Goal: Information Seeking & Learning: Find contact information

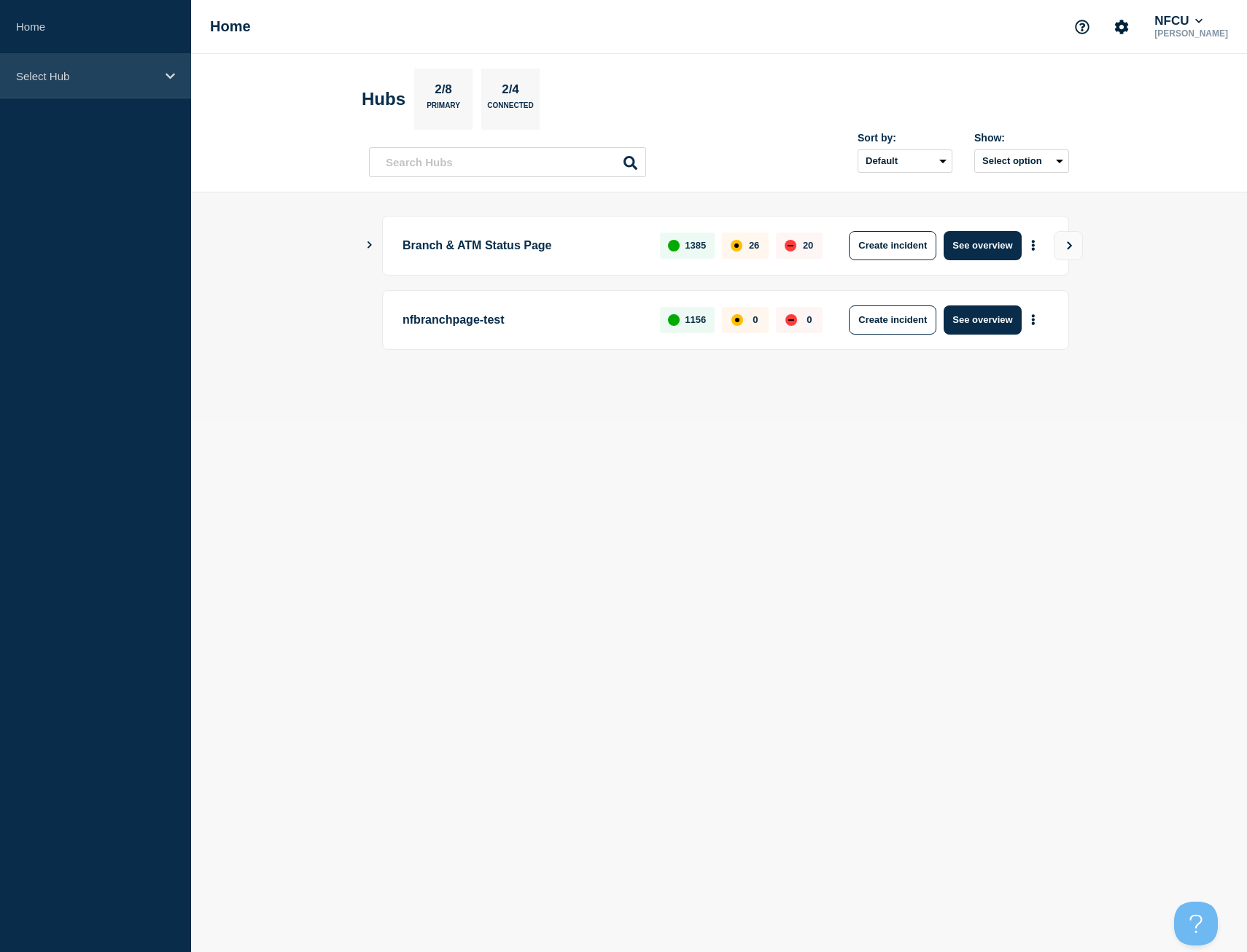
click at [88, 72] on p "Select Hub" at bounding box center [85, 77] width 140 height 13
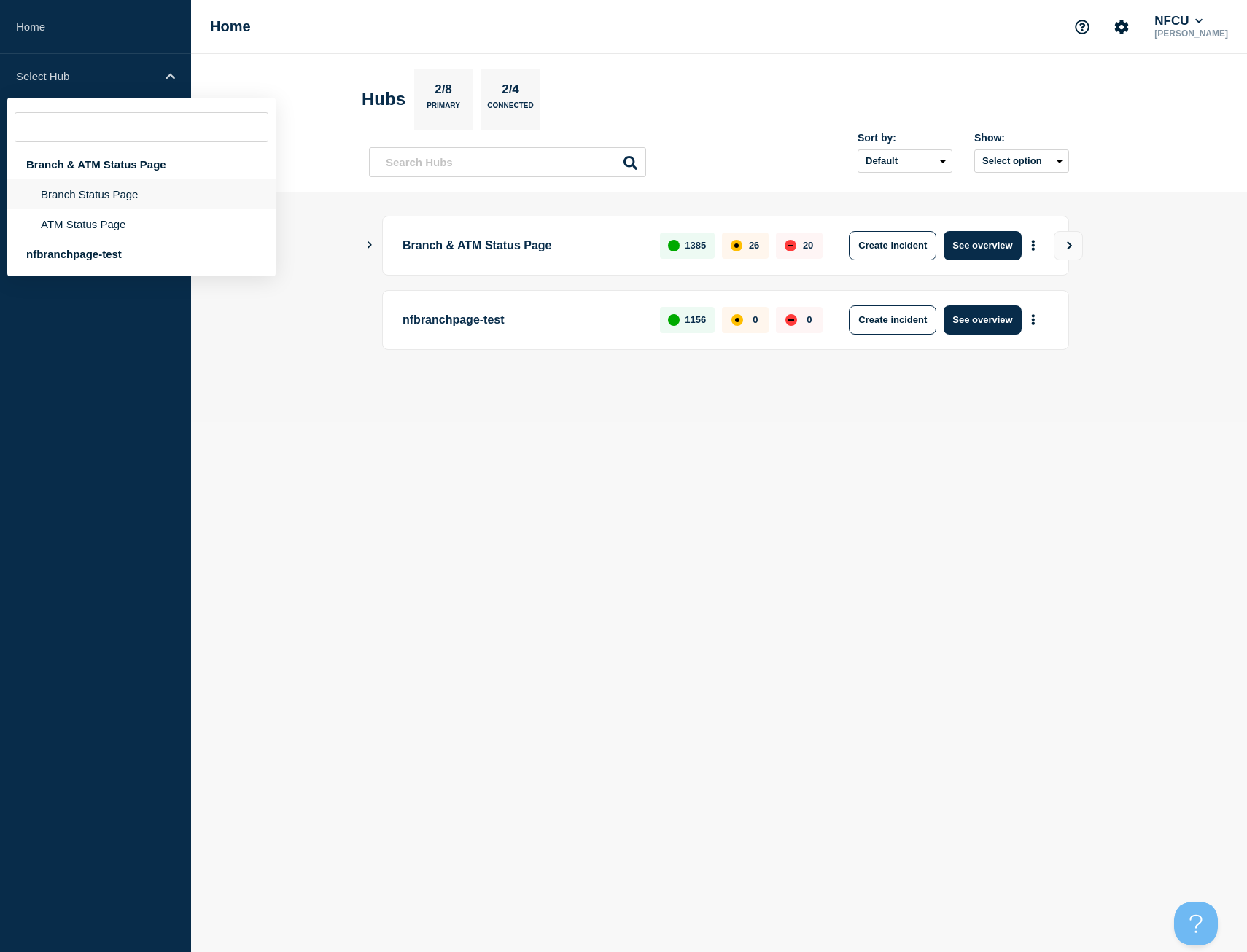
click at [133, 194] on li "Branch Status Page" at bounding box center [141, 194] width 268 height 30
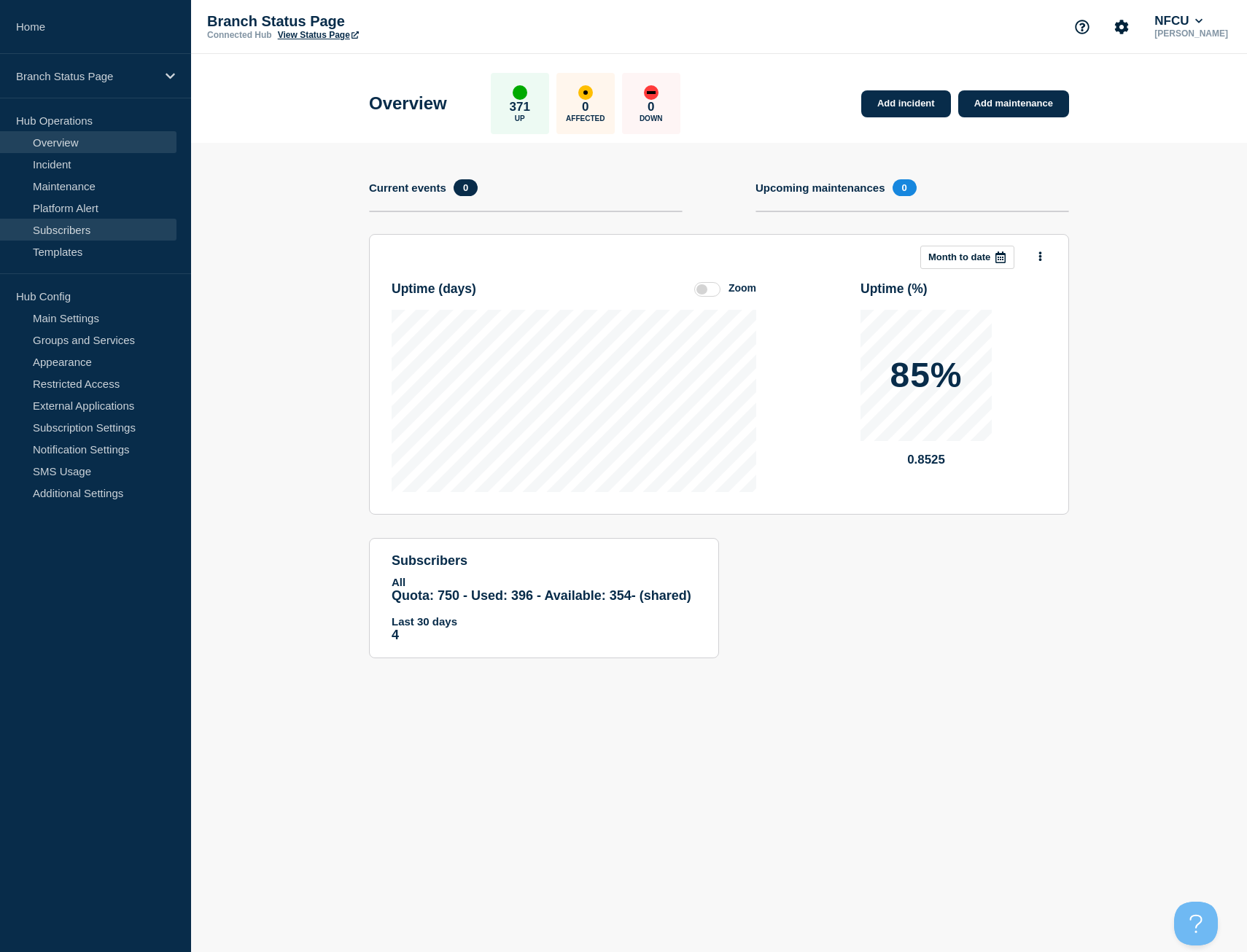
click at [101, 227] on link "Subscribers" at bounding box center [88, 229] width 176 height 22
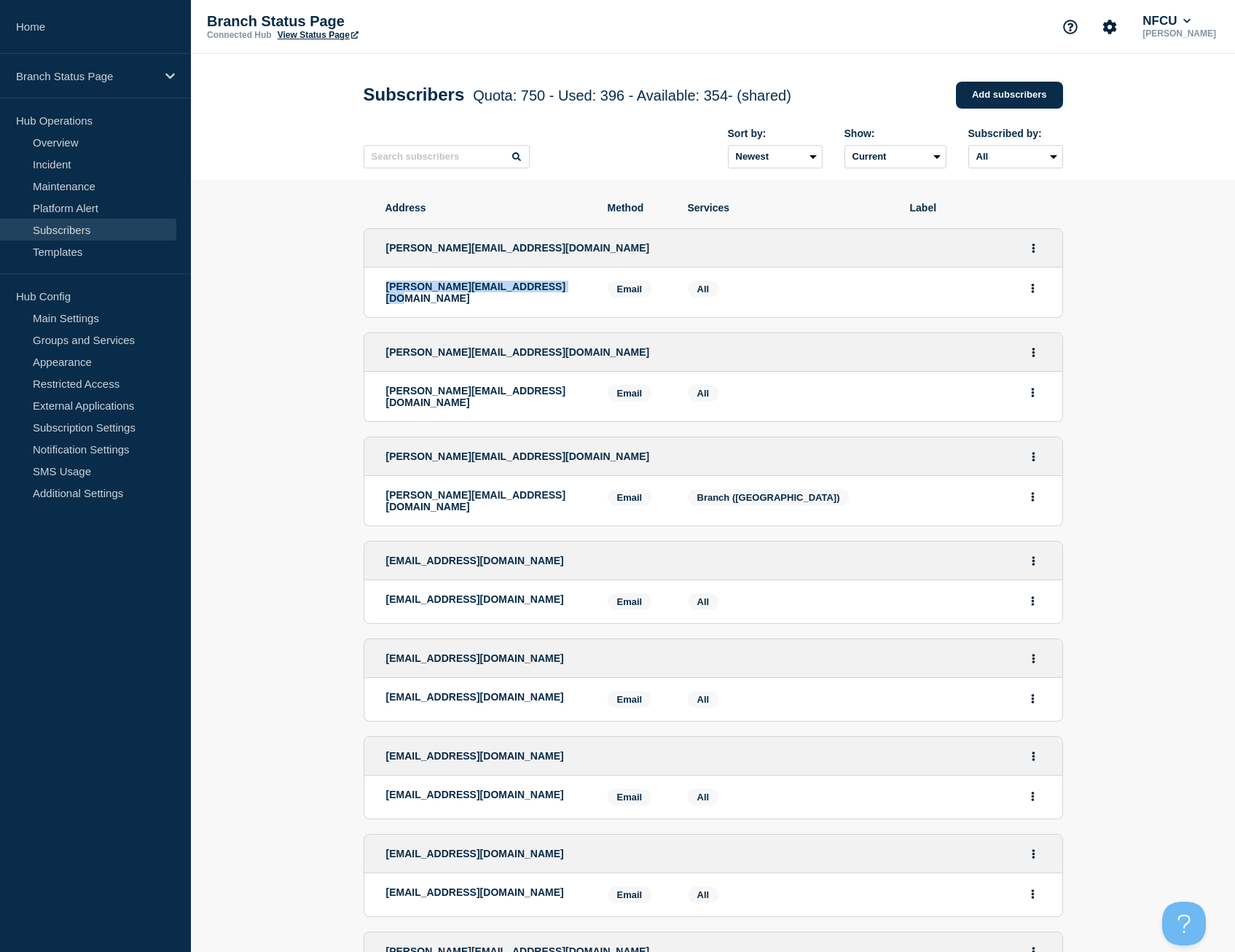
drag, startPoint x: 549, startPoint y: 290, endPoint x: 389, endPoint y: 293, distance: 160.0
click at [389, 293] on p "[PERSON_NAME][EMAIL_ADDRESS][DOMAIN_NAME]" at bounding box center [486, 292] width 199 height 23
drag, startPoint x: 389, startPoint y: 293, endPoint x: 396, endPoint y: 286, distance: 9.9
copy p "[PERSON_NAME][EMAIL_ADDRESS][DOMAIN_NAME]"
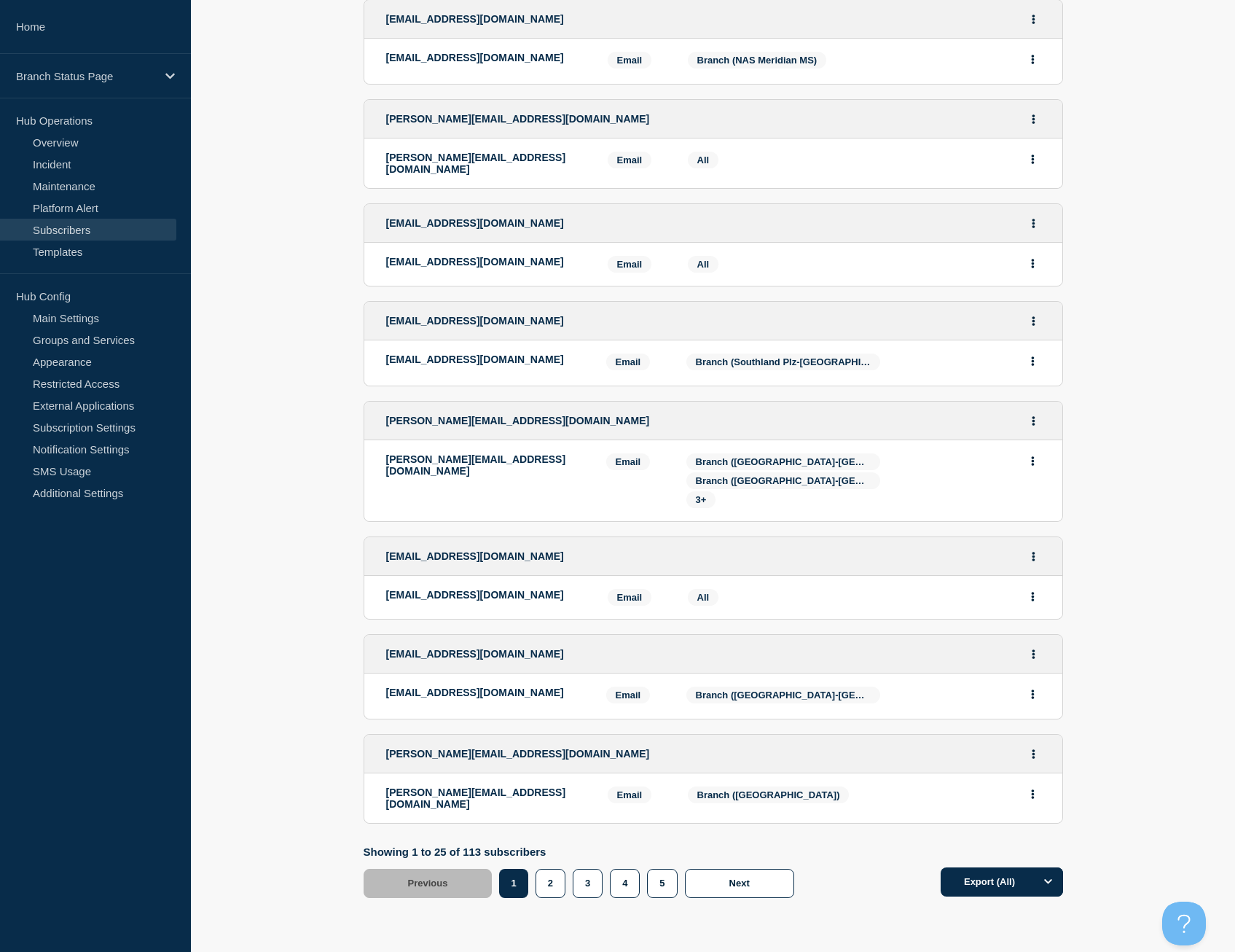
scroll to position [2002, 0]
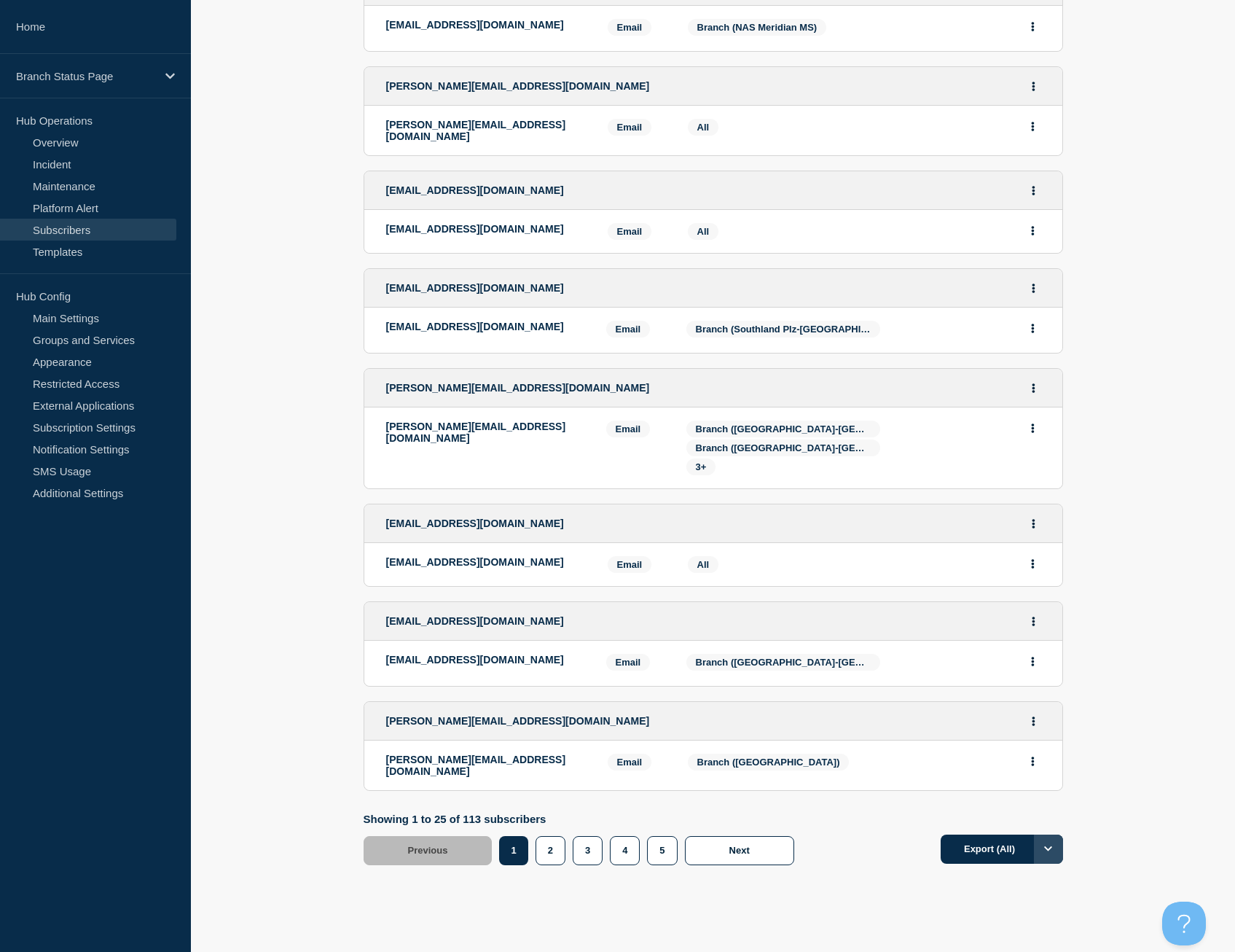
click at [1052, 844] on icon "Options" at bounding box center [1048, 849] width 9 height 10
click at [993, 835] on button "Export (All)" at bounding box center [1001, 849] width 122 height 30
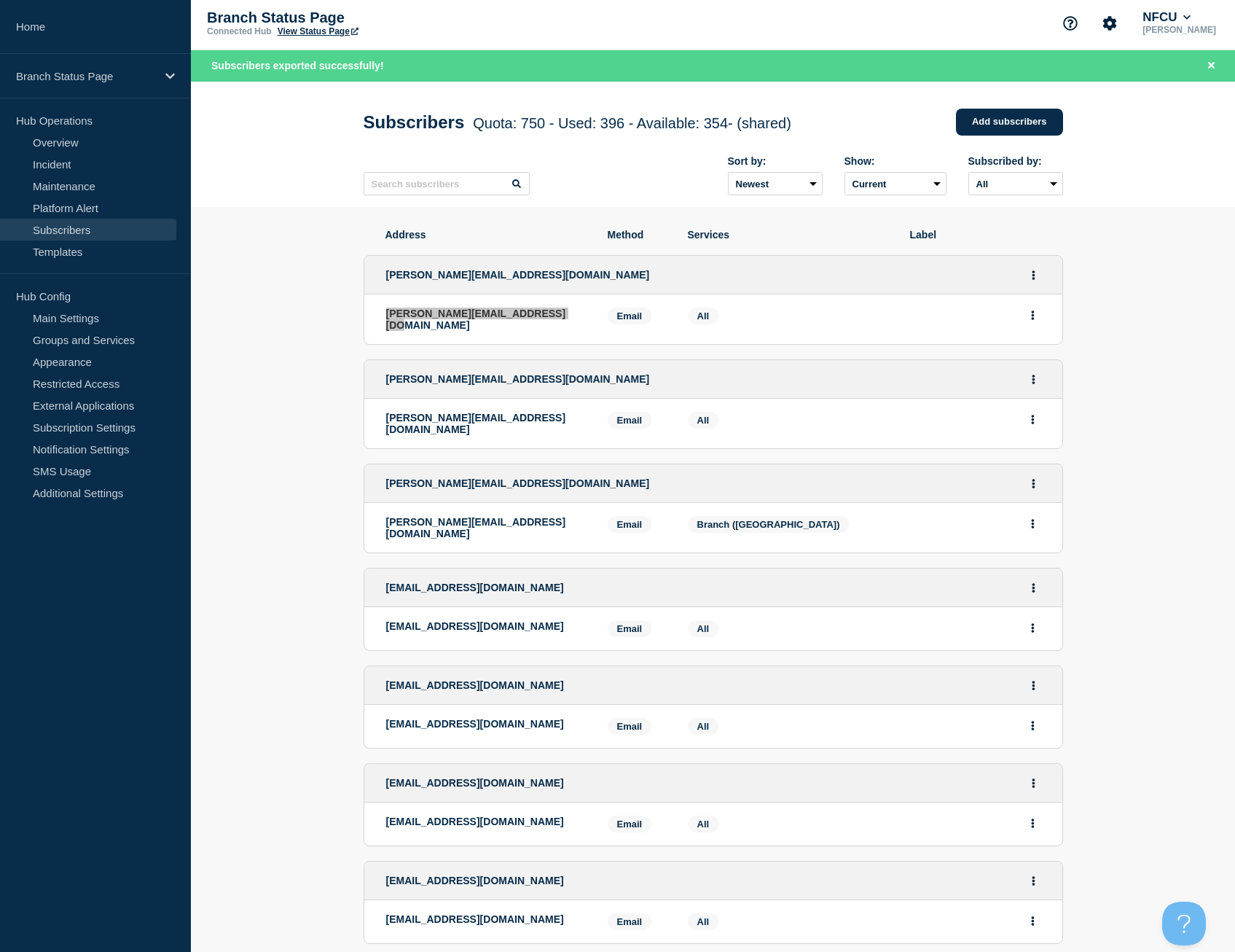
scroll to position [73, 0]
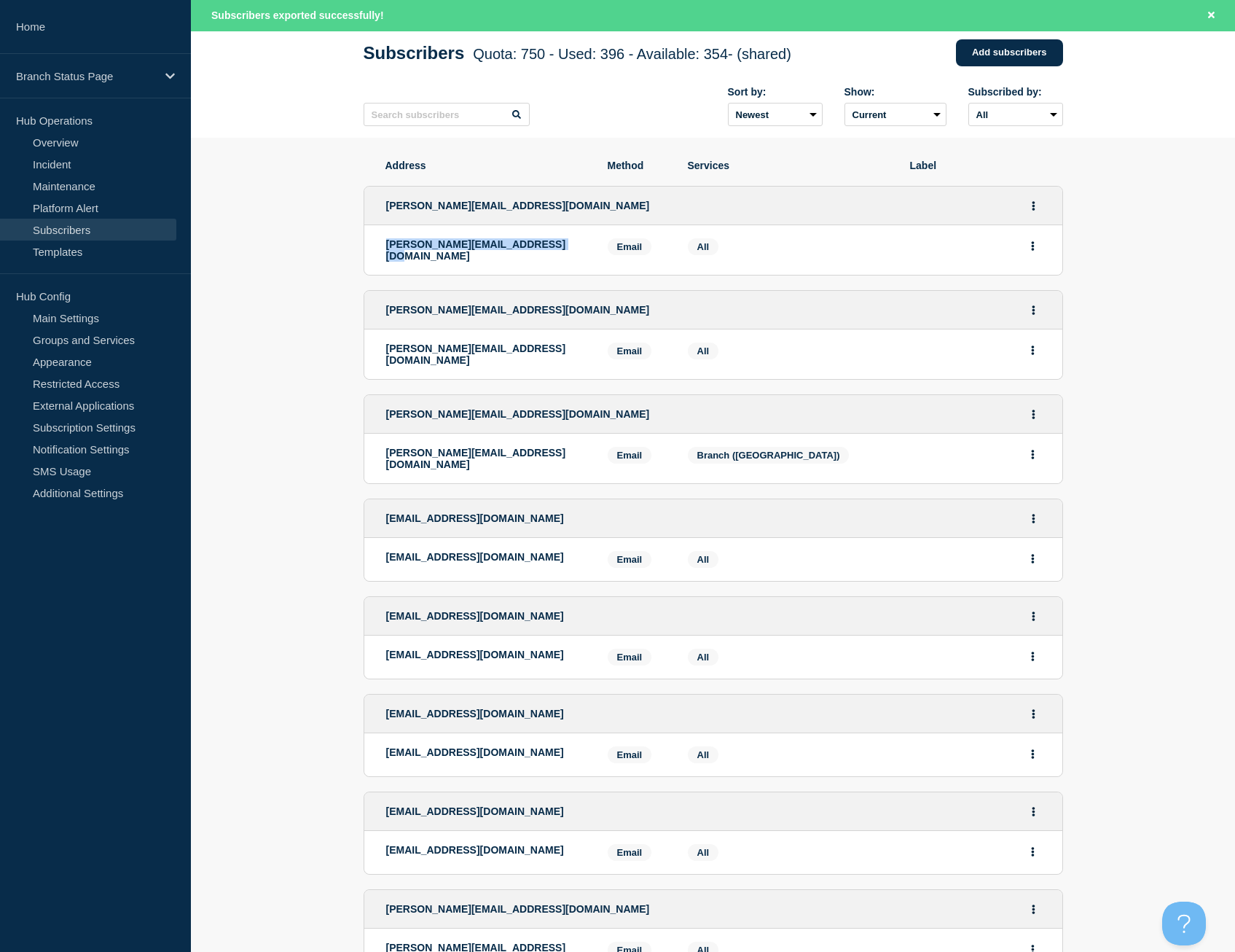
copy p "[PERSON_NAME][EMAIL_ADDRESS][DOMAIN_NAME]"
click at [526, 345] on p "[PERSON_NAME][EMAIL_ADDRESS][DOMAIN_NAME]" at bounding box center [486, 354] width 199 height 23
drag, startPoint x: 529, startPoint y: 345, endPoint x: 382, endPoint y: 347, distance: 147.0
click at [382, 347] on li "[PERSON_NAME][EMAIL_ADDRESS][DOMAIN_NAME] Email Email: [PERSON_NAME][EMAIL_ADDR…" at bounding box center [713, 354] width 698 height 49
copy p "[PERSON_NAME][EMAIL_ADDRESS][DOMAIN_NAME]"
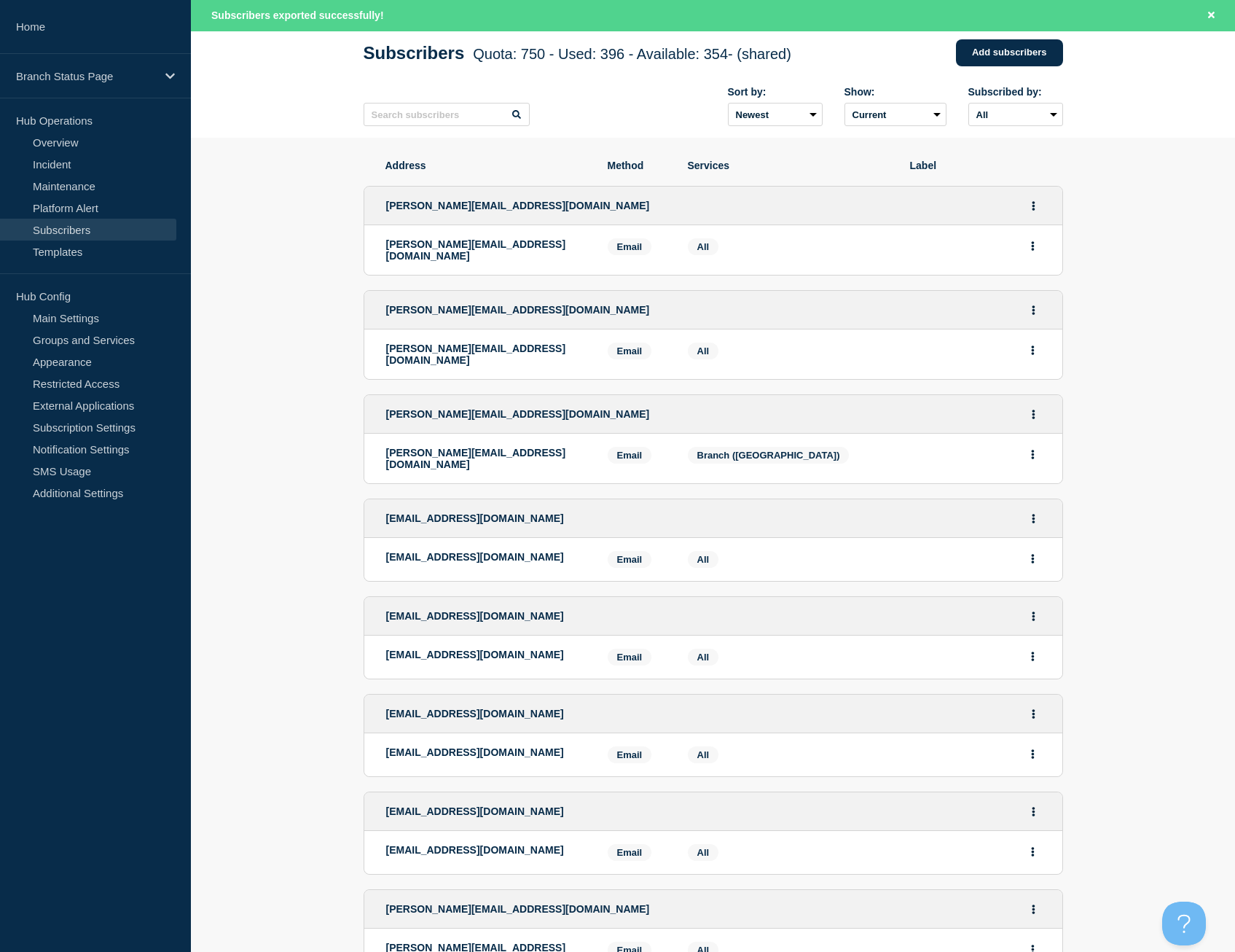
click at [549, 447] on p "[PERSON_NAME][EMAIL_ADDRESS][DOMAIN_NAME]" at bounding box center [486, 458] width 199 height 23
drag, startPoint x: 550, startPoint y: 441, endPoint x: 387, endPoint y: 443, distance: 163.0
click at [387, 447] on p "[PERSON_NAME][EMAIL_ADDRESS][DOMAIN_NAME]" at bounding box center [486, 458] width 199 height 23
copy p "[PERSON_NAME][EMAIL_ADDRESS][DOMAIN_NAME]"
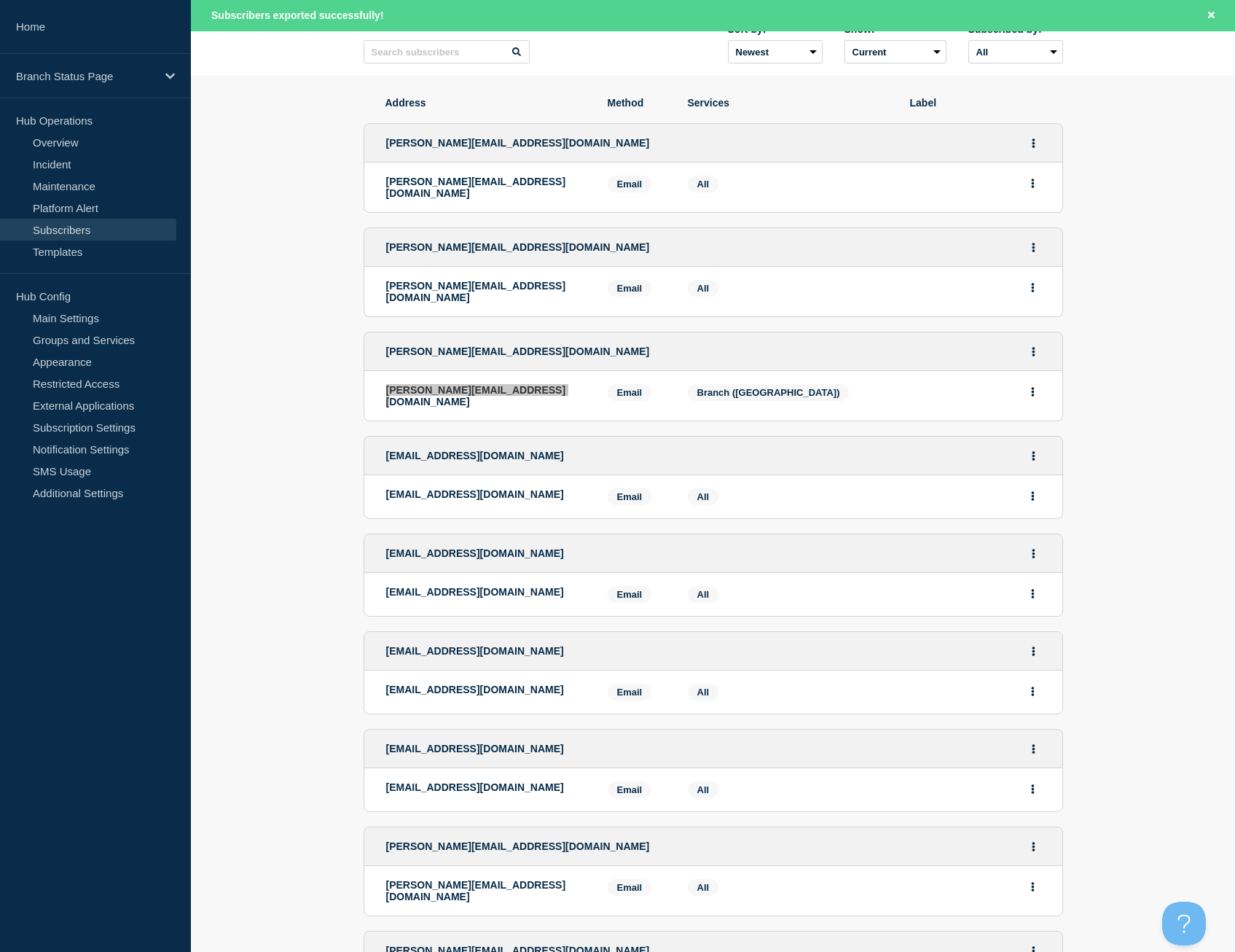
scroll to position [219, 0]
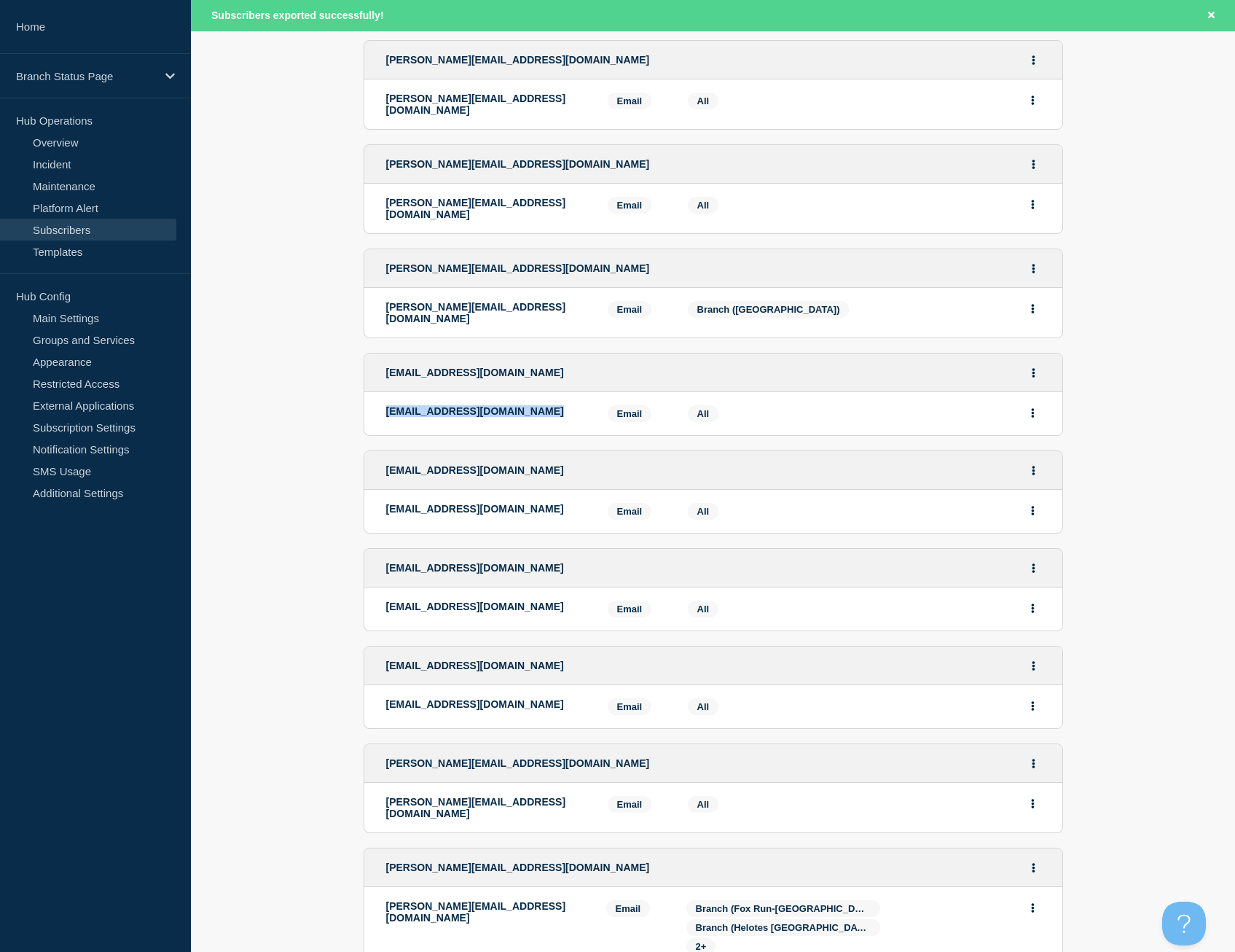
drag, startPoint x: 516, startPoint y: 403, endPoint x: 385, endPoint y: 398, distance: 131.1
click at [386, 405] on p "[EMAIL_ADDRESS][DOMAIN_NAME]" at bounding box center [486, 411] width 199 height 12
copy p "[EMAIL_ADDRESS][DOMAIN_NAME]"
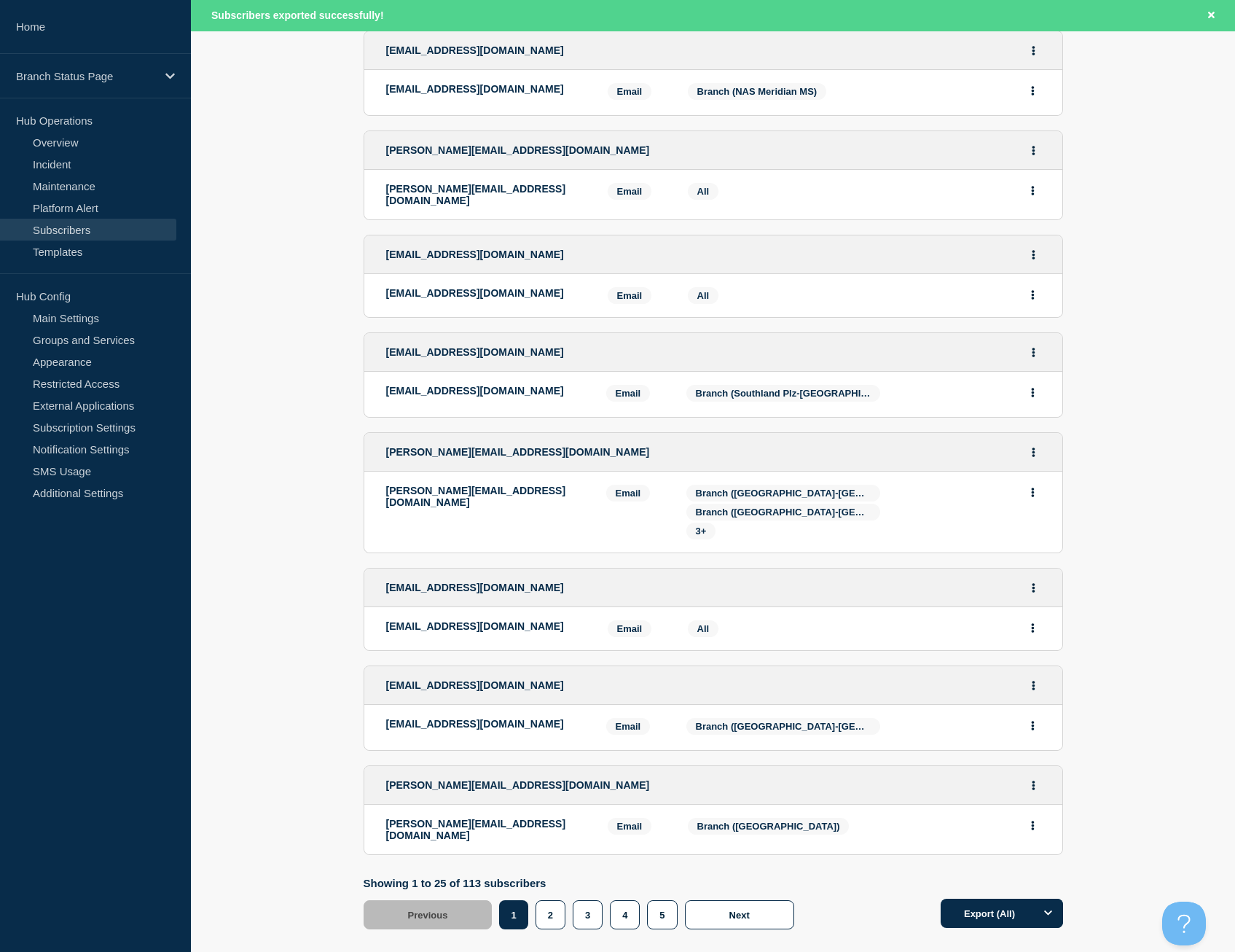
scroll to position [2032, 0]
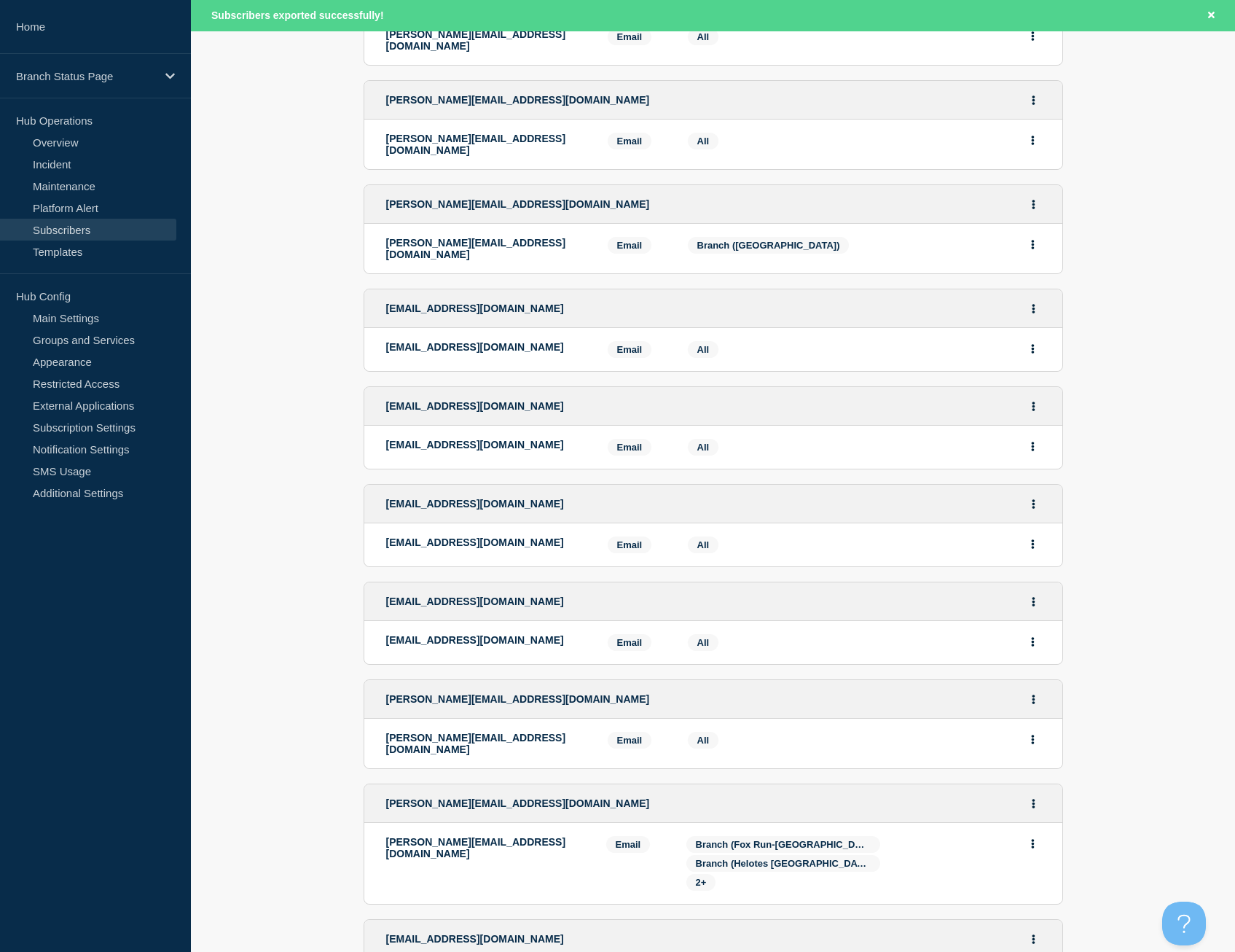
scroll to position [356, 0]
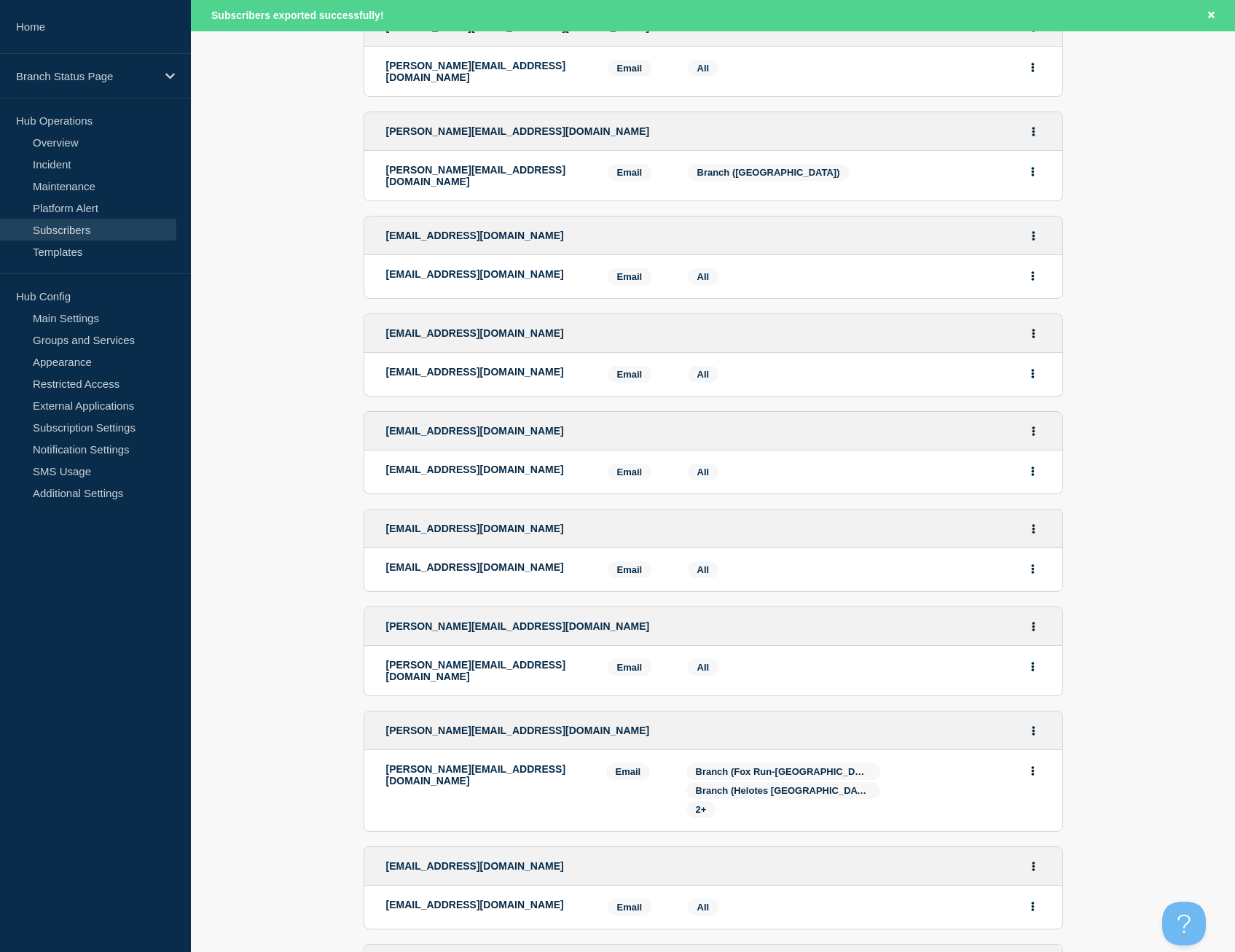
drag, startPoint x: 565, startPoint y: 354, endPoint x: 386, endPoint y: 354, distance: 179.0
click at [386, 366] on p "[EMAIL_ADDRESS][DOMAIN_NAME]" at bounding box center [486, 372] width 199 height 12
copy p "[EMAIL_ADDRESS][DOMAIN_NAME]"
click at [550, 464] on p "[EMAIL_ADDRESS][DOMAIN_NAME]" at bounding box center [486, 469] width 199 height 12
drag, startPoint x: 545, startPoint y: 454, endPoint x: 385, endPoint y: 450, distance: 160.0
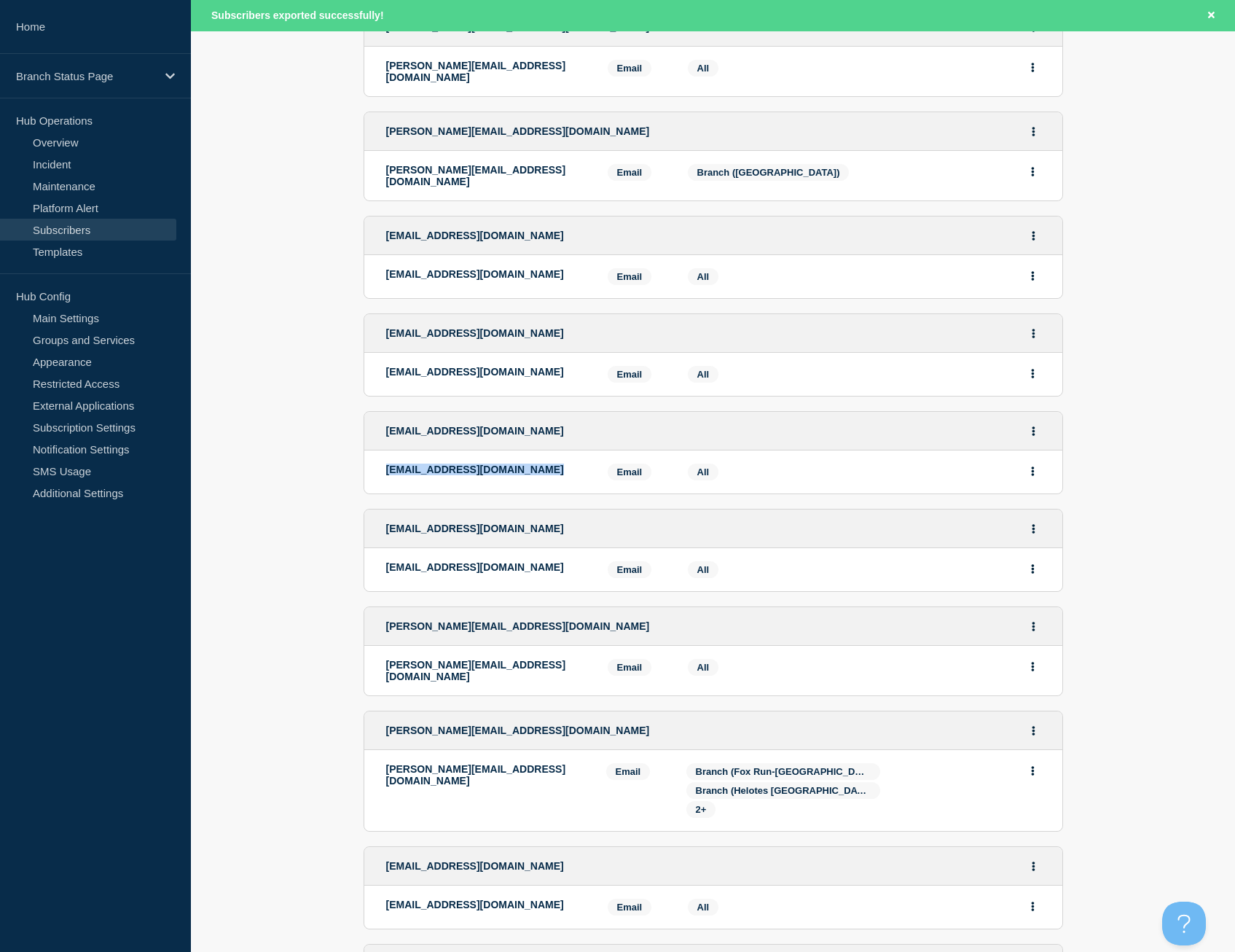
click at [385, 451] on li "[EMAIL_ADDRESS][DOMAIN_NAME] Email Email: [EMAIL_ADDRESS][DOMAIN_NAME] Services…" at bounding box center [713, 472] width 698 height 43
copy p "[EMAIL_ADDRESS][DOMAIN_NAME]"
click at [550, 561] on p "[EMAIL_ADDRESS][DOMAIN_NAME]" at bounding box center [486, 567] width 199 height 12
drag, startPoint x: 555, startPoint y: 551, endPoint x: 384, endPoint y: 553, distance: 171.0
click at [384, 553] on li "[EMAIL_ADDRESS][DOMAIN_NAME] Email Email: [EMAIL_ADDRESS][DOMAIN_NAME] Services…" at bounding box center [713, 570] width 698 height 43
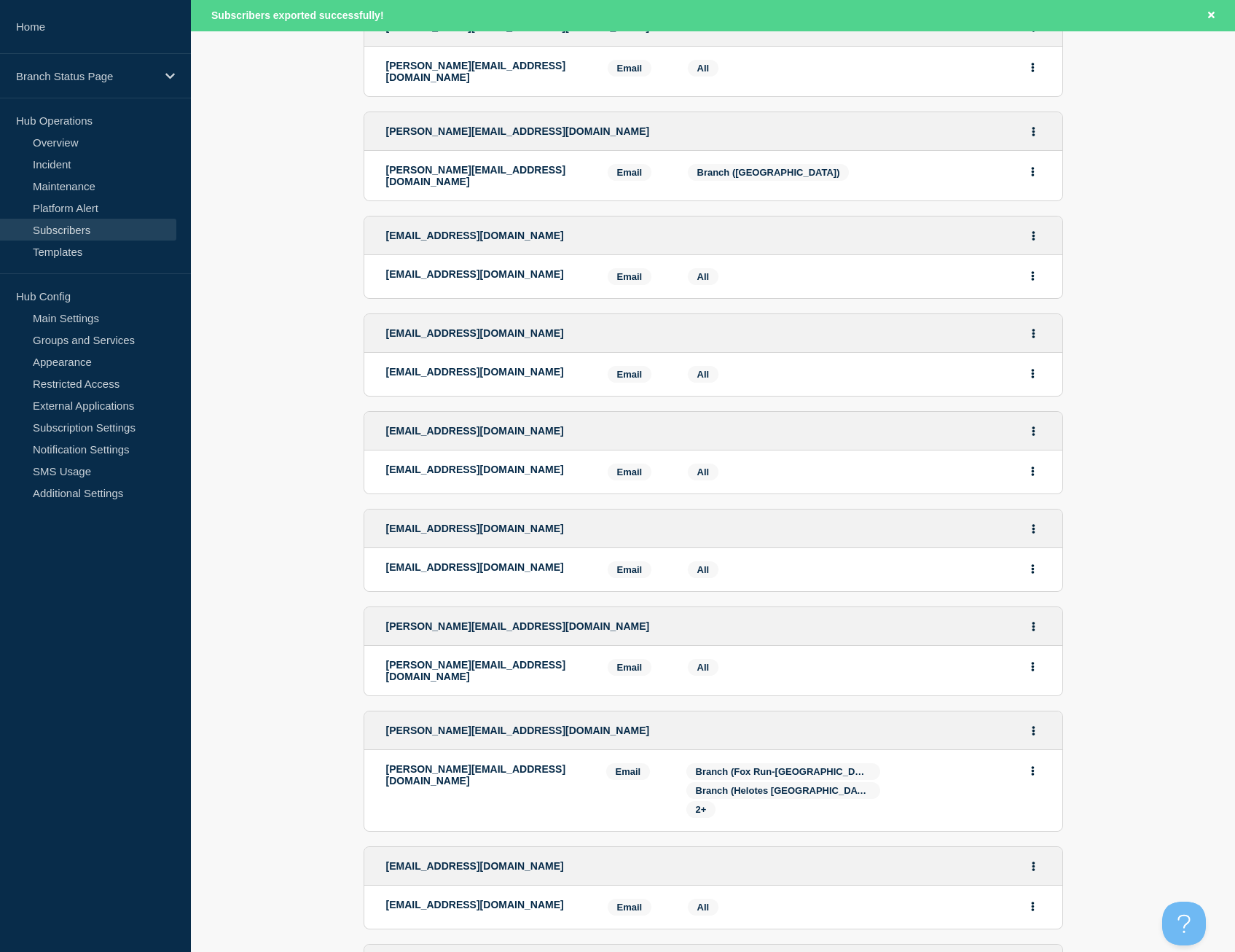
copy p "[EMAIL_ADDRESS][DOMAIN_NAME]"
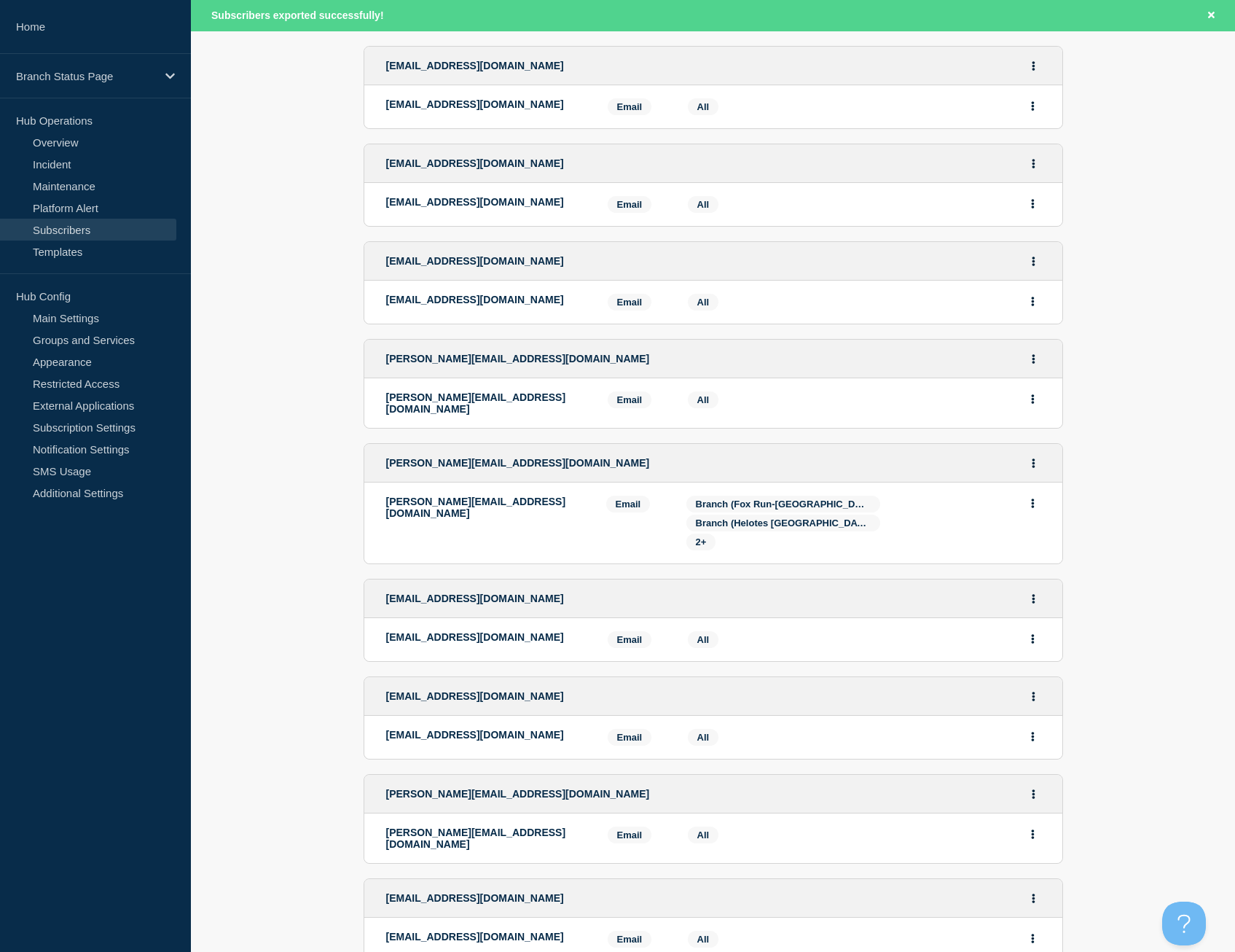
scroll to position [647, 0]
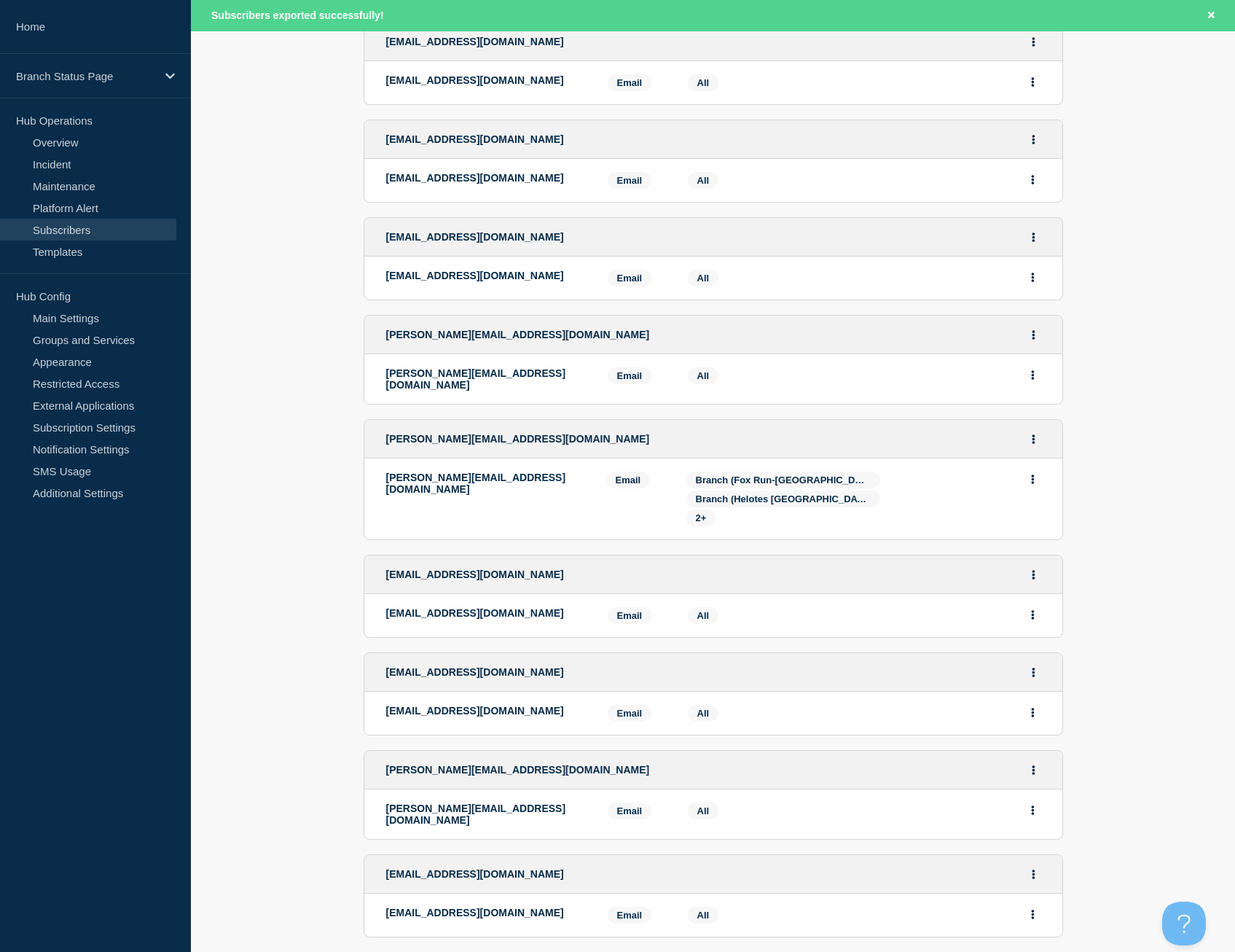
drag, startPoint x: 544, startPoint y: 260, endPoint x: 383, endPoint y: 261, distance: 161.0
click at [383, 261] on li "[EMAIL_ADDRESS][DOMAIN_NAME] Email Email: [EMAIL_ADDRESS][DOMAIN_NAME] Services…" at bounding box center [713, 278] width 698 height 43
copy p "[EMAIL_ADDRESS][DOMAIN_NAME]"
click at [541, 367] on p "[PERSON_NAME][EMAIL_ADDRESS][DOMAIN_NAME]" at bounding box center [486, 378] width 199 height 23
drag, startPoint x: 546, startPoint y: 359, endPoint x: 354, endPoint y: 349, distance: 192.3
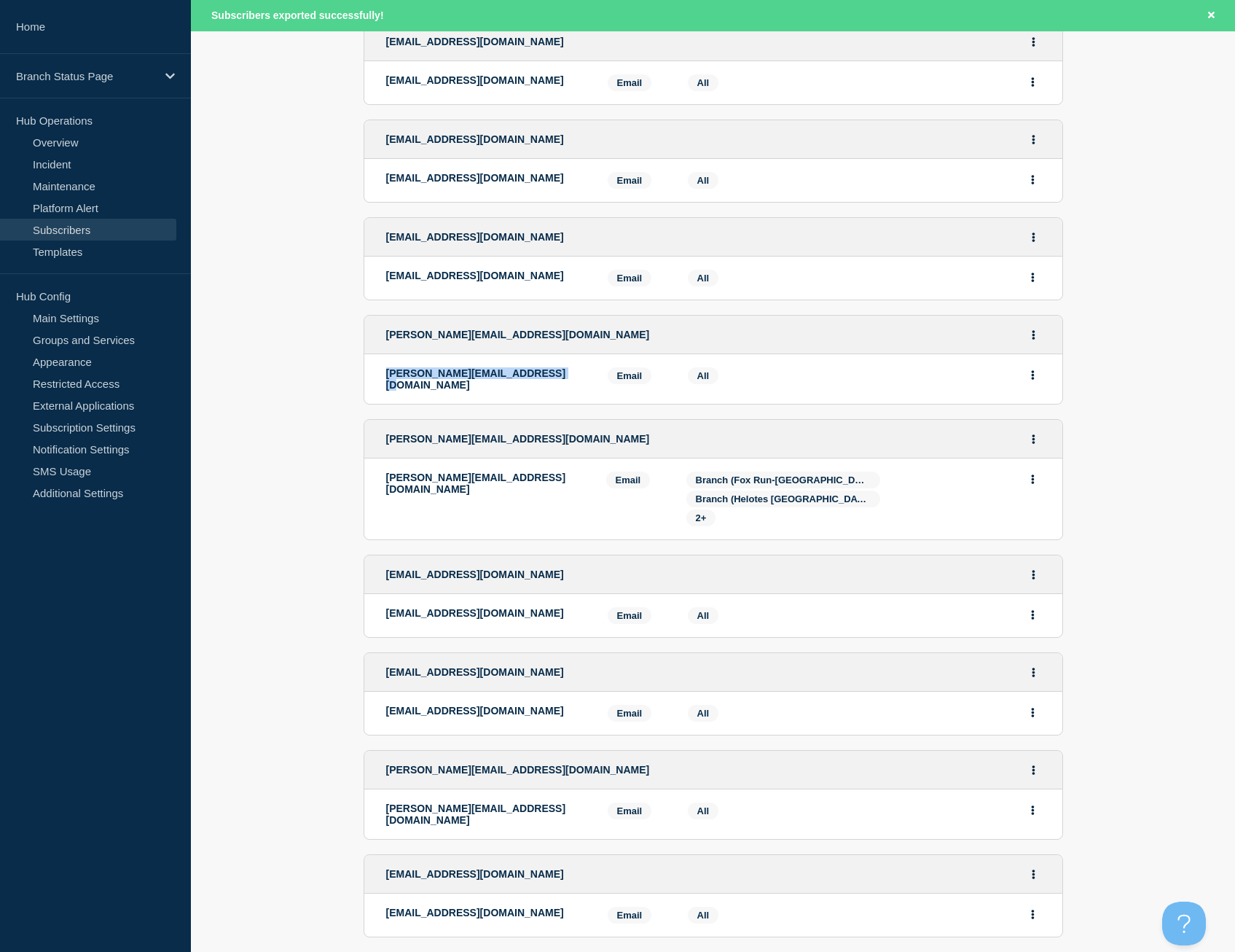
click at [354, 349] on section "Address Method Services Label [PERSON_NAME][EMAIL_ADDRESS][DOMAIN_NAME] [PERSON…" at bounding box center [712, 962] width 1044 height 2796
copy p "[PERSON_NAME][EMAIL_ADDRESS][DOMAIN_NAME]"
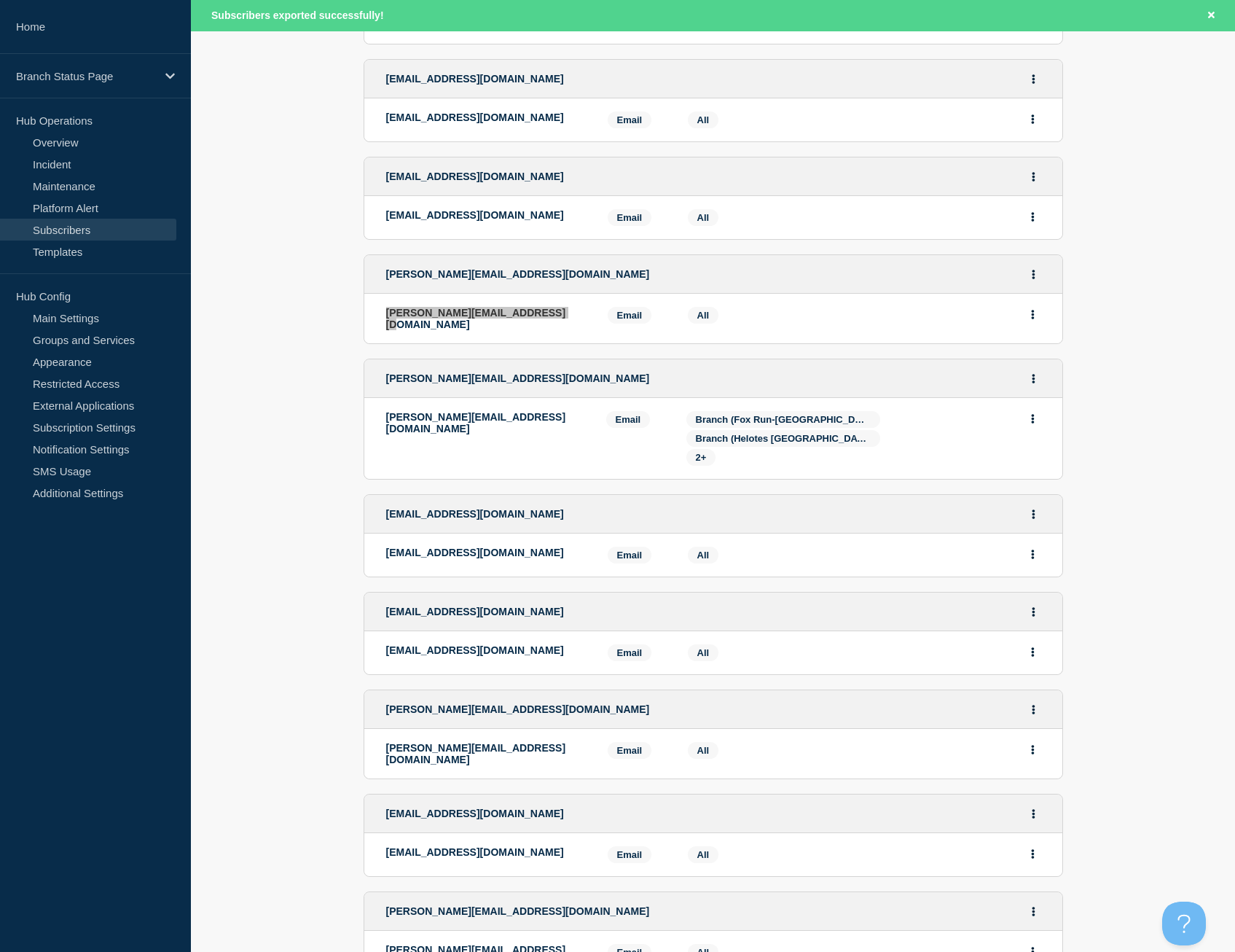
scroll to position [793, 0]
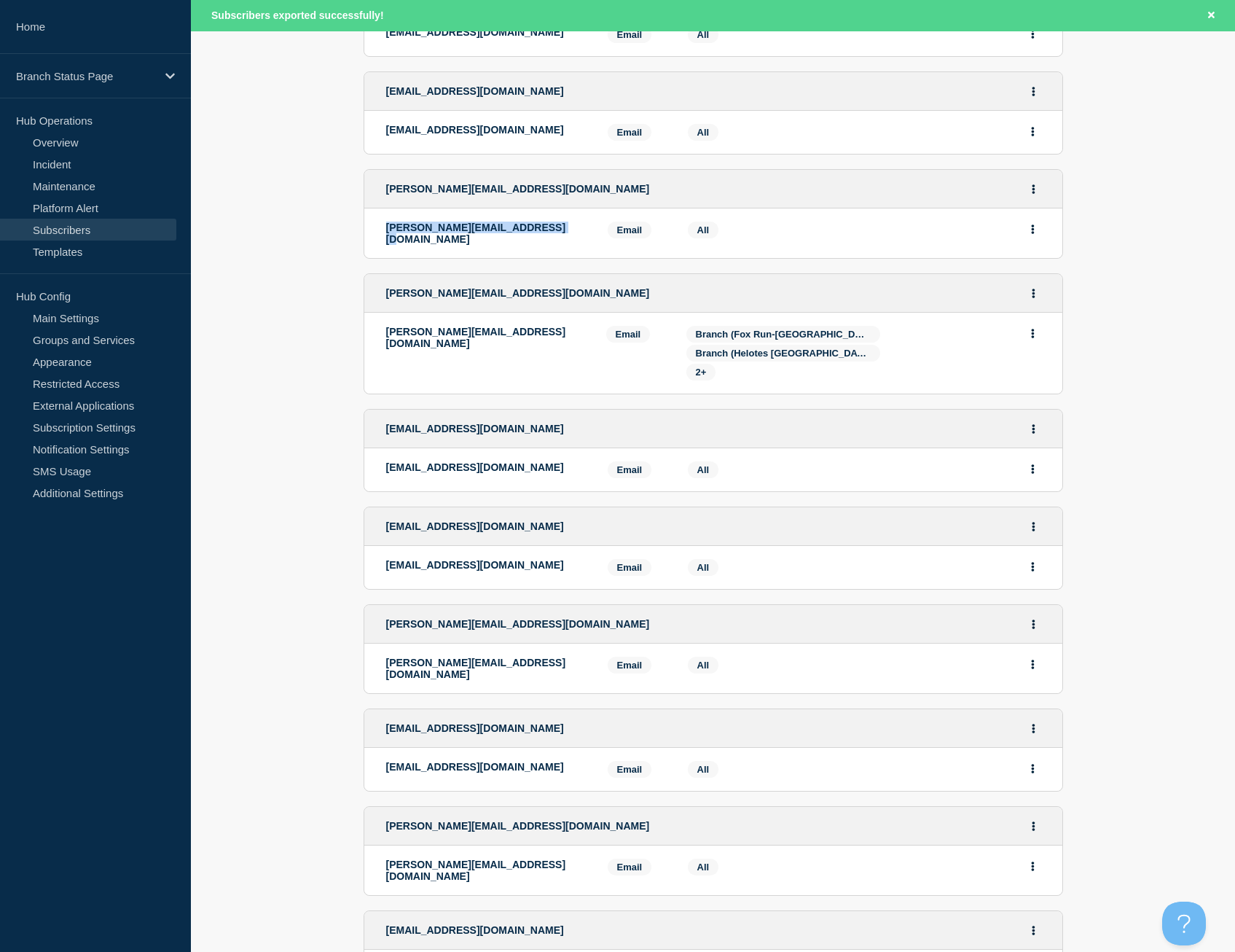
click at [544, 313] on li "[PERSON_NAME][EMAIL_ADDRESS][DOMAIN_NAME] Email Email: [PERSON_NAME][EMAIL_ADDR…" at bounding box center [713, 353] width 698 height 81
drag, startPoint x: 539, startPoint y: 314, endPoint x: 384, endPoint y: 316, distance: 155.0
click at [384, 316] on li "[PERSON_NAME][EMAIL_ADDRESS][DOMAIN_NAME] Email Email: [PERSON_NAME][EMAIL_ADDR…" at bounding box center [713, 353] width 698 height 81
click at [700, 367] on span "2+" at bounding box center [701, 373] width 11 height 11
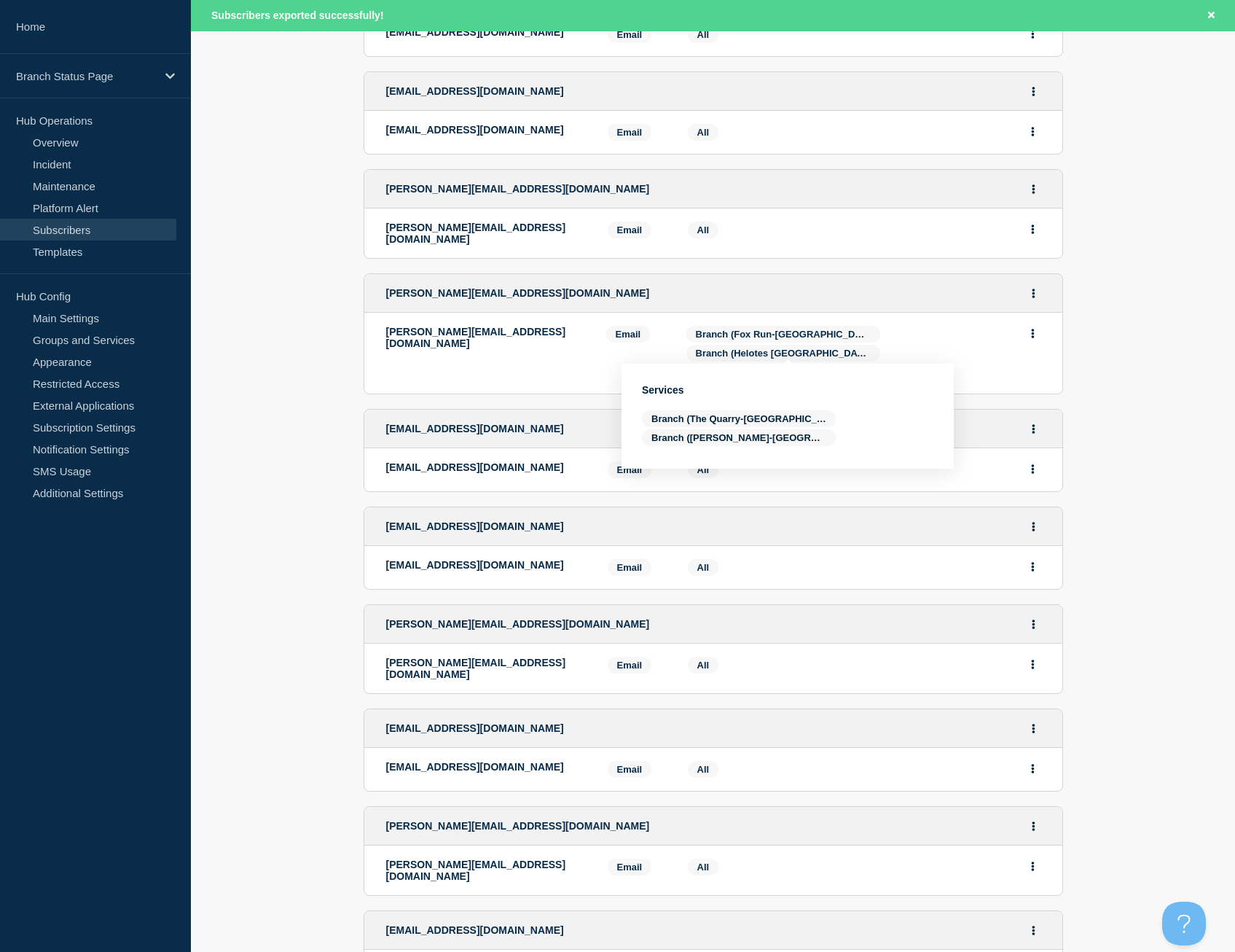
click at [371, 365] on li "[PERSON_NAME][EMAIL_ADDRESS][DOMAIN_NAME] Email Email: [PERSON_NAME][EMAIL_ADDR…" at bounding box center [713, 353] width 698 height 81
drag, startPoint x: 557, startPoint y: 450, endPoint x: 386, endPoint y: 444, distance: 171.1
click at [386, 461] on p "[EMAIL_ADDRESS][DOMAIN_NAME]" at bounding box center [486, 467] width 199 height 12
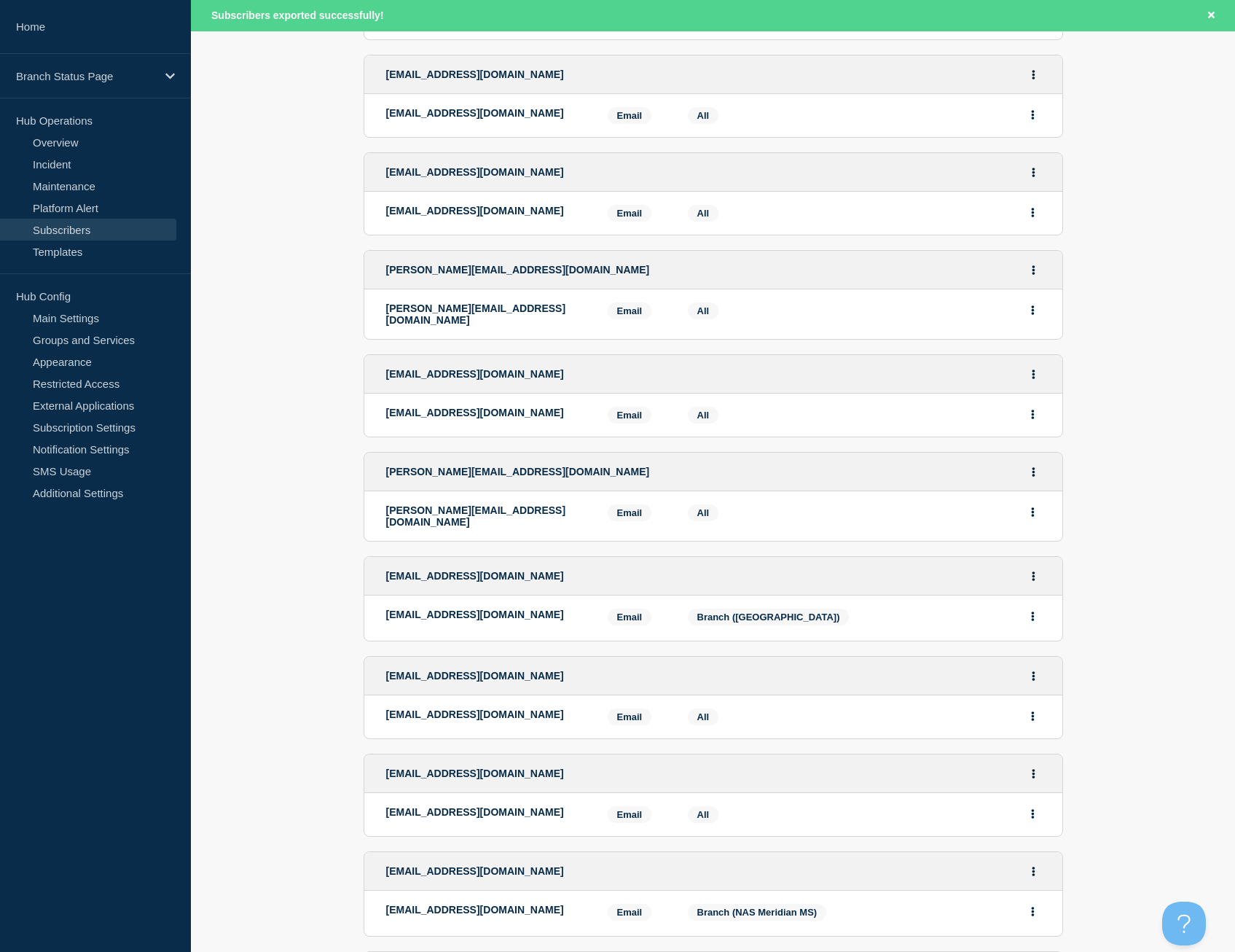
scroll to position [1158, 0]
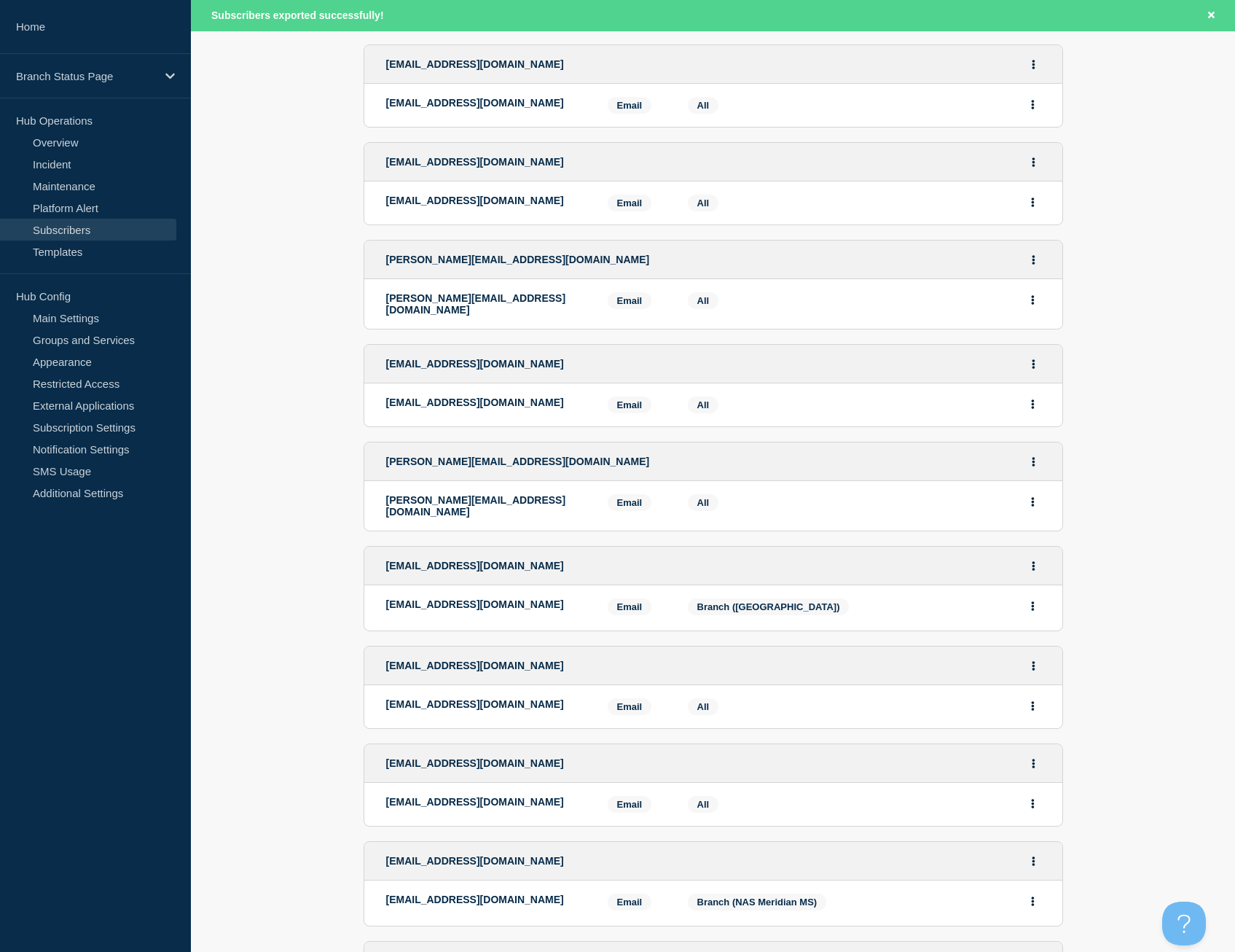
click at [541, 181] on li "[EMAIL_ADDRESS][DOMAIN_NAME] Email Email: [EMAIL_ADDRESS][DOMAIN_NAME] Services…" at bounding box center [713, 203] width 698 height 43
drag, startPoint x: 565, startPoint y: 176, endPoint x: 384, endPoint y: 184, distance: 181.2
click at [384, 184] on li "[EMAIL_ADDRESS][DOMAIN_NAME] Email Email: [EMAIL_ADDRESS][DOMAIN_NAME] Services…" at bounding box center [713, 203] width 698 height 43
drag, startPoint x: 567, startPoint y: 279, endPoint x: 384, endPoint y: 285, distance: 183.1
click at [384, 285] on li "[PERSON_NAME][EMAIL_ADDRESS][DOMAIN_NAME] Email Email: [PERSON_NAME][EMAIL_ADDR…" at bounding box center [713, 304] width 698 height 49
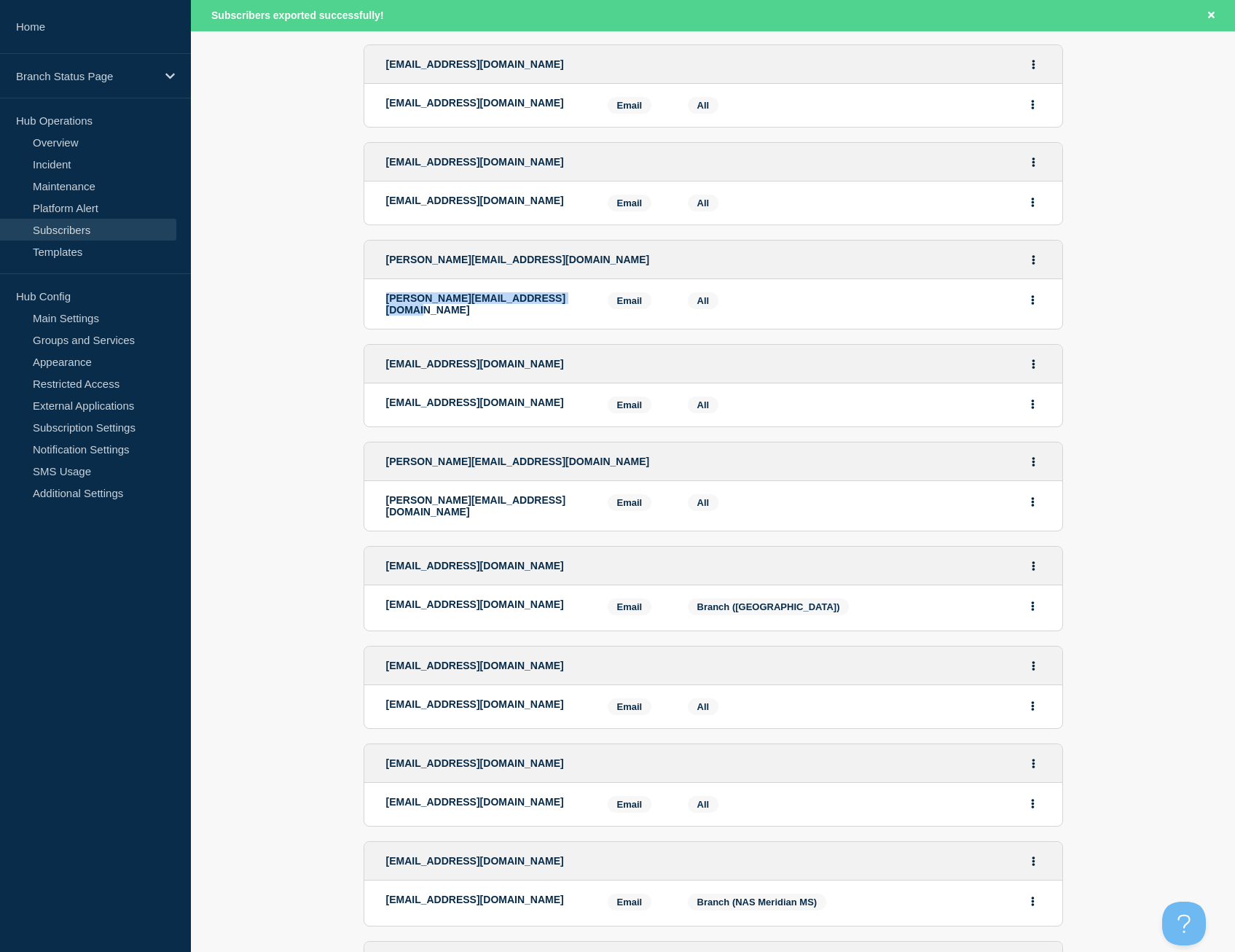
drag, startPoint x: 552, startPoint y: 376, endPoint x: 384, endPoint y: 377, distance: 168.0
click at [384, 384] on li "[EMAIL_ADDRESS][DOMAIN_NAME] Email Email: [EMAIL_ADDRESS][DOMAIN_NAME] Services…" at bounding box center [713, 405] width 698 height 43
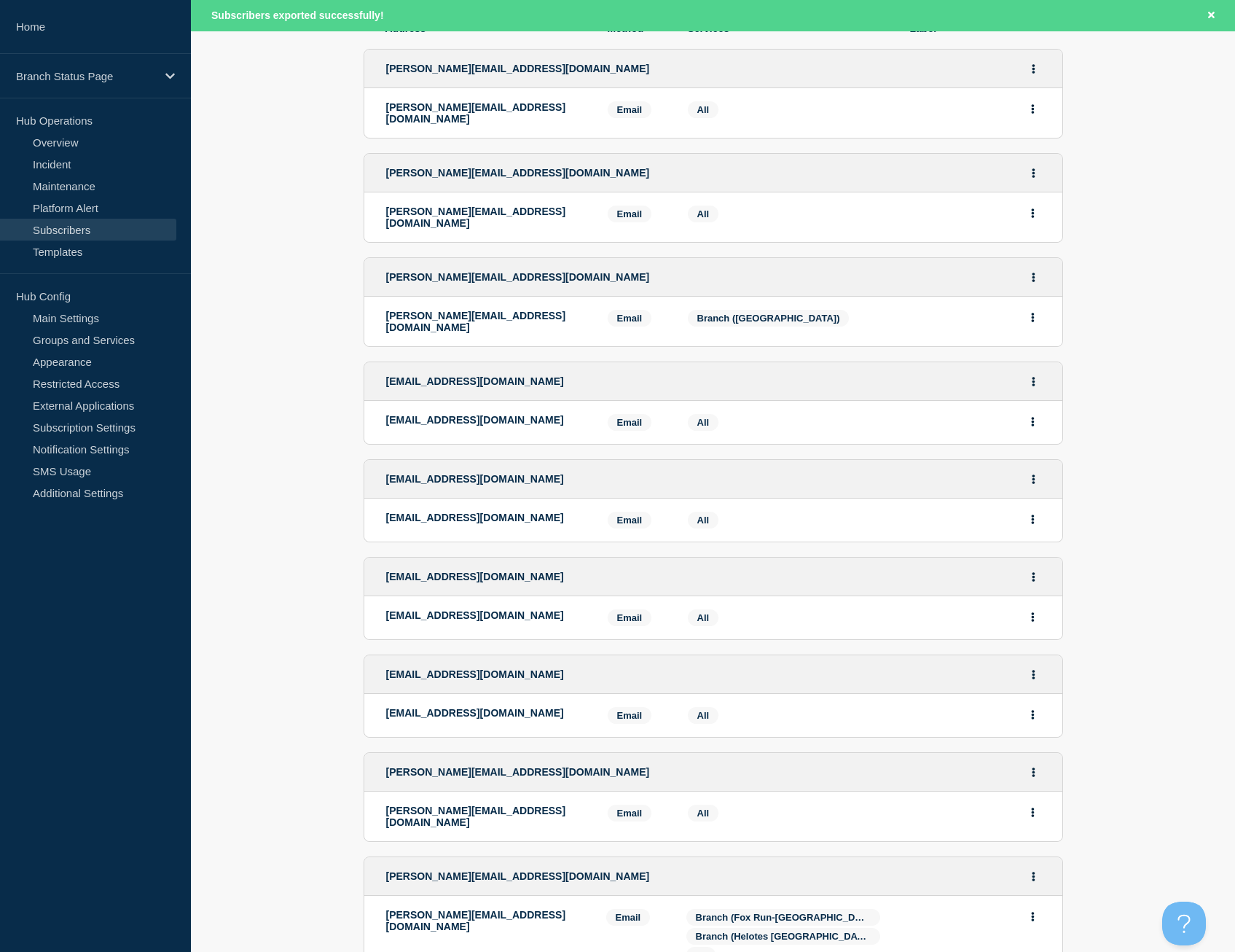
scroll to position [0, 0]
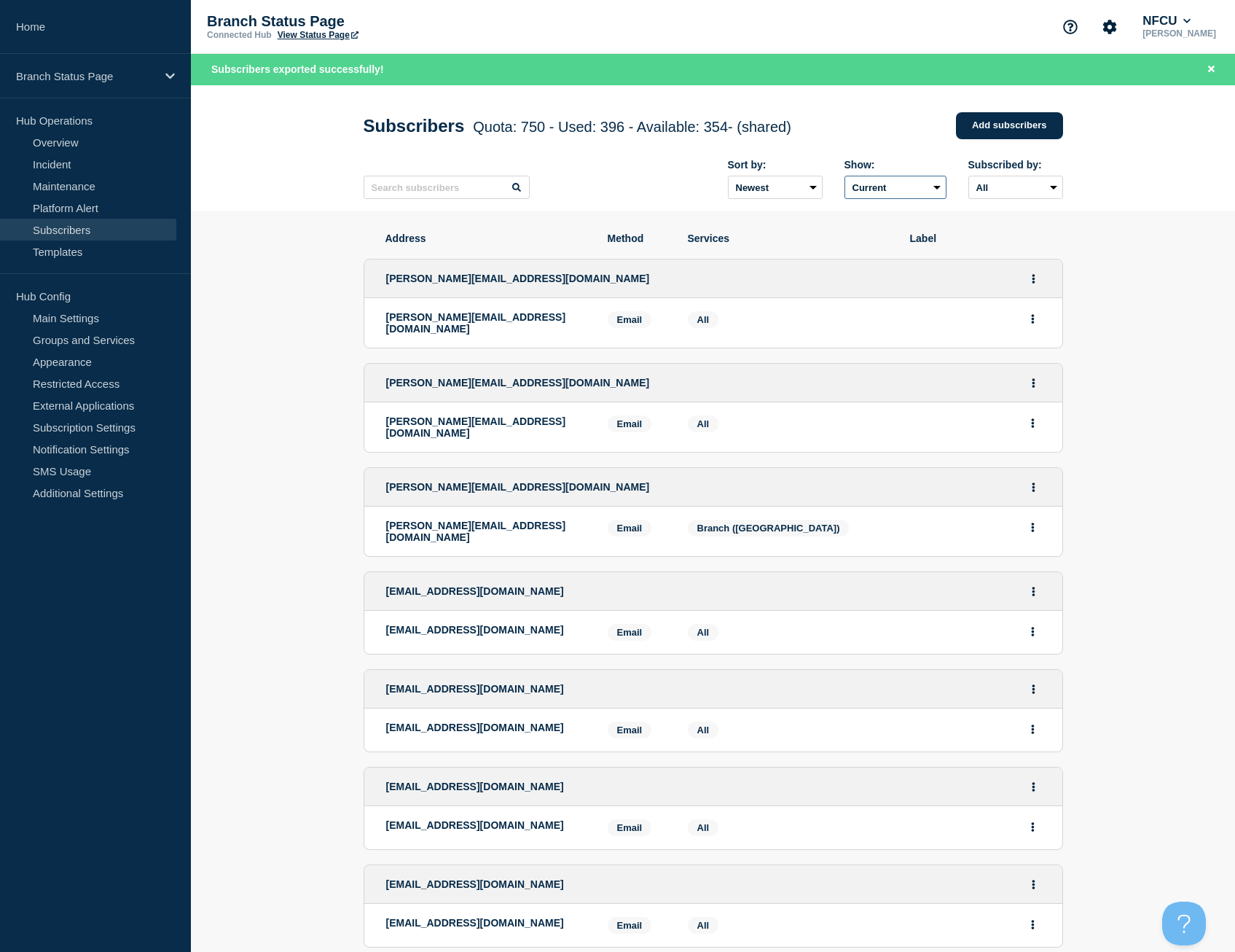
click at [901, 181] on select "Current Deleted Recently deleted" at bounding box center [896, 187] width 102 height 23
click at [890, 160] on div "Sort by: Newest Oldest Show: Current Deleted Recently deleted Subscribed by: Al…" at bounding box center [713, 179] width 700 height 63
click at [1052, 184] on select "All Email" at bounding box center [1016, 187] width 95 height 23
select select "email"
click at [969, 180] on select "All Email" at bounding box center [1016, 187] width 95 height 23
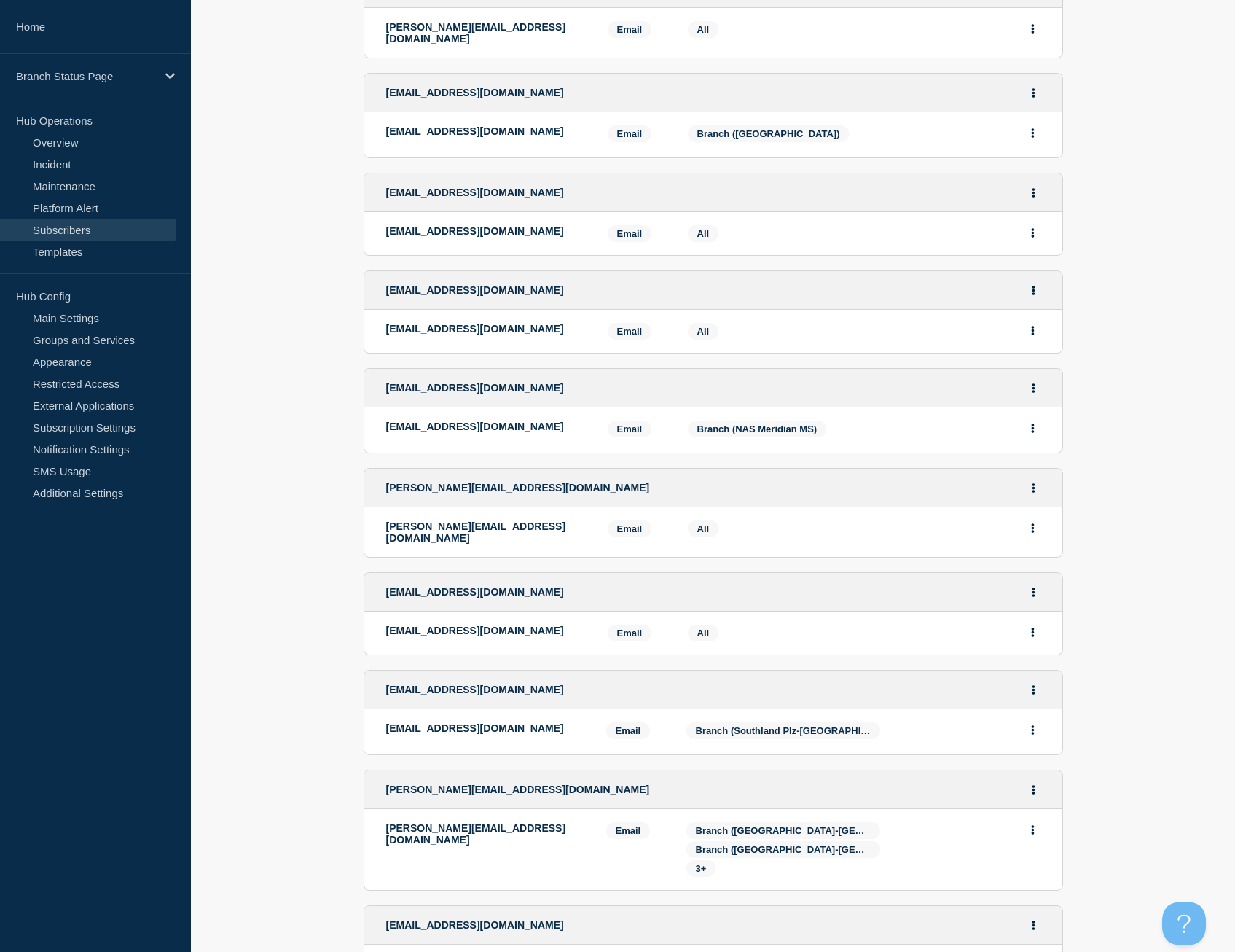
scroll to position [1604, 0]
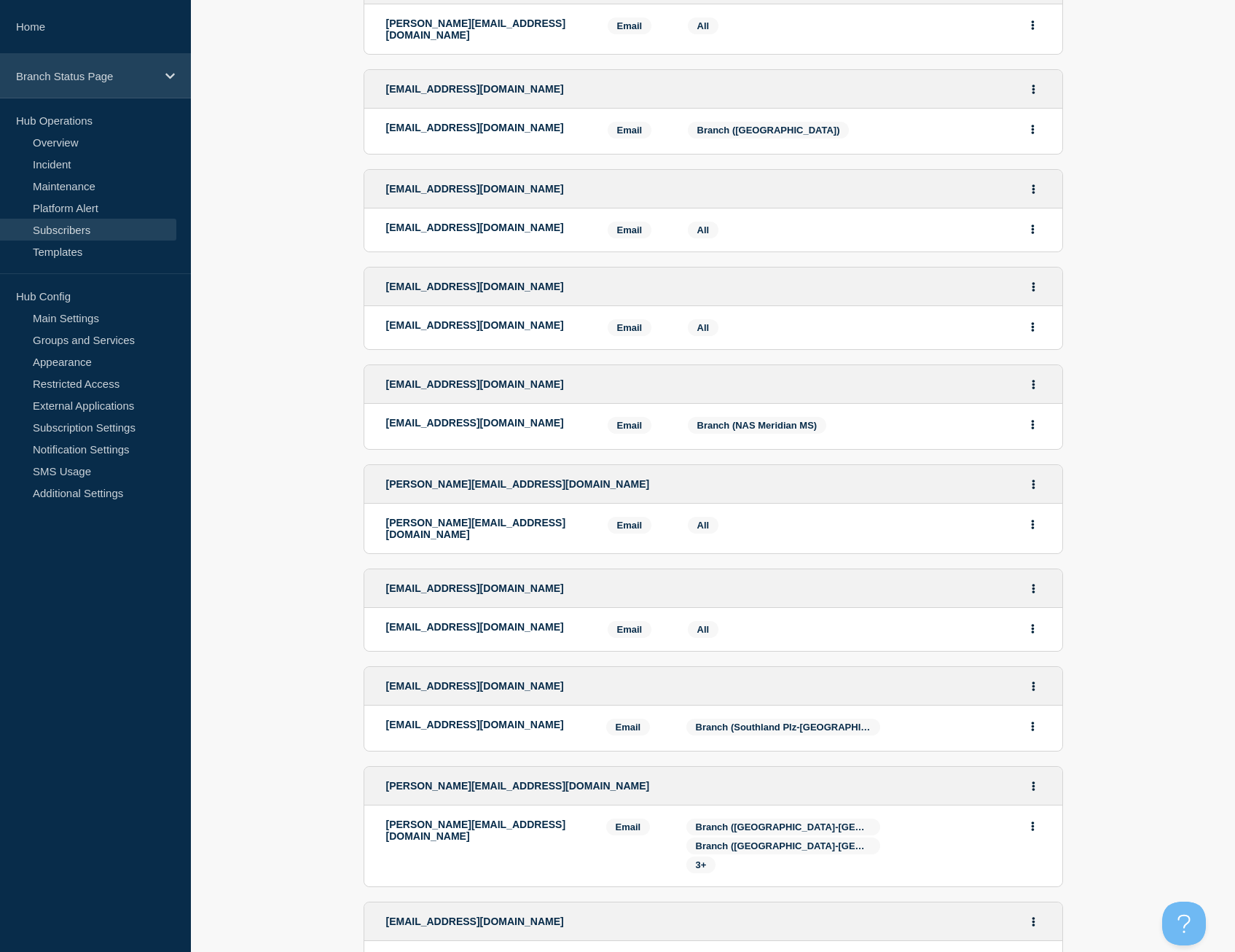
click at [168, 73] on icon at bounding box center [170, 77] width 10 height 11
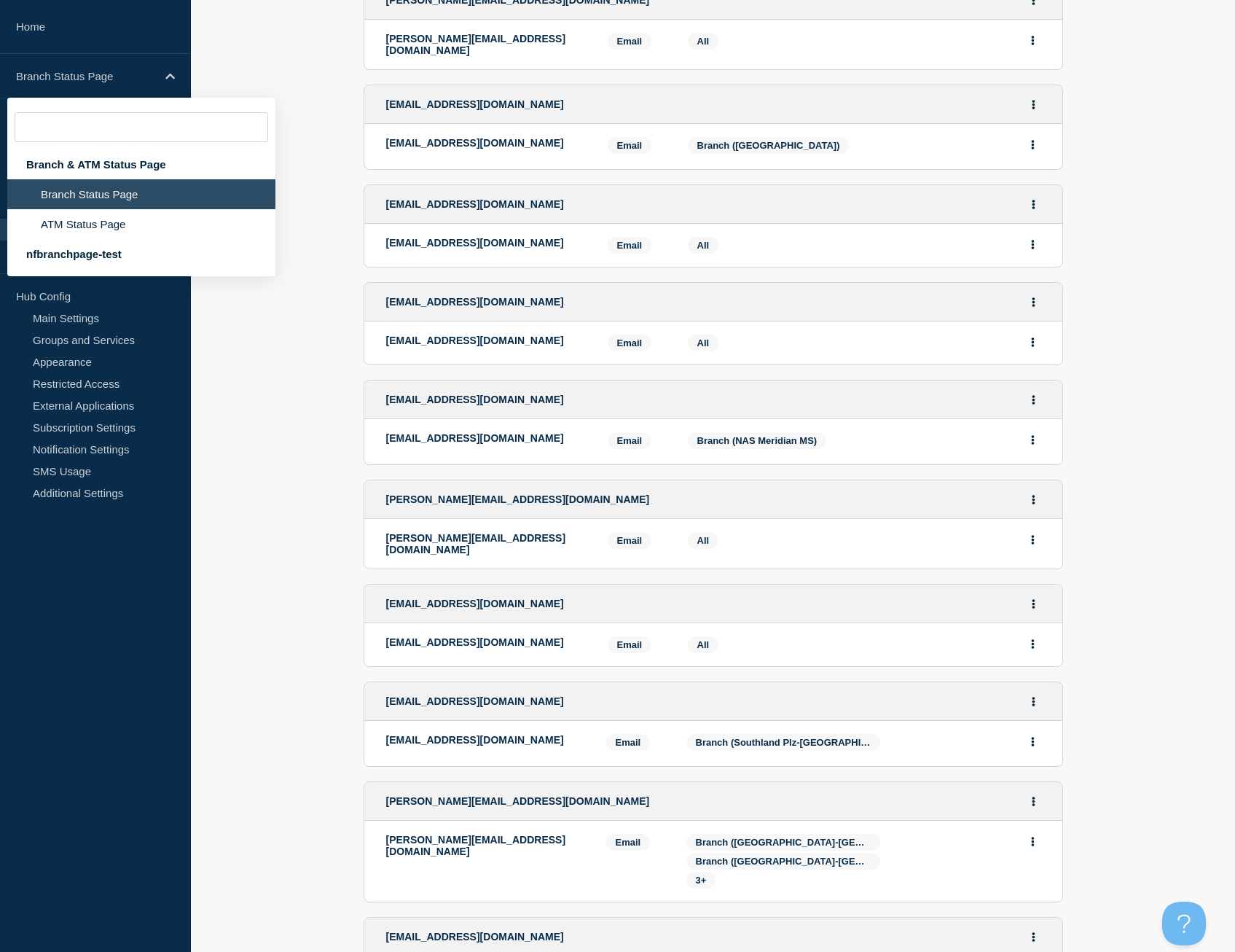
scroll to position [2002, 0]
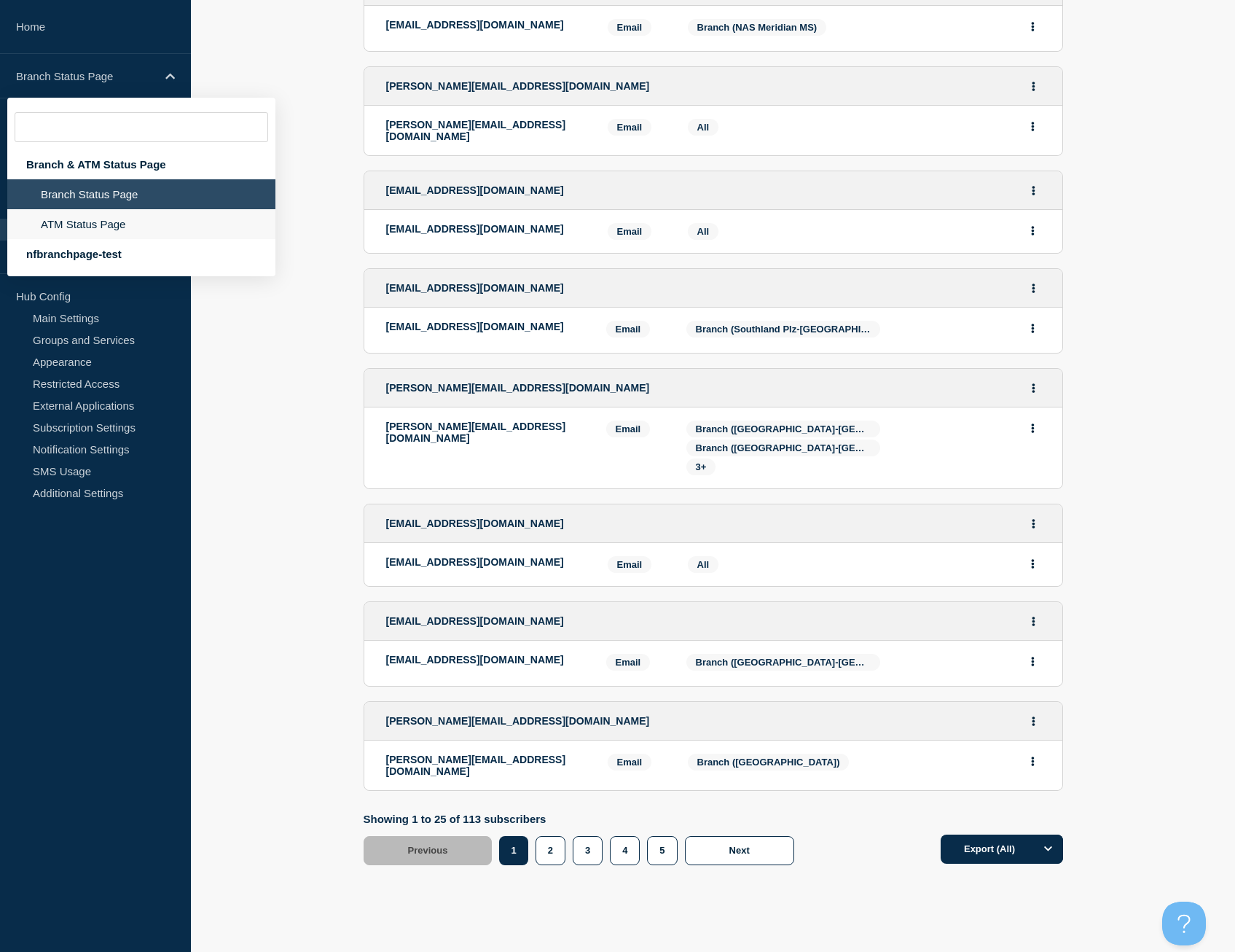
click at [92, 223] on li "ATM Status Page" at bounding box center [141, 223] width 268 height 30
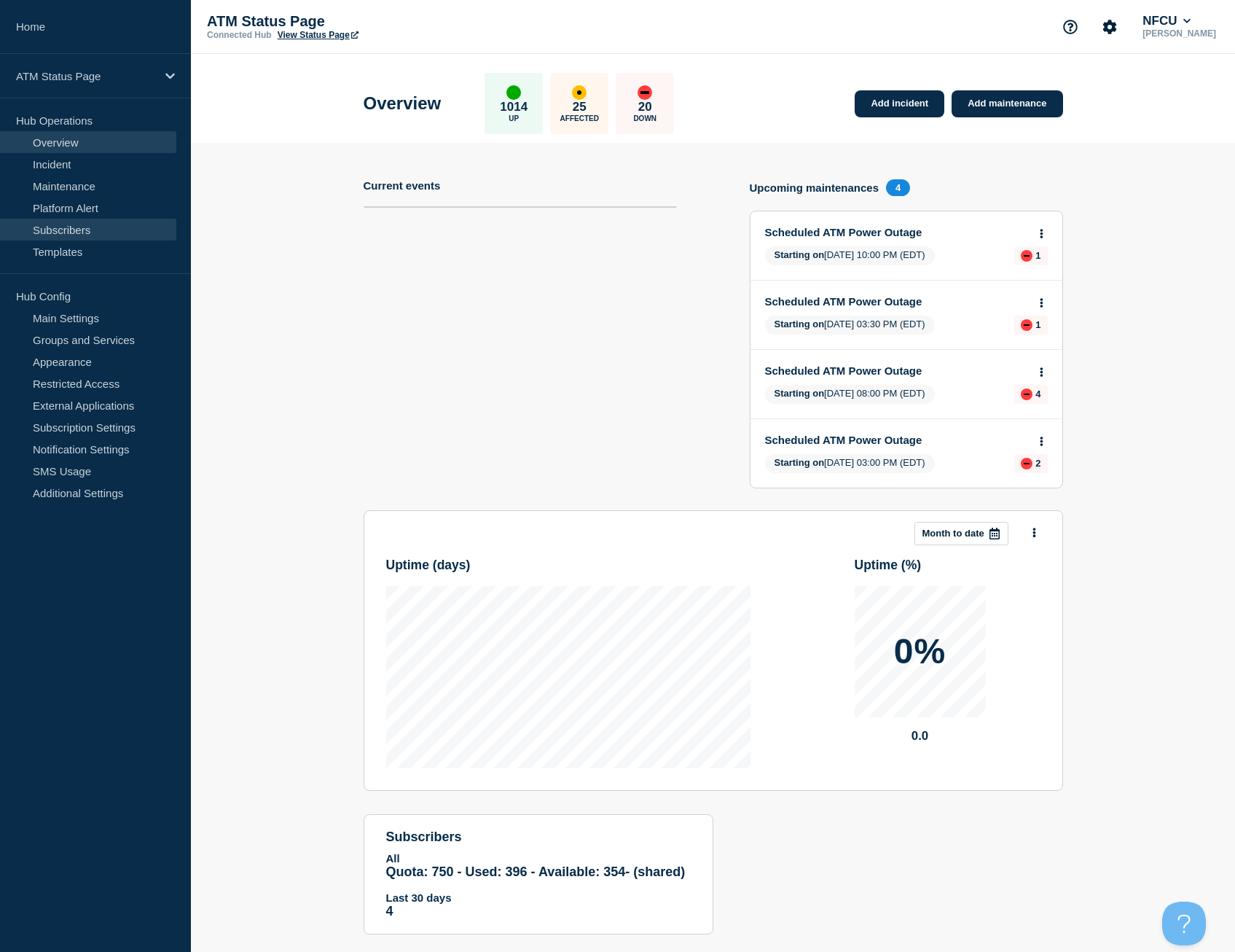
click at [73, 229] on link "Subscribers" at bounding box center [88, 229] width 176 height 22
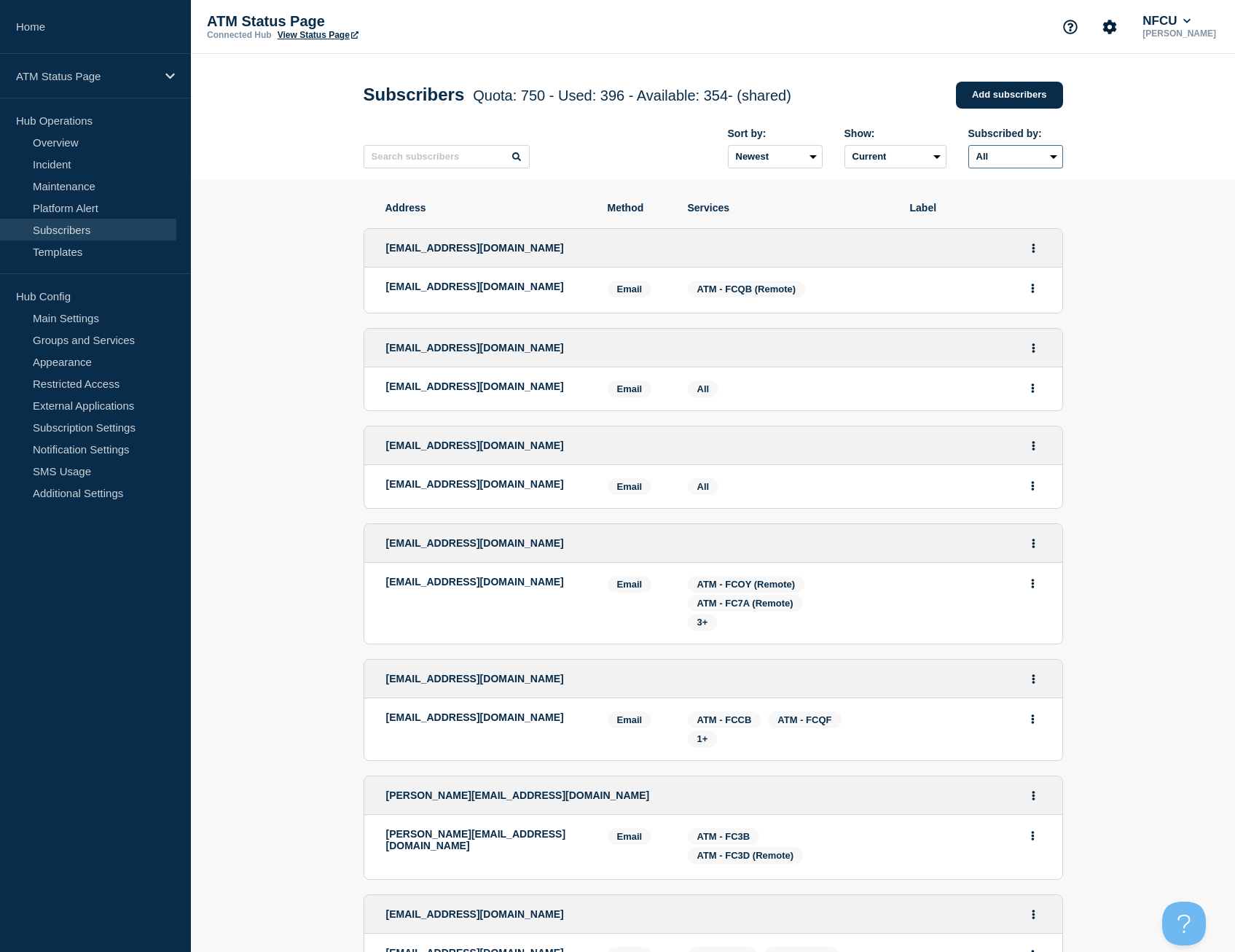
click at [1024, 164] on select "All Email" at bounding box center [1016, 156] width 95 height 23
click at [1001, 217] on ul "[EMAIL_ADDRESS][DOMAIN_NAME] [EMAIL_ADDRESS][DOMAIN_NAME] Email Email: [EMAIL_A…" at bounding box center [713, 612] width 700 height 797
drag, startPoint x: 1006, startPoint y: 160, endPoint x: 1000, endPoint y: 172, distance: 13.4
click at [1006, 160] on select "All Email" at bounding box center [1016, 156] width 95 height 23
select select "email"
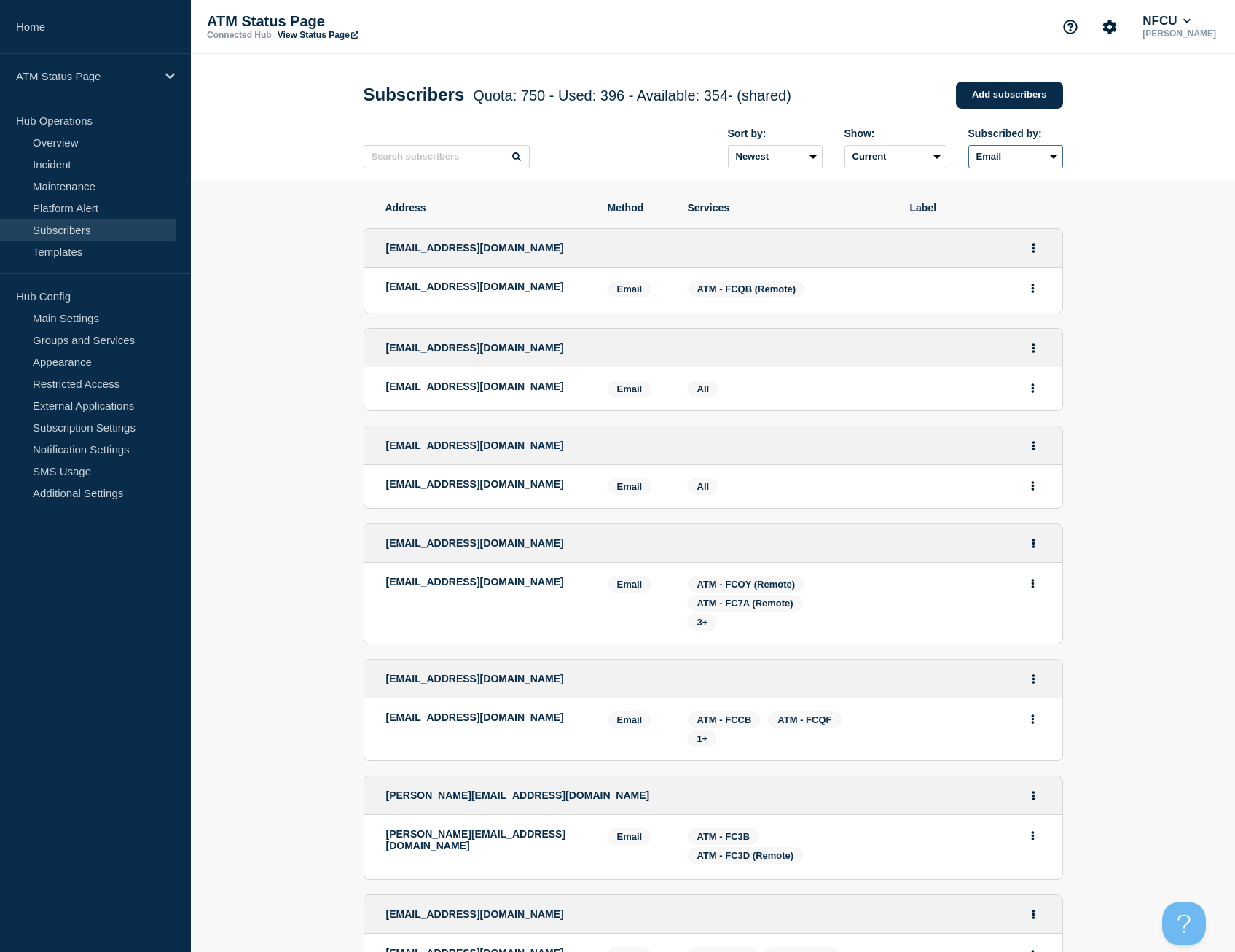
click at [969, 148] on select "All Email" at bounding box center [1016, 156] width 95 height 23
click at [930, 133] on div "Show:" at bounding box center [896, 133] width 102 height 12
click at [814, 164] on select "Newest Oldest" at bounding box center [775, 156] width 95 height 23
click at [868, 156] on select "Current Deleted Recently deleted" at bounding box center [896, 156] width 102 height 23
click at [870, 101] on div "Subscribers Quota: 750 - Used: 396 - Available: 354 - (shared) Quota Used Avail…" at bounding box center [713, 94] width 700 height 44
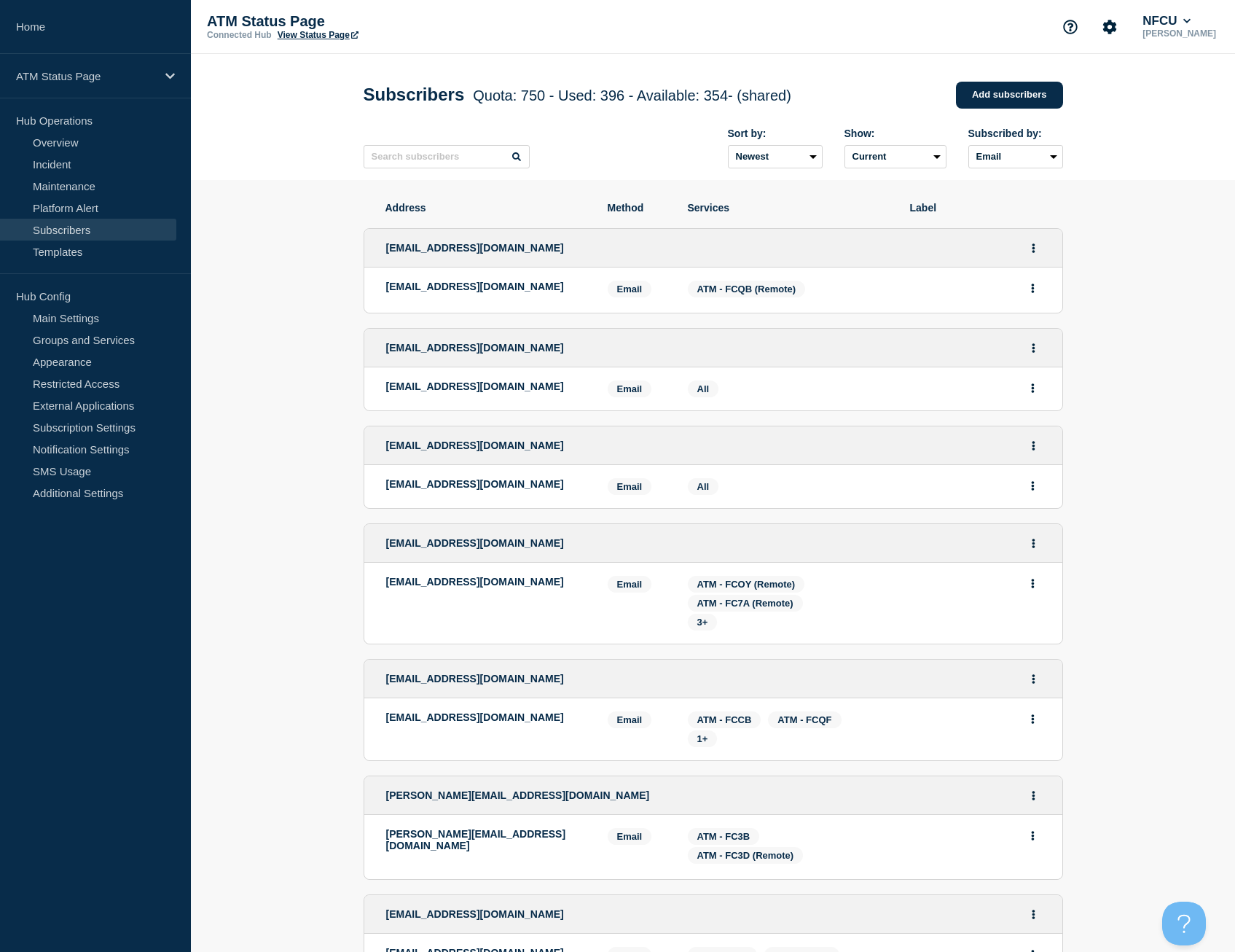
click at [367, 178] on div "Sort by: Newest Oldest Show: Current Deleted Recently deleted Subscribed by: Al…" at bounding box center [713, 148] width 700 height 63
drag, startPoint x: 535, startPoint y: 294, endPoint x: 386, endPoint y: 294, distance: 149.0
click at [386, 292] on p "[EMAIL_ADDRESS][DOMAIN_NAME]" at bounding box center [486, 286] width 199 height 12
drag, startPoint x: 386, startPoint y: 294, endPoint x: 552, endPoint y: 287, distance: 166.1
click at [552, 287] on p "[EMAIL_ADDRESS][DOMAIN_NAME]" at bounding box center [486, 286] width 199 height 12
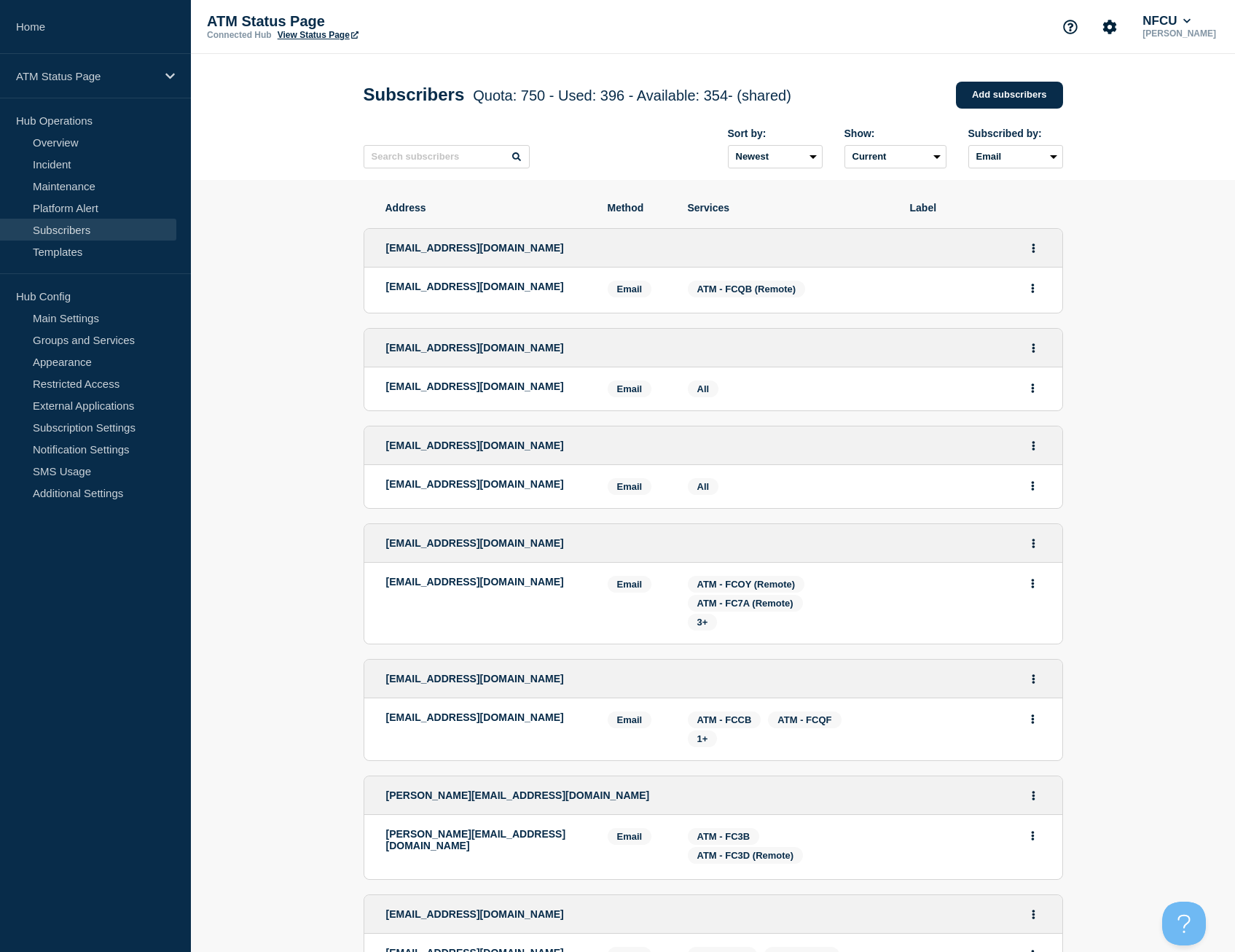
drag, startPoint x: 543, startPoint y: 291, endPoint x: 385, endPoint y: 294, distance: 158.0
click at [386, 292] on p "[EMAIL_ADDRESS][DOMAIN_NAME]" at bounding box center [486, 286] width 199 height 12
click at [1103, 236] on section "Address Method Services Label [EMAIL_ADDRESS][DOMAIN_NAME] [EMAIL_ADDRESS][DOMA…" at bounding box center [712, 675] width 1044 height 990
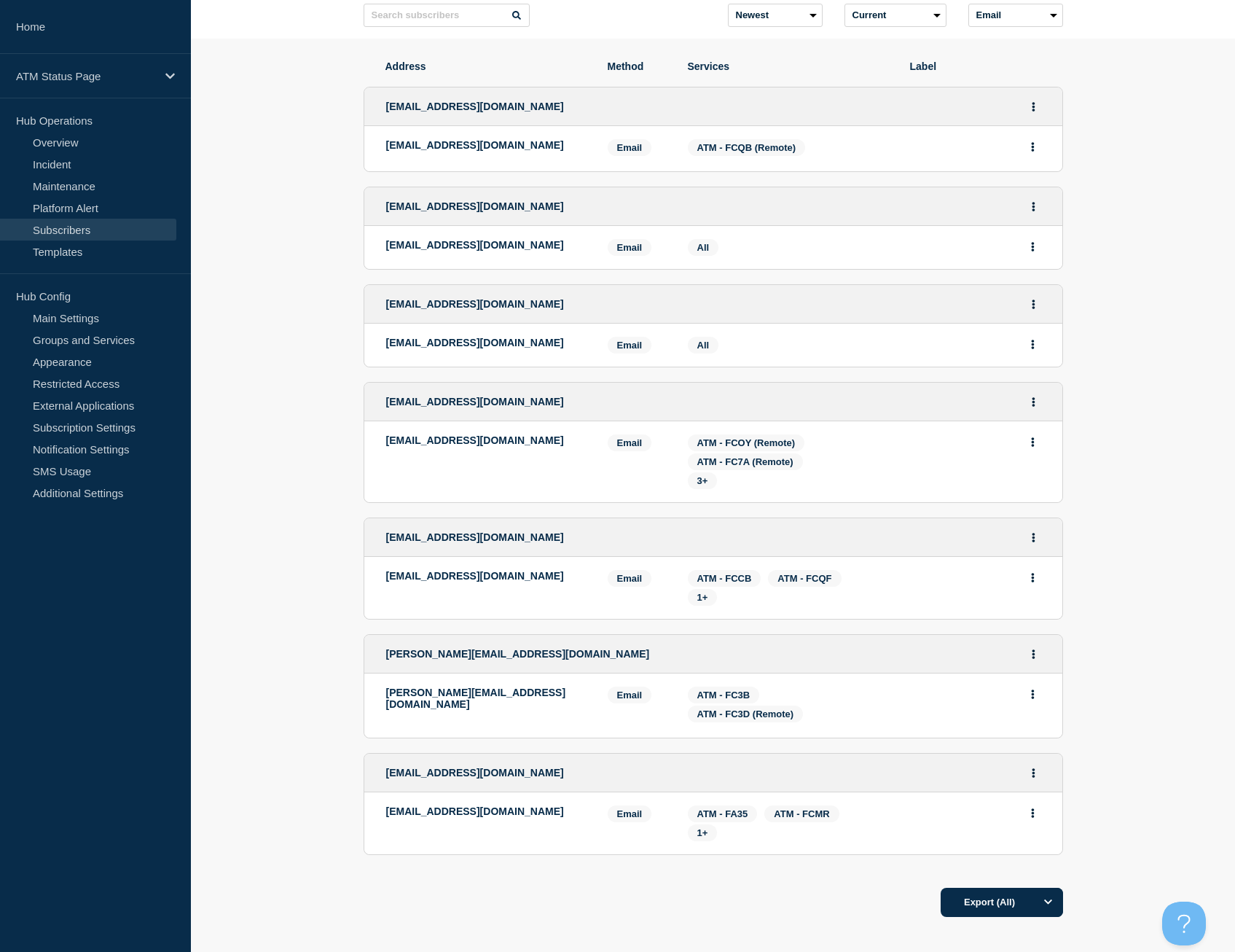
scroll to position [146, 0]
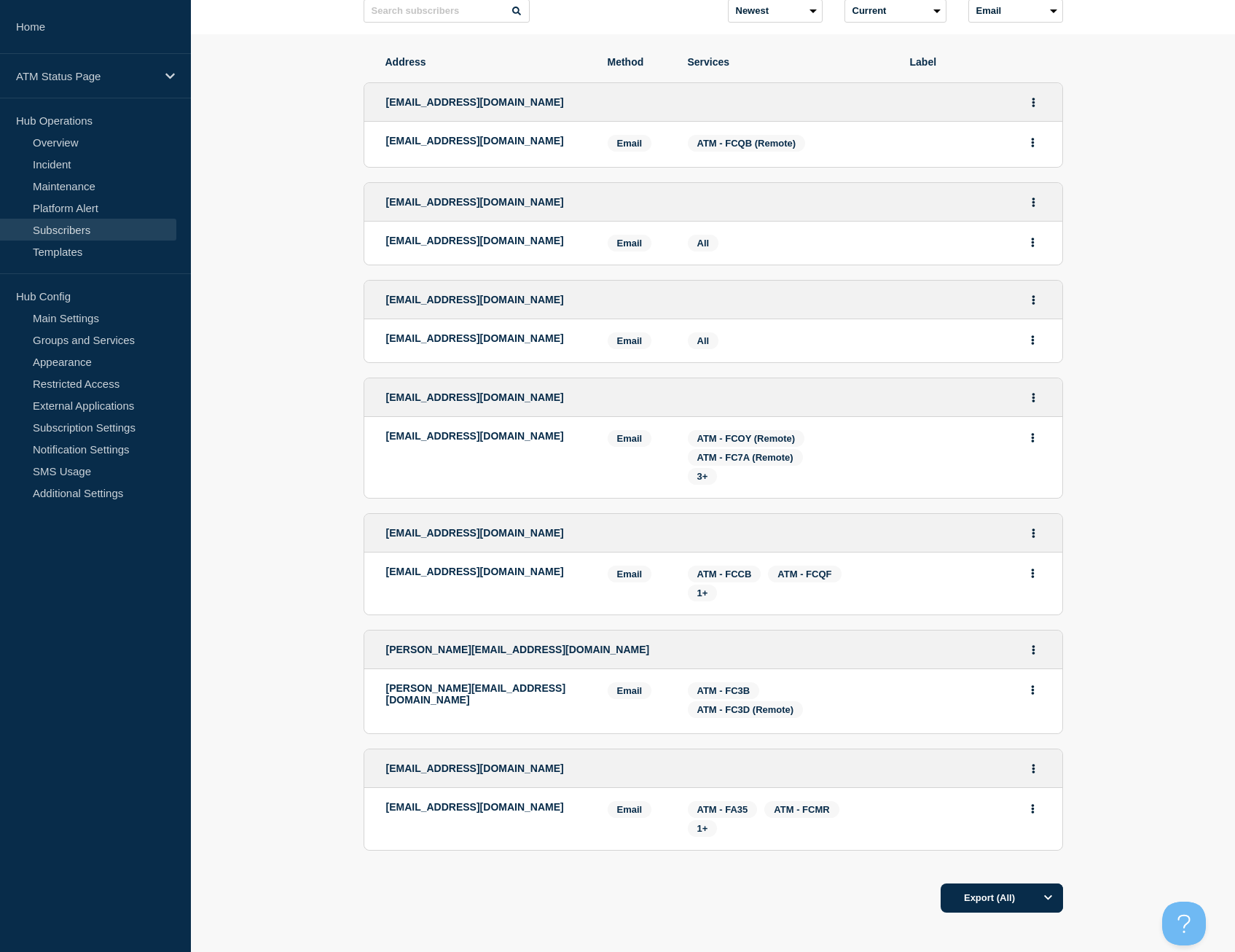
drag, startPoint x: 387, startPoint y: 144, endPoint x: 548, endPoint y: 145, distance: 161.0
click at [548, 145] on p "[EMAIL_ADDRESS][DOMAIN_NAME]" at bounding box center [486, 140] width 199 height 12
drag, startPoint x: 548, startPoint y: 145, endPoint x: 544, endPoint y: 158, distance: 13.6
click at [545, 158] on li "[EMAIL_ADDRESS][DOMAIN_NAME] Email Email: [EMAIL_ADDRESS][DOMAIN_NAME] Services…" at bounding box center [713, 144] width 698 height 45
drag, startPoint x: 316, startPoint y: 29, endPoint x: 192, endPoint y: 0, distance: 127.3
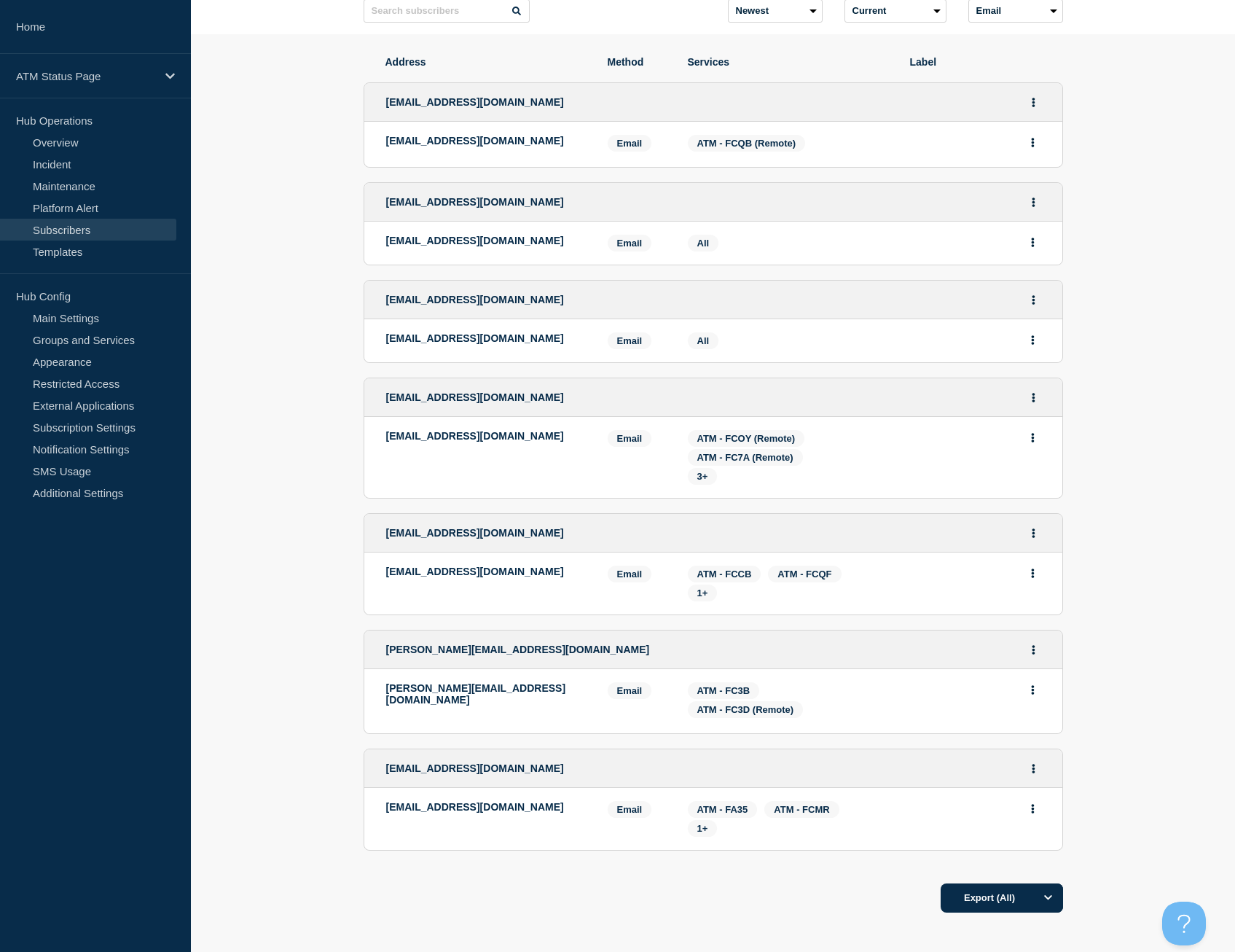
click at [153, 77] on p "ATM Status Page" at bounding box center [85, 77] width 140 height 13
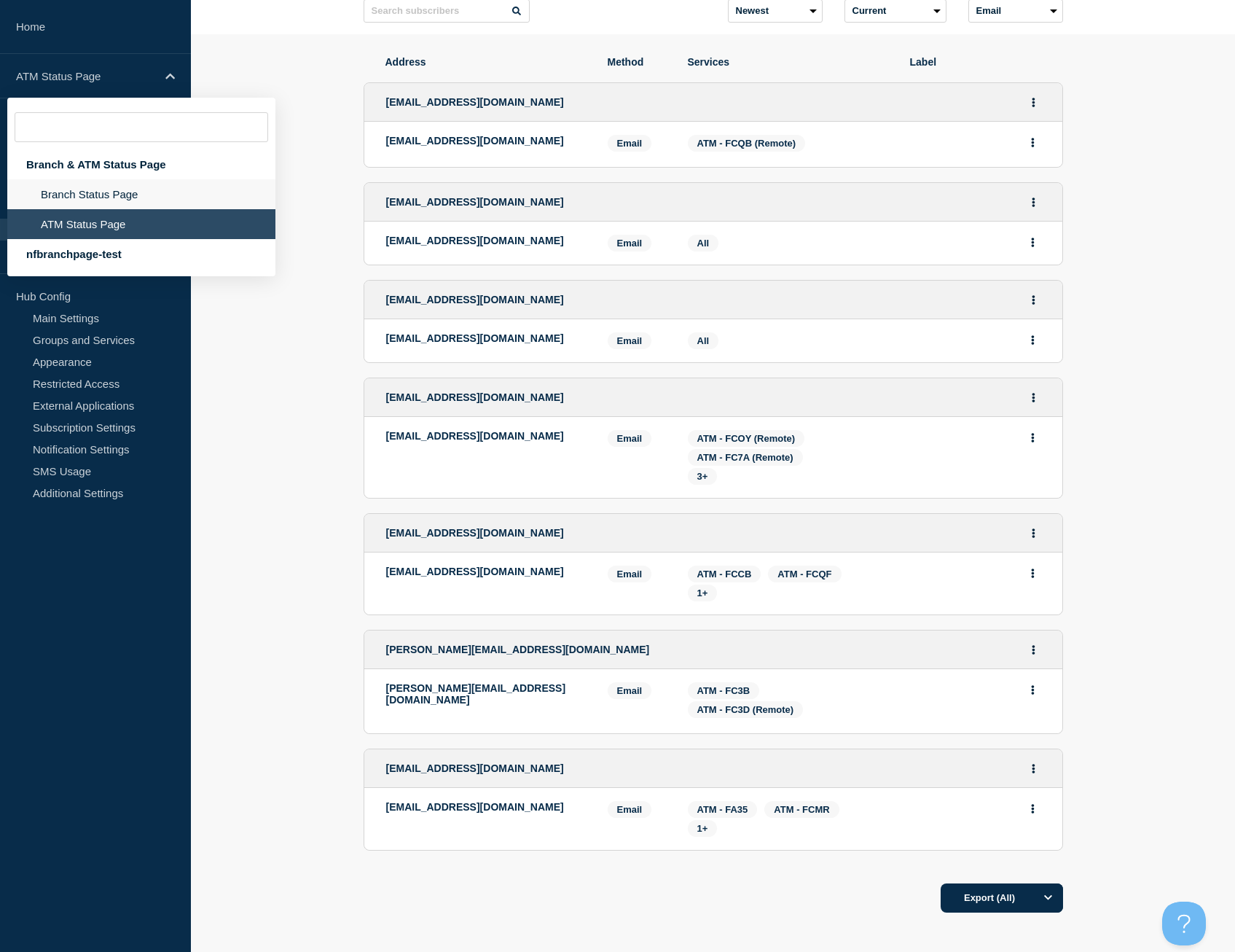
click at [116, 187] on li "Branch Status Page" at bounding box center [141, 194] width 268 height 30
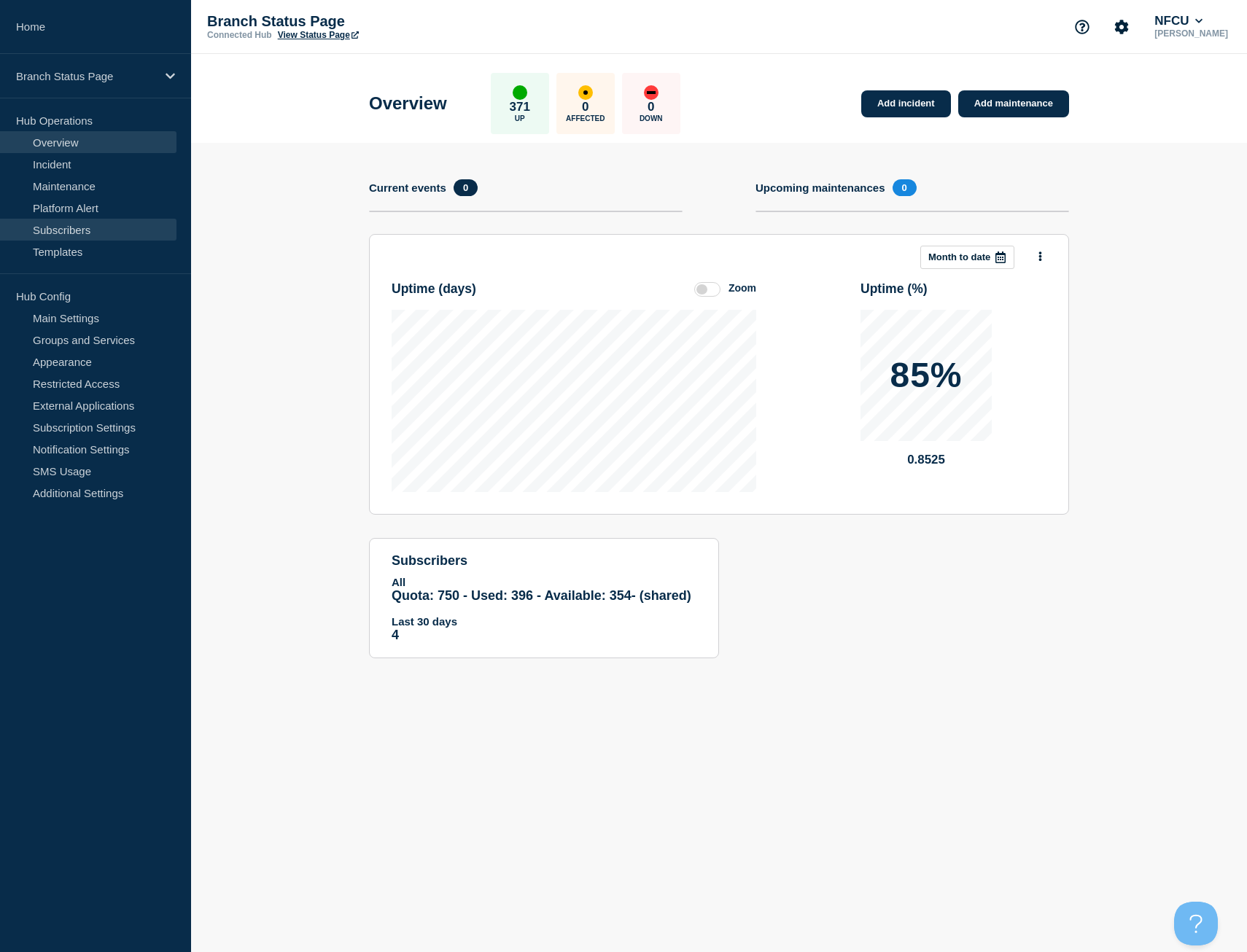
click at [70, 233] on link "Subscribers" at bounding box center [88, 229] width 176 height 22
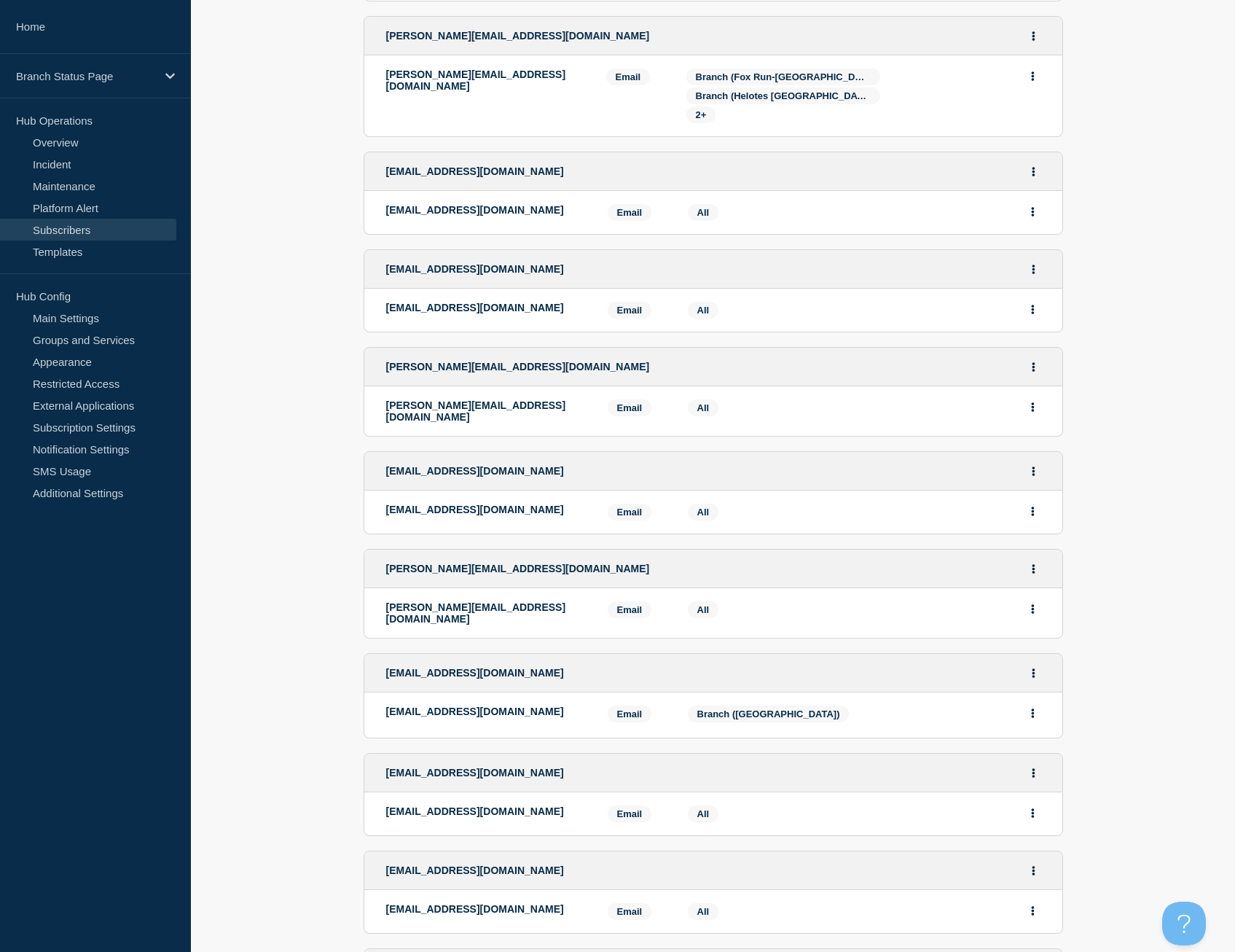
scroll to position [1021, 0]
drag, startPoint x: 550, startPoint y: 676, endPoint x: 389, endPoint y: 679, distance: 161.0
click at [389, 705] on p "[EMAIL_ADDRESS][DOMAIN_NAME]" at bounding box center [486, 710] width 199 height 12
click at [385, 692] on li "[EMAIL_ADDRESS][DOMAIN_NAME] Email Email: [EMAIL_ADDRESS][DOMAIN_NAME] Services…" at bounding box center [713, 714] width 698 height 45
drag, startPoint x: 384, startPoint y: 678, endPoint x: 550, endPoint y: 673, distance: 166.1
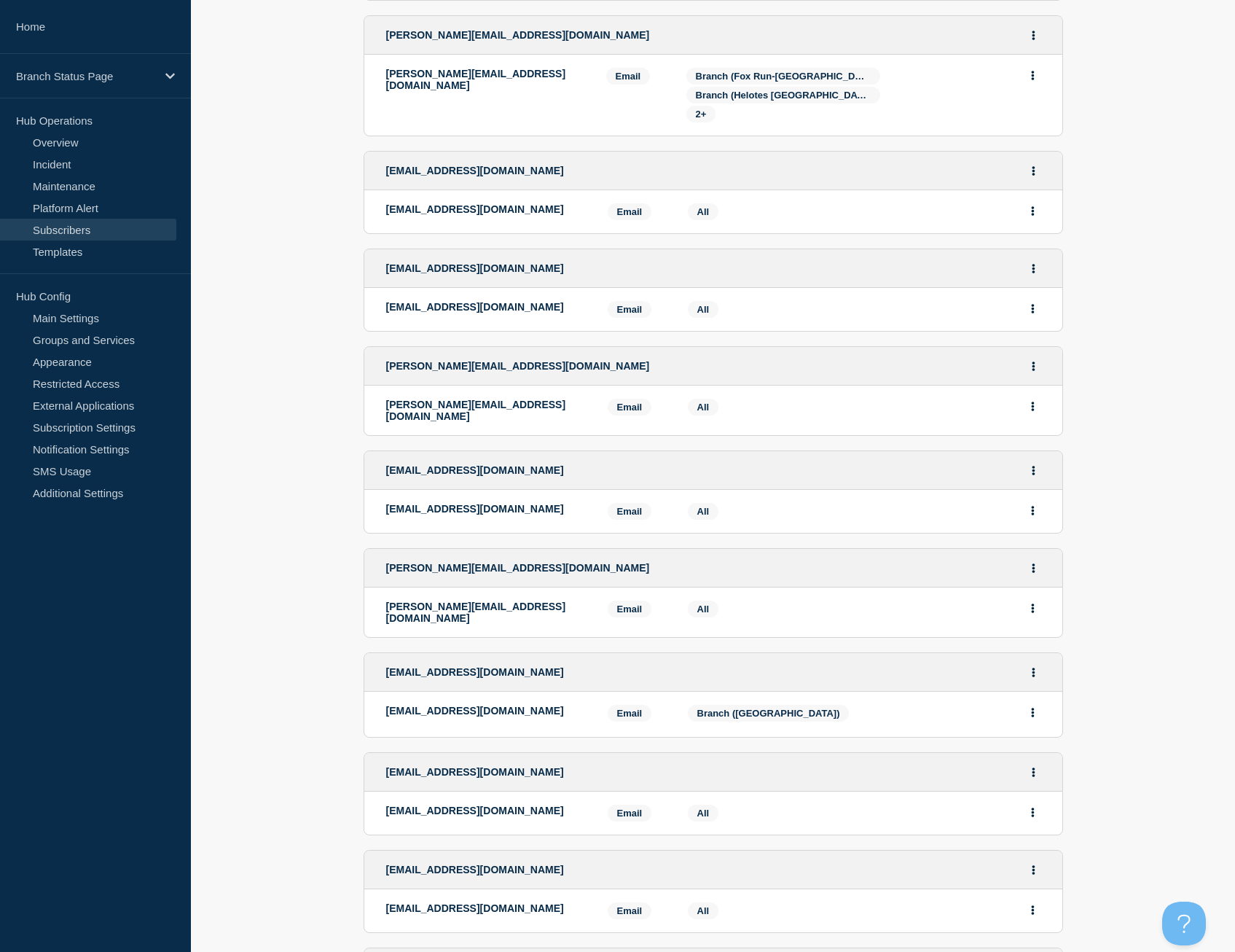
click at [550, 692] on li "[EMAIL_ADDRESS][DOMAIN_NAME] Email Email: [EMAIL_ADDRESS][DOMAIN_NAME] Services…" at bounding box center [713, 714] width 698 height 45
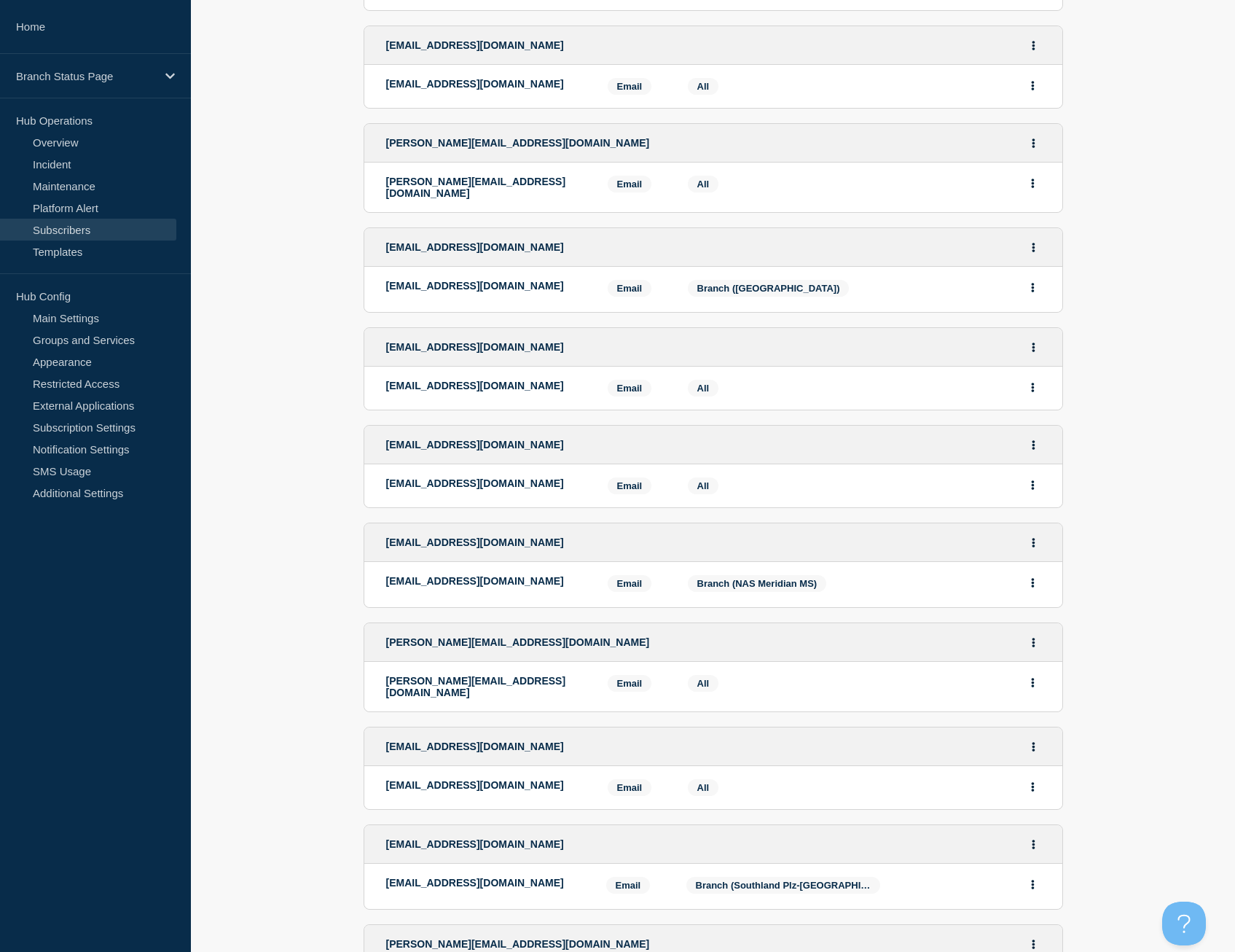
scroll to position [1458, 0]
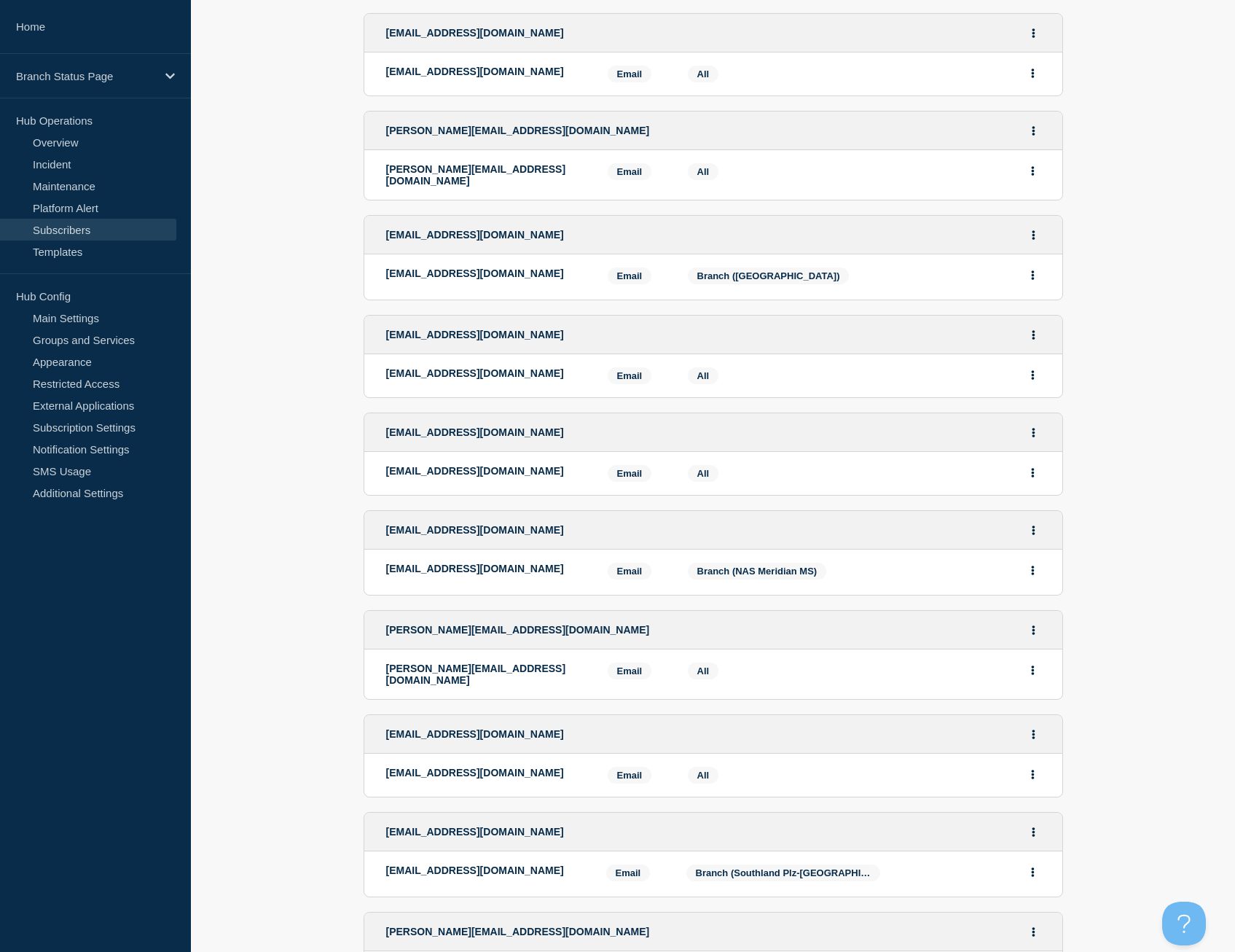
drag, startPoint x: 551, startPoint y: 335, endPoint x: 384, endPoint y: 339, distance: 167.0
click at [384, 354] on li "[EMAIL_ADDRESS][DOMAIN_NAME] Email Email: [EMAIL_ADDRESS][DOMAIN_NAME] Services…" at bounding box center [713, 376] width 698 height 43
click at [552, 452] on li "[EMAIL_ADDRESS][DOMAIN_NAME] Email Email: [EMAIL_ADDRESS][DOMAIN_NAME] Services…" at bounding box center [713, 473] width 698 height 43
drag, startPoint x: 561, startPoint y: 433, endPoint x: 376, endPoint y: 440, distance: 185.1
click at [376, 452] on li "[EMAIL_ADDRESS][DOMAIN_NAME] Email Email: [EMAIL_ADDRESS][DOMAIN_NAME] Services…" at bounding box center [713, 473] width 698 height 43
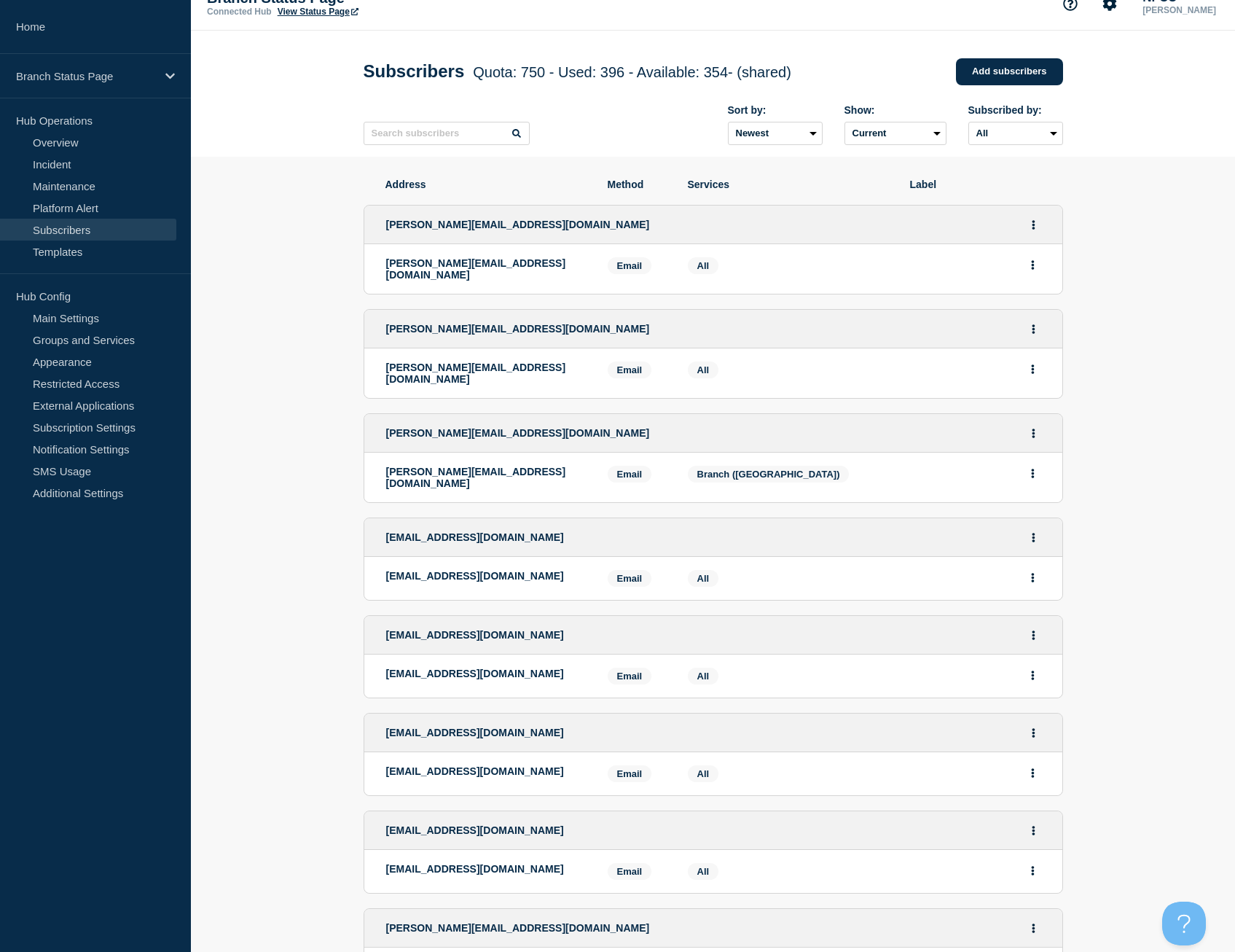
scroll to position [0, 0]
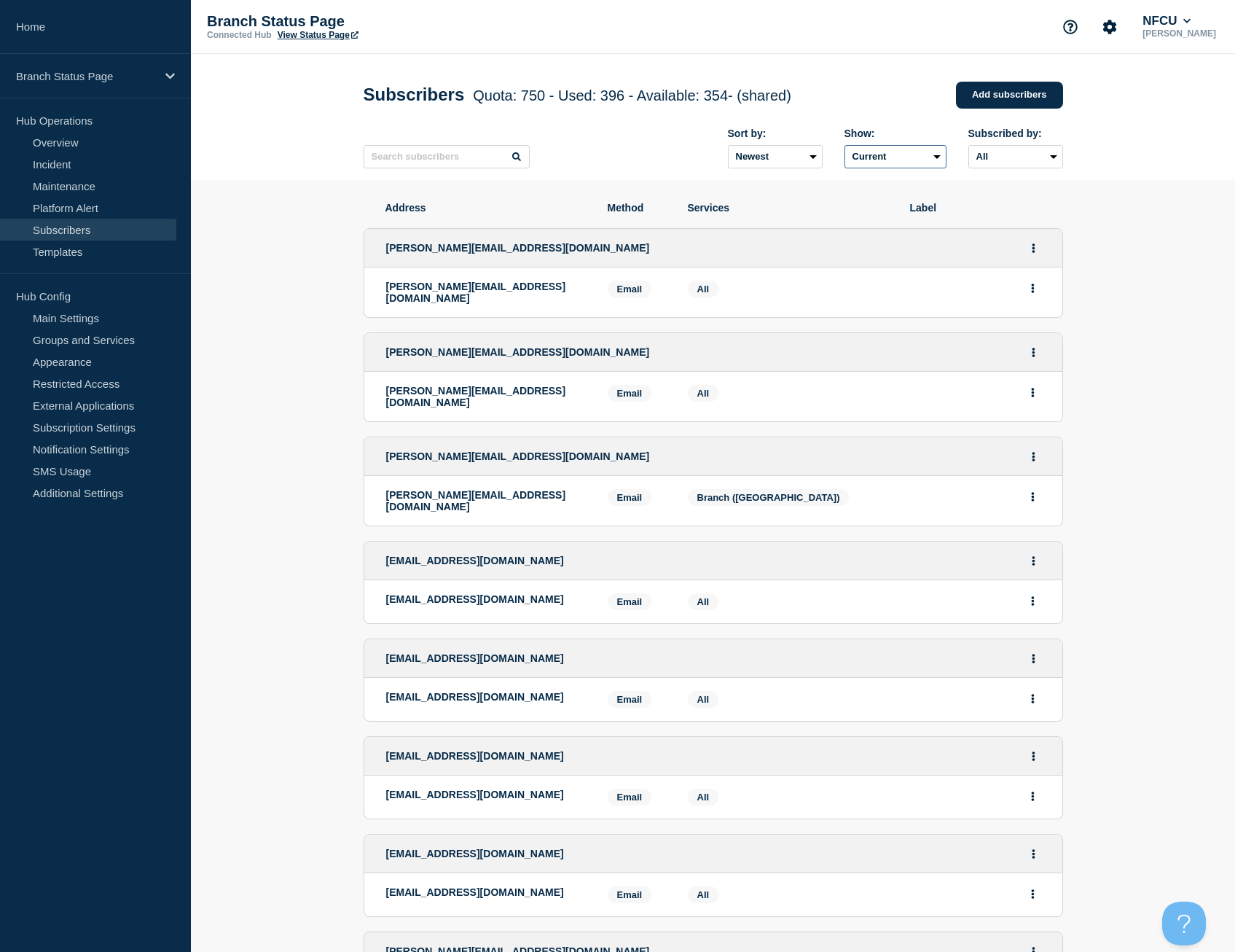
click at [901, 158] on select "Current Deleted Recently deleted" at bounding box center [896, 156] width 102 height 23
click at [1005, 162] on select "All Email" at bounding box center [1016, 156] width 95 height 23
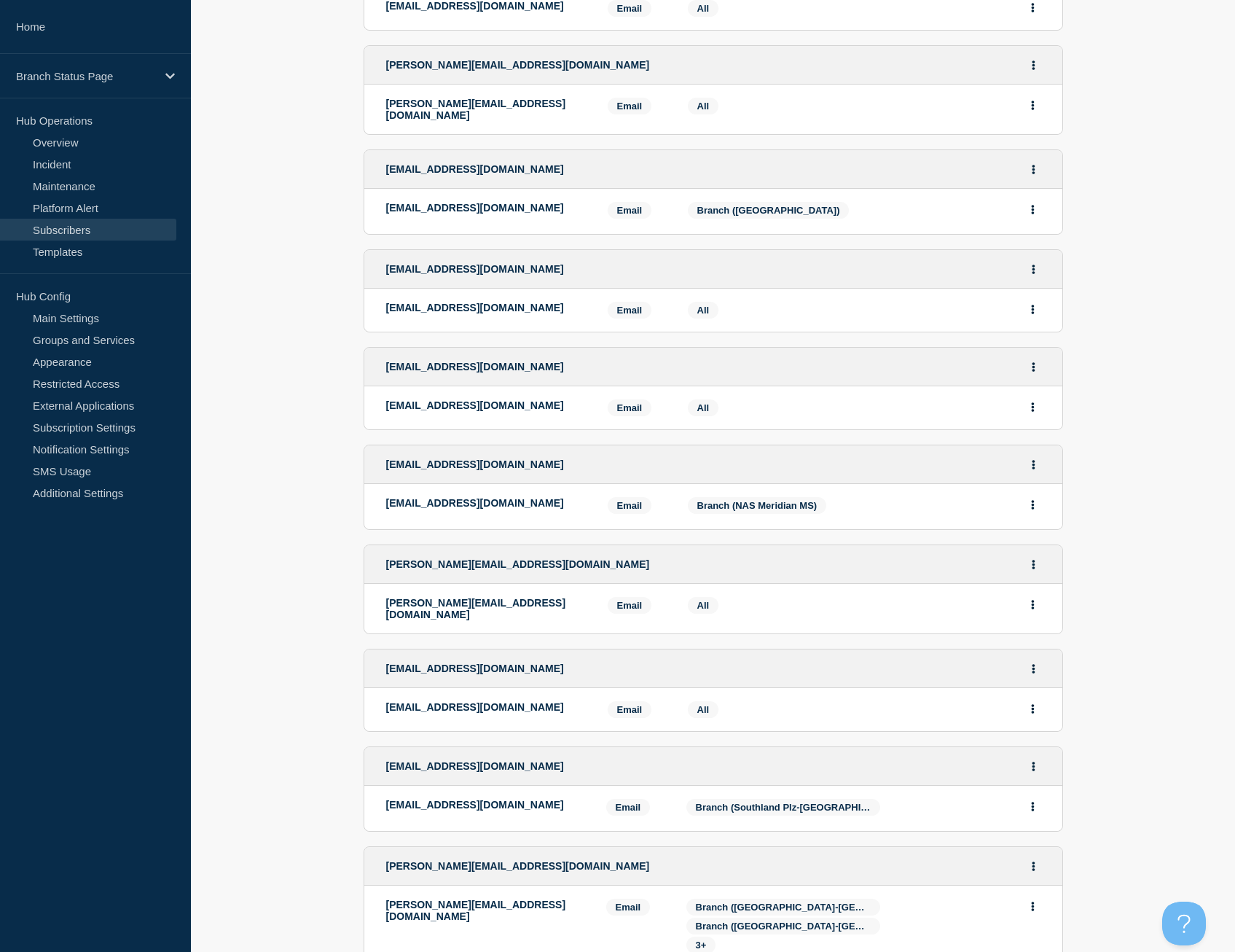
scroll to position [1531, 0]
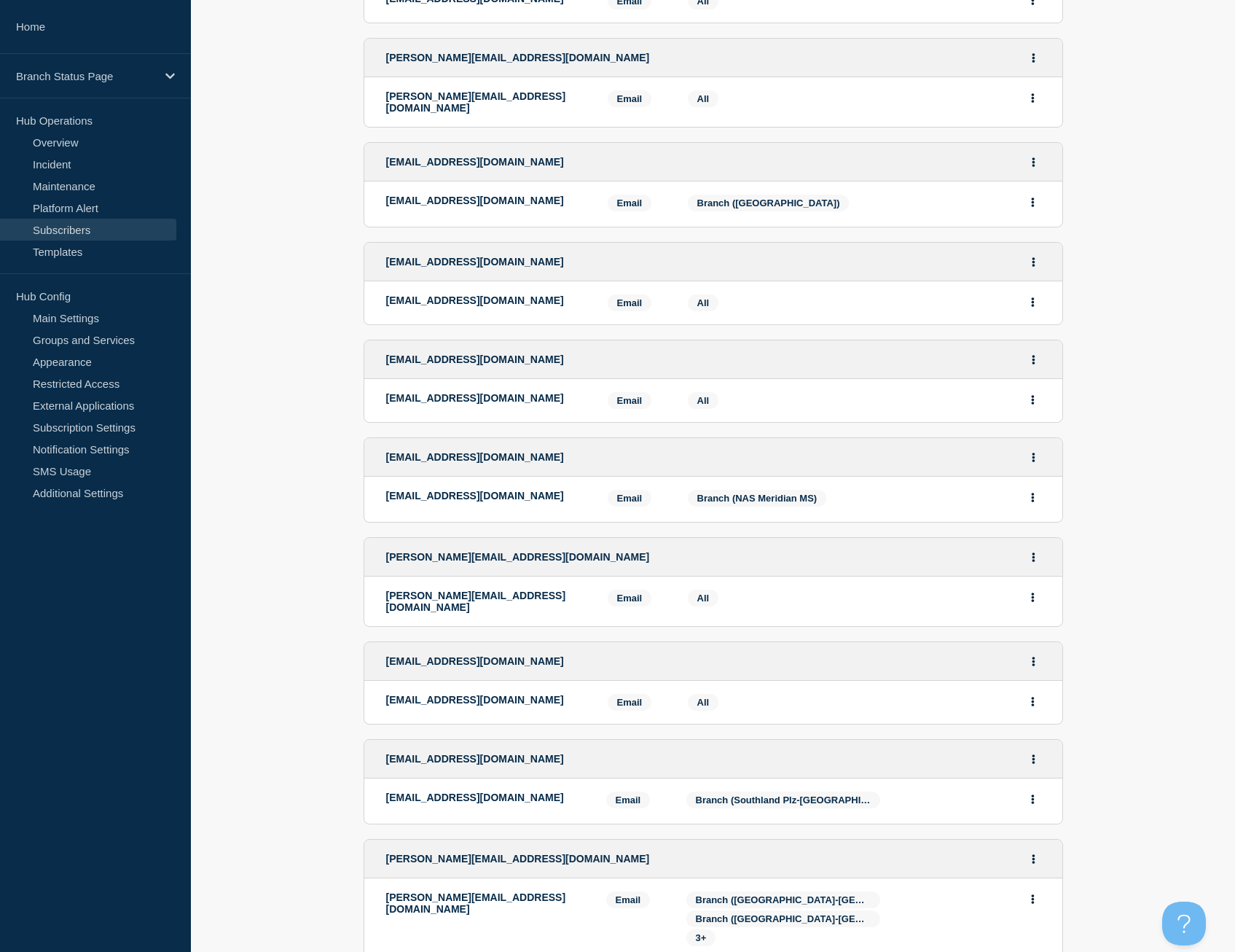
drag, startPoint x: 553, startPoint y: 464, endPoint x: 388, endPoint y: 464, distance: 165.0
click at [388, 490] on p "[EMAIL_ADDRESS][DOMAIN_NAME]" at bounding box center [486, 496] width 199 height 12
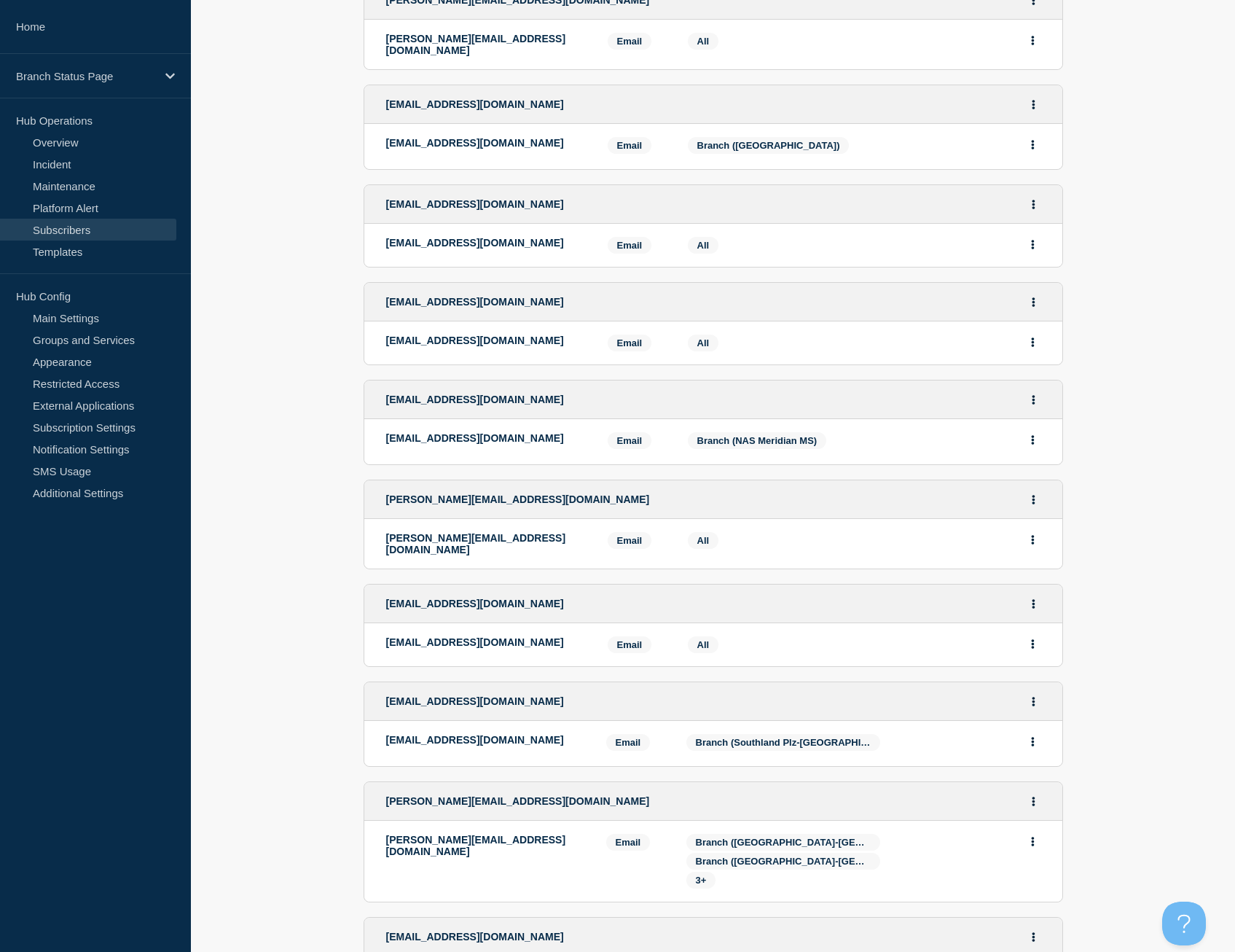
scroll to position [1677, 0]
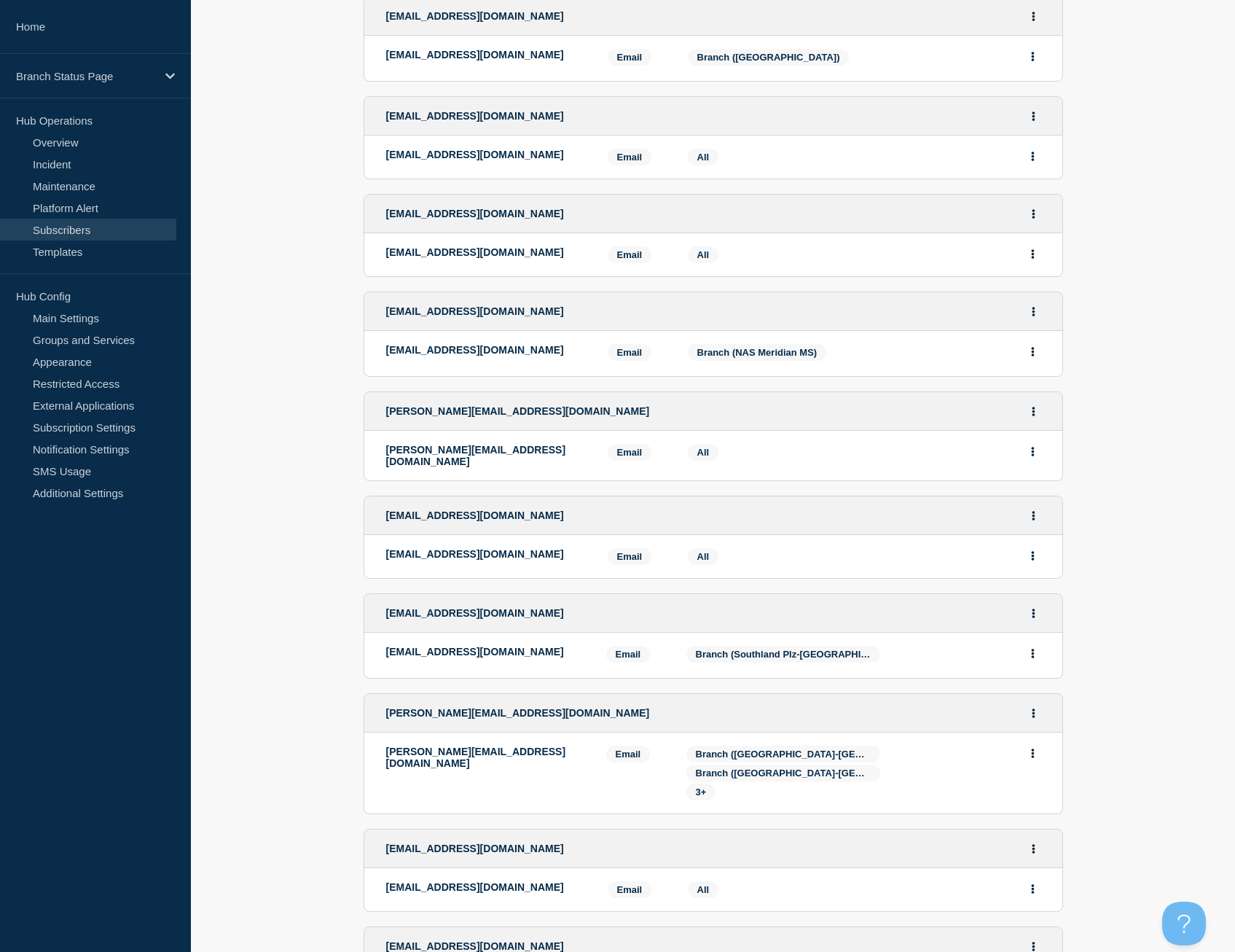
click at [554, 646] on p "[EMAIL_ADDRESS][DOMAIN_NAME]" at bounding box center [485, 651] width 198 height 12
drag, startPoint x: 568, startPoint y: 612, endPoint x: 382, endPoint y: 608, distance: 186.0
click at [382, 633] on li "[EMAIL_ADDRESS][DOMAIN_NAME] Email Email: [EMAIL_ADDRESS][DOMAIN_NAME] Services…" at bounding box center [713, 655] width 698 height 45
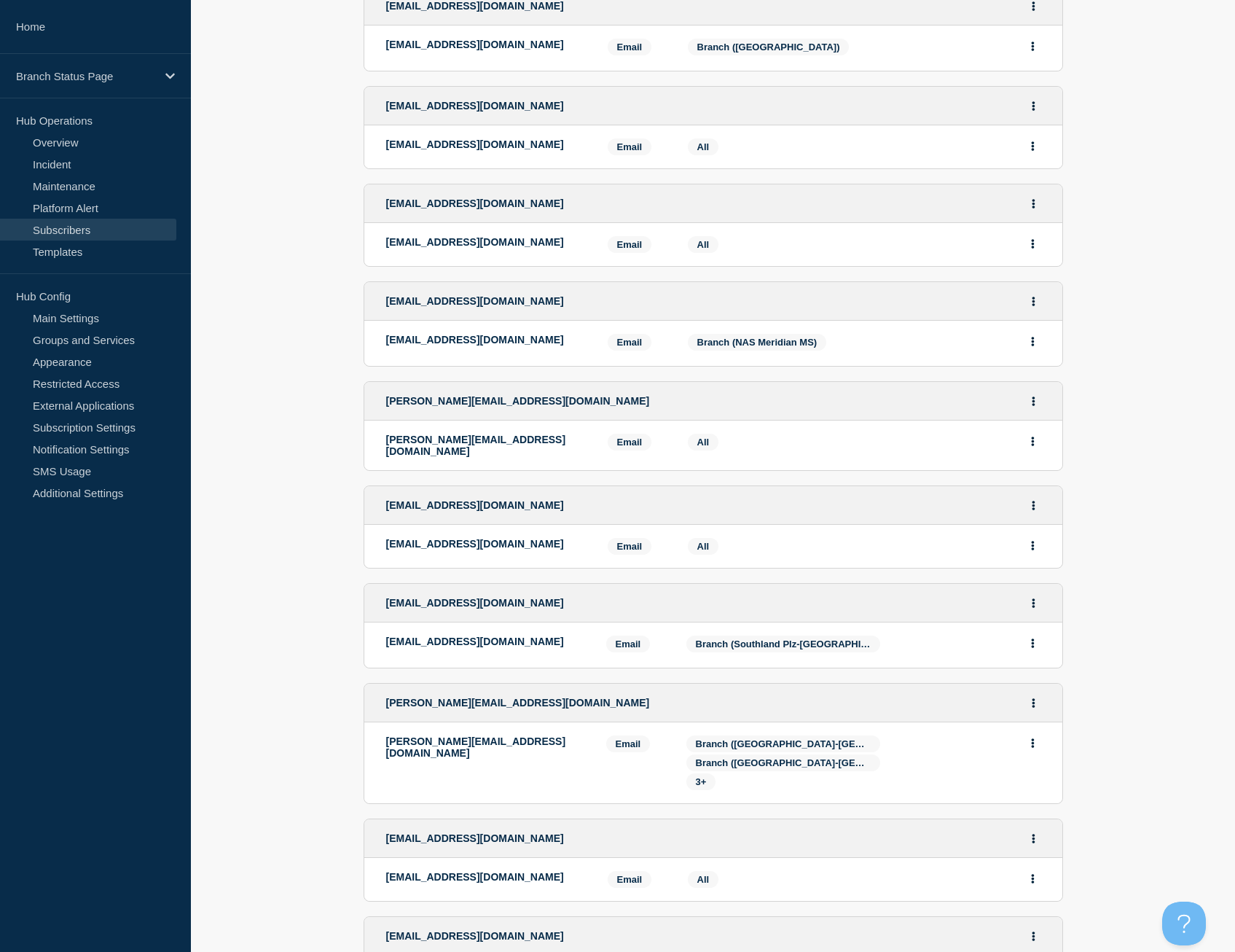
scroll to position [1823, 0]
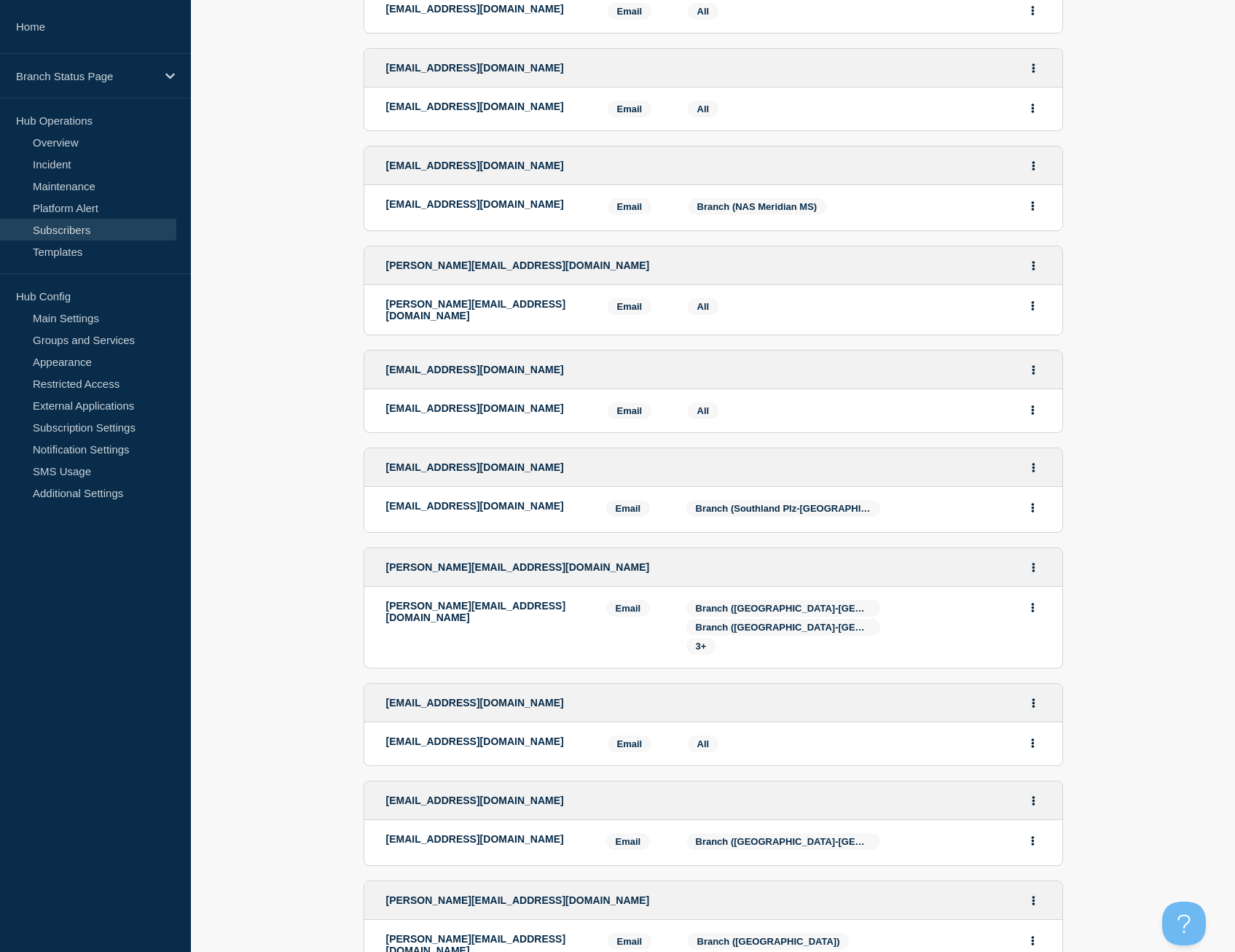
click at [527, 600] on p "[PERSON_NAME][EMAIL_ADDRESS][DOMAIN_NAME]" at bounding box center [485, 611] width 198 height 23
drag, startPoint x: 528, startPoint y: 565, endPoint x: 375, endPoint y: 557, distance: 153.2
click at [375, 587] on li "[EMAIL_ADDRESS][DOMAIN_NAME] Email Email: [EMAIL_ADDRESS][DOMAIN_NAME] Services…" at bounding box center [713, 626] width 698 height 81
click at [705, 641] on span "3+" at bounding box center [701, 646] width 11 height 11
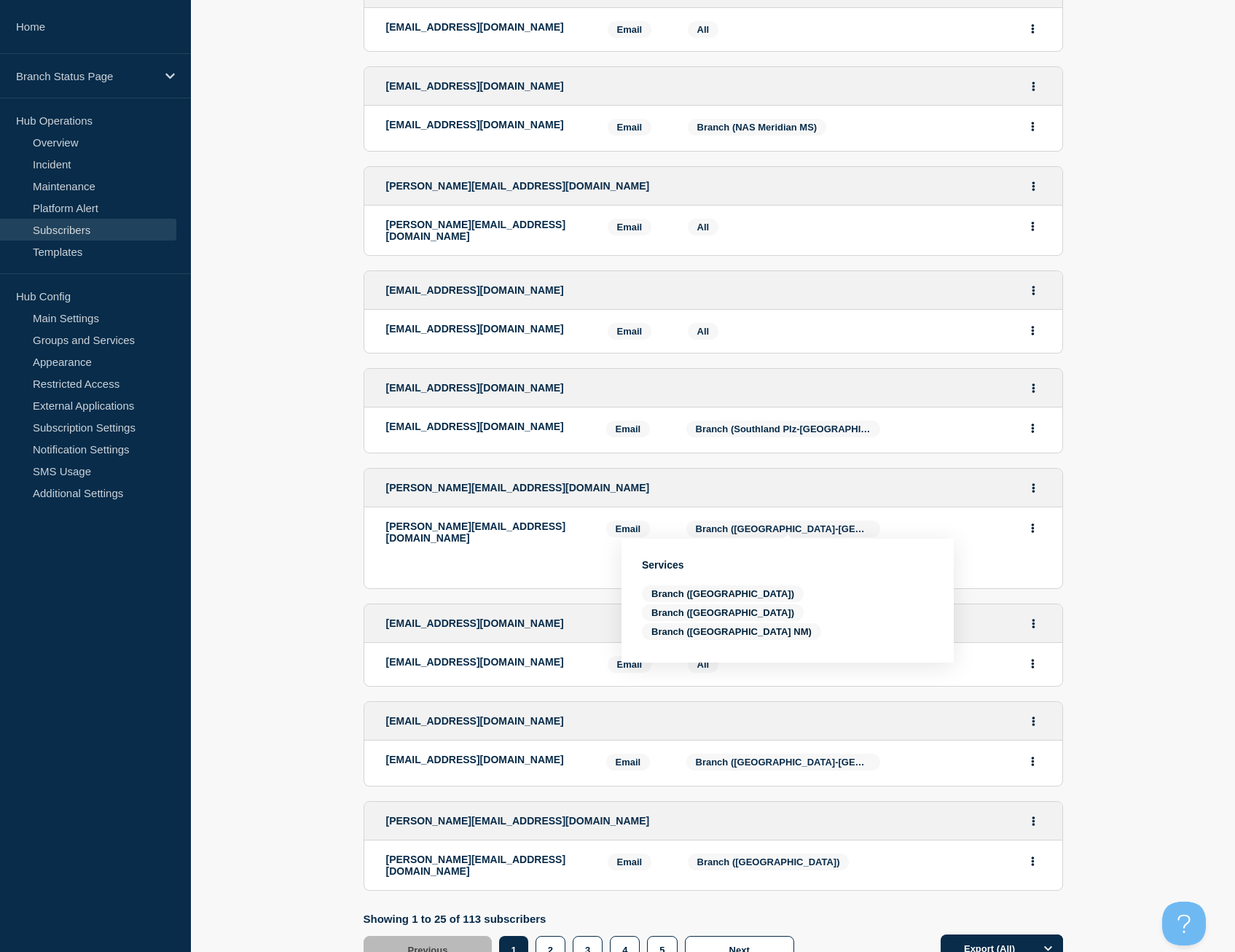
scroll to position [2002, 0]
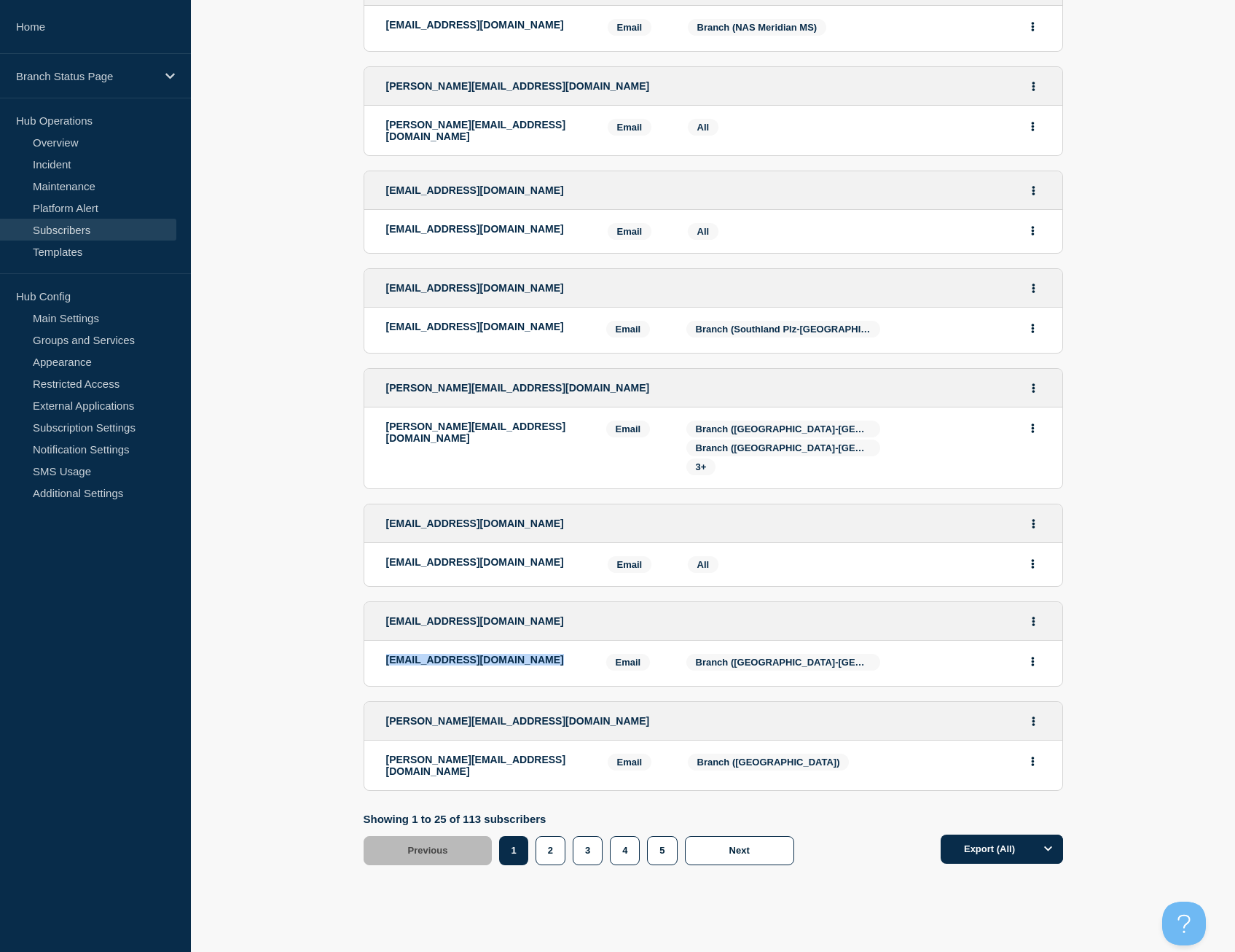
drag, startPoint x: 535, startPoint y: 620, endPoint x: 385, endPoint y: 621, distance: 150.0
click at [385, 641] on li "[EMAIL_ADDRESS][DOMAIN_NAME] Email Email: [EMAIL_ADDRESS][DOMAIN_NAME] Services…" at bounding box center [713, 663] width 698 height 45
click at [554, 754] on p "[PERSON_NAME][EMAIL_ADDRESS][DOMAIN_NAME]" at bounding box center [486, 765] width 199 height 23
drag, startPoint x: 558, startPoint y: 717, endPoint x: 385, endPoint y: 719, distance: 173.0
click at [386, 754] on p "[PERSON_NAME][EMAIL_ADDRESS][DOMAIN_NAME]" at bounding box center [486, 765] width 199 height 23
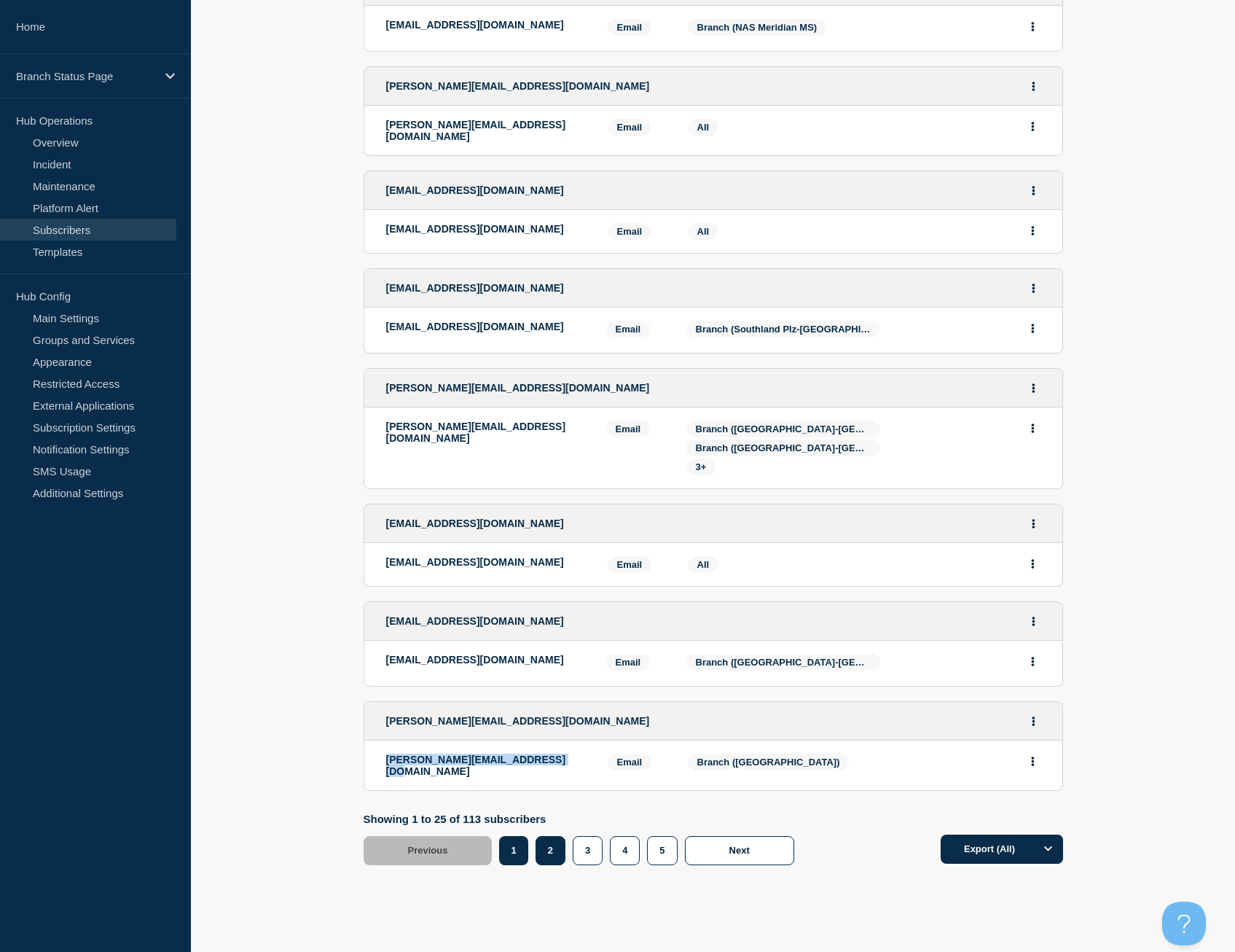
click at [558, 836] on button "2" at bounding box center [550, 851] width 30 height 30
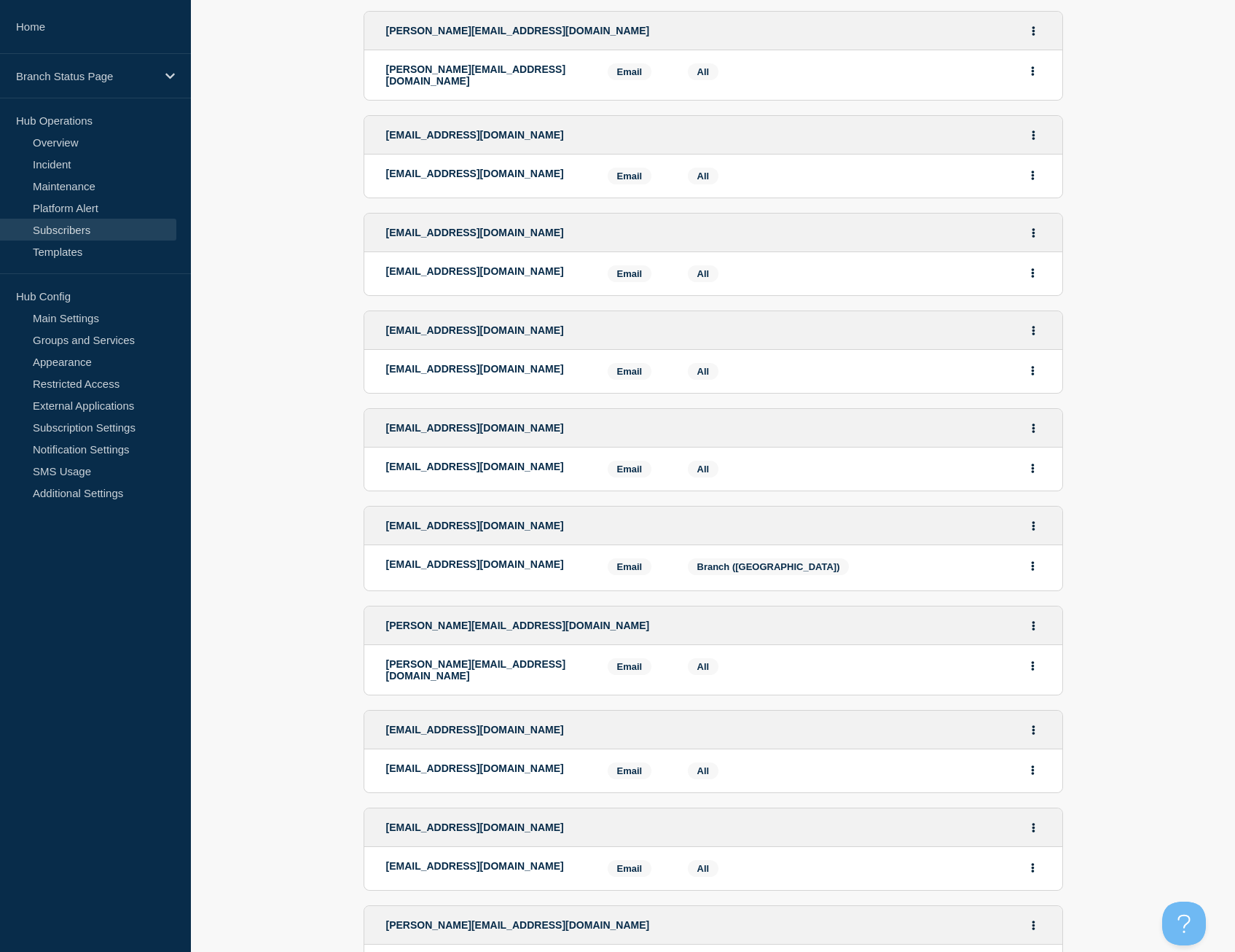
scroll to position [875, 0]
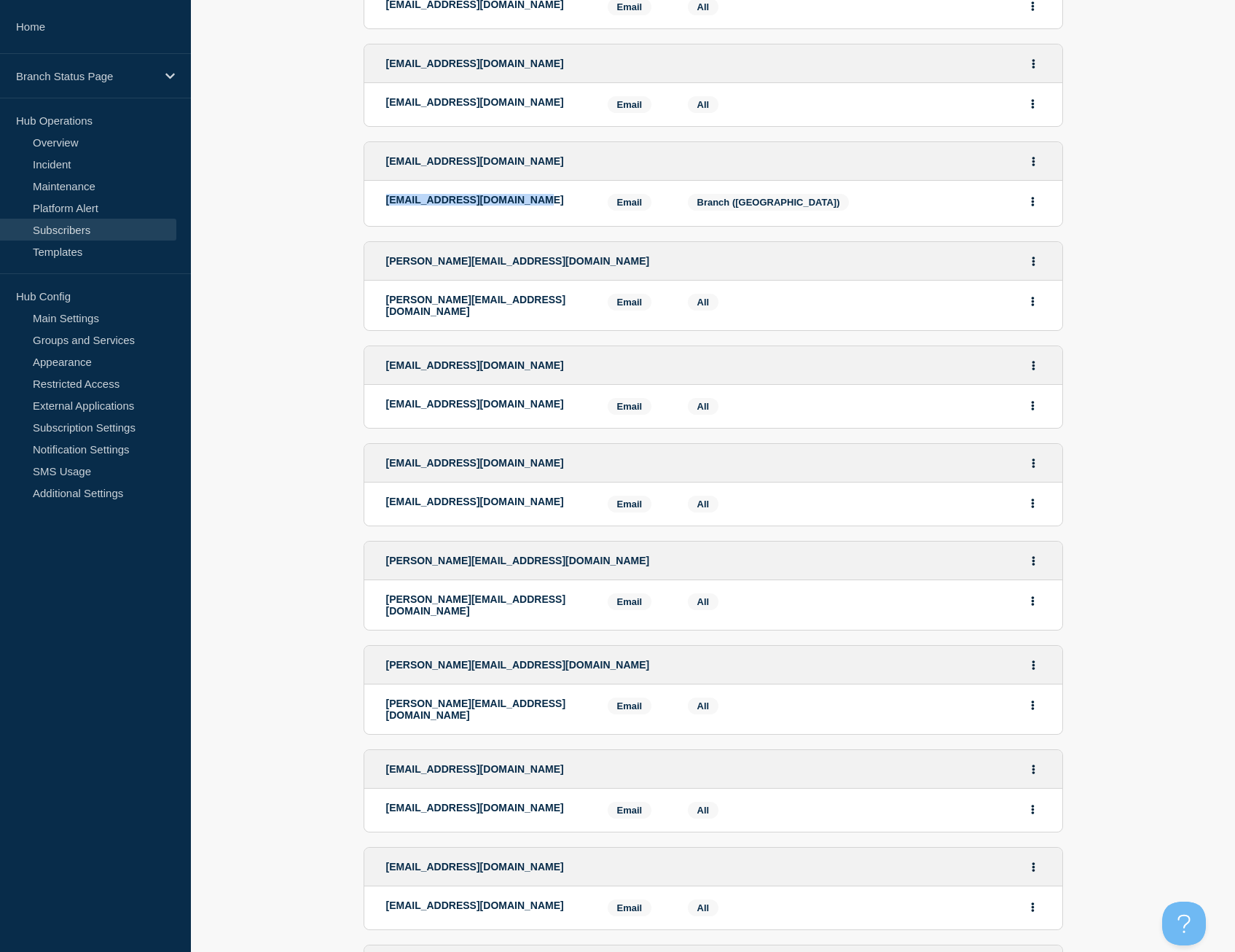
drag, startPoint x: 527, startPoint y: 196, endPoint x: 382, endPoint y: 195, distance: 145.0
click at [382, 195] on li "[EMAIL_ADDRESS][DOMAIN_NAME] Email Email: [EMAIL_ADDRESS][DOMAIN_NAME] Services…" at bounding box center [713, 203] width 698 height 45
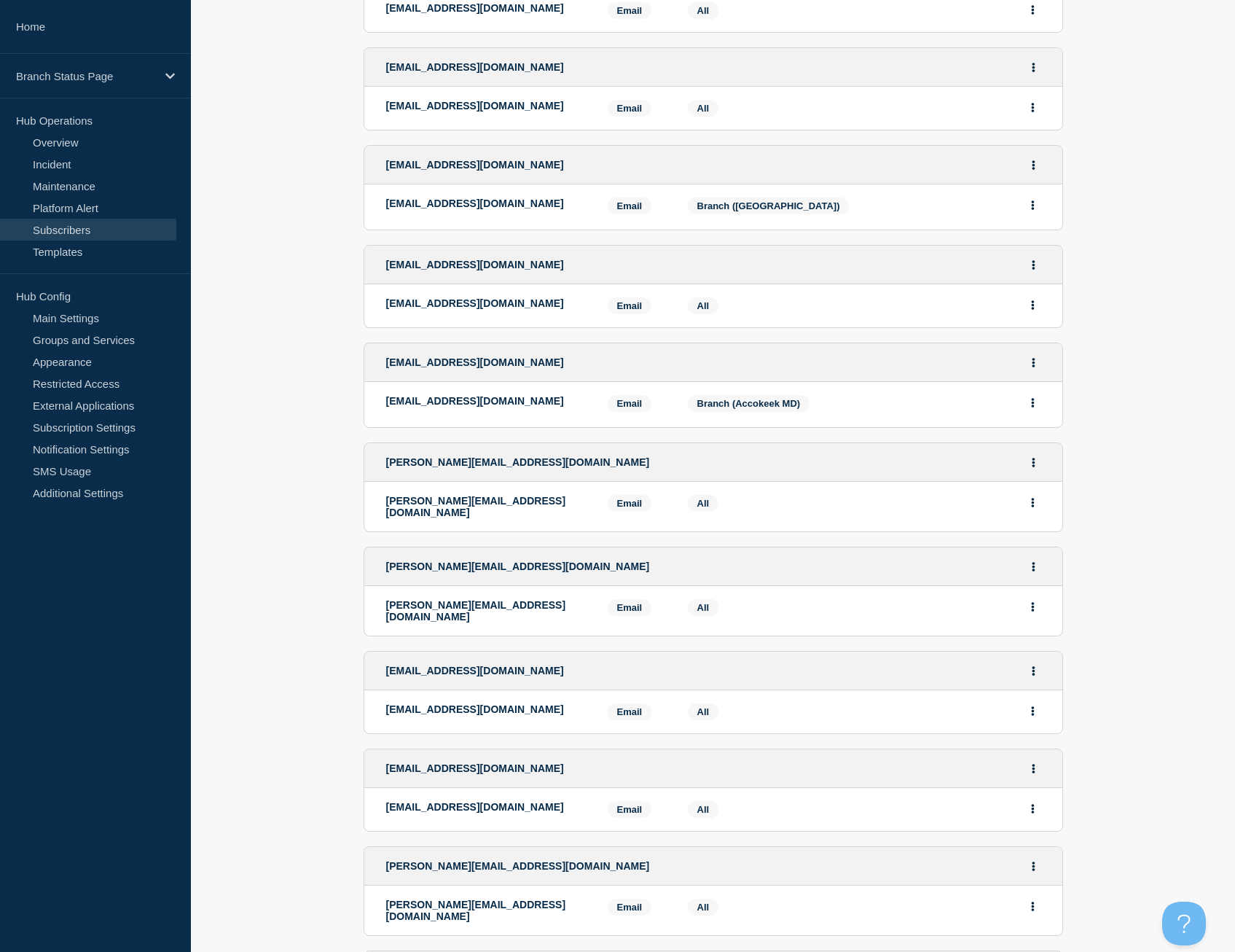
scroll to position [1604, 0]
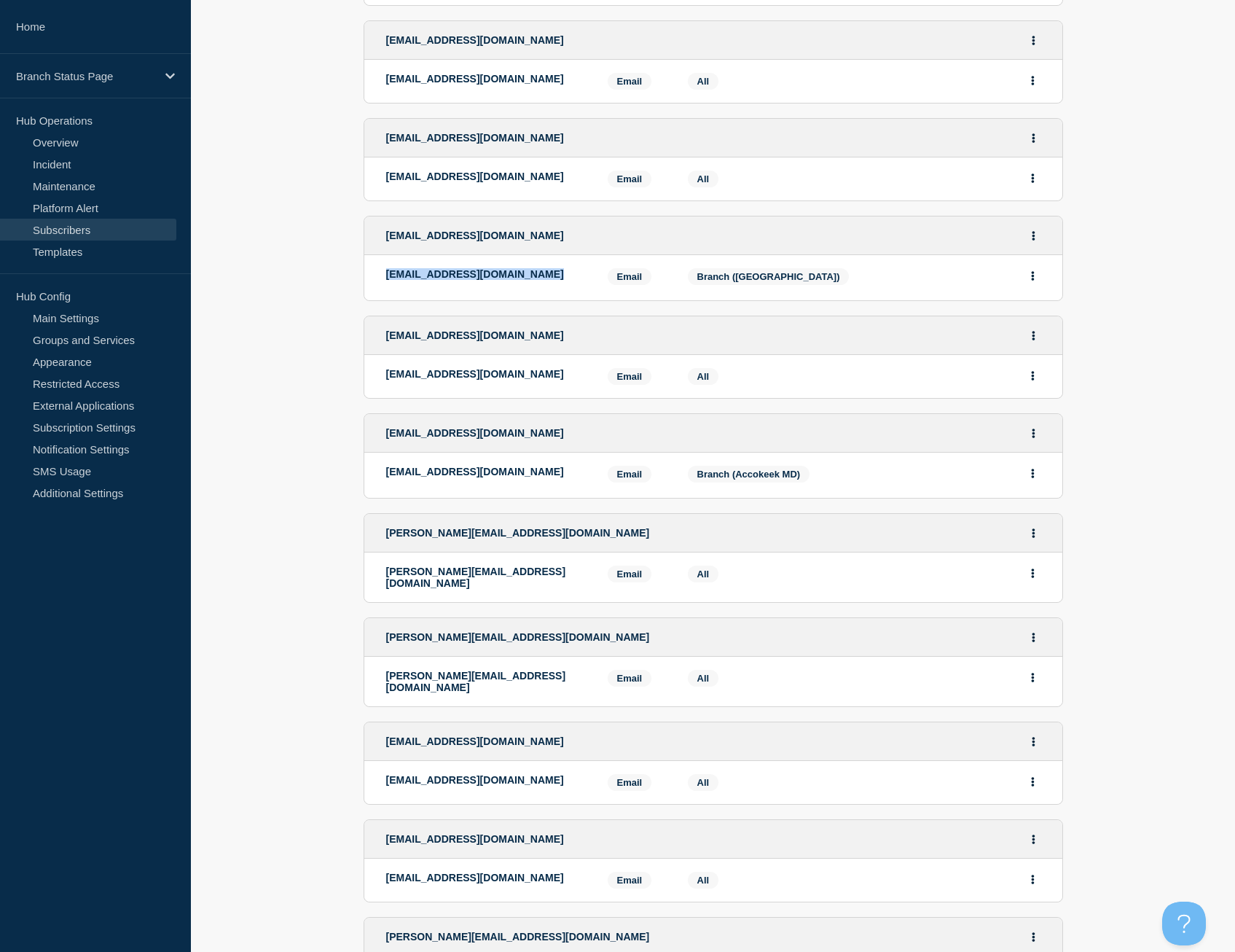
drag, startPoint x: 540, startPoint y: 251, endPoint x: 388, endPoint y: 257, distance: 152.1
click at [388, 268] on div "[EMAIL_ADDRESS][DOMAIN_NAME]" at bounding box center [486, 278] width 199 height 19
click at [545, 466] on p "[EMAIL_ADDRESS][DOMAIN_NAME]" at bounding box center [486, 472] width 199 height 12
drag, startPoint x: 541, startPoint y: 448, endPoint x: 388, endPoint y: 452, distance: 153.1
click at [388, 466] on p "[EMAIL_ADDRESS][DOMAIN_NAME]" at bounding box center [486, 472] width 199 height 12
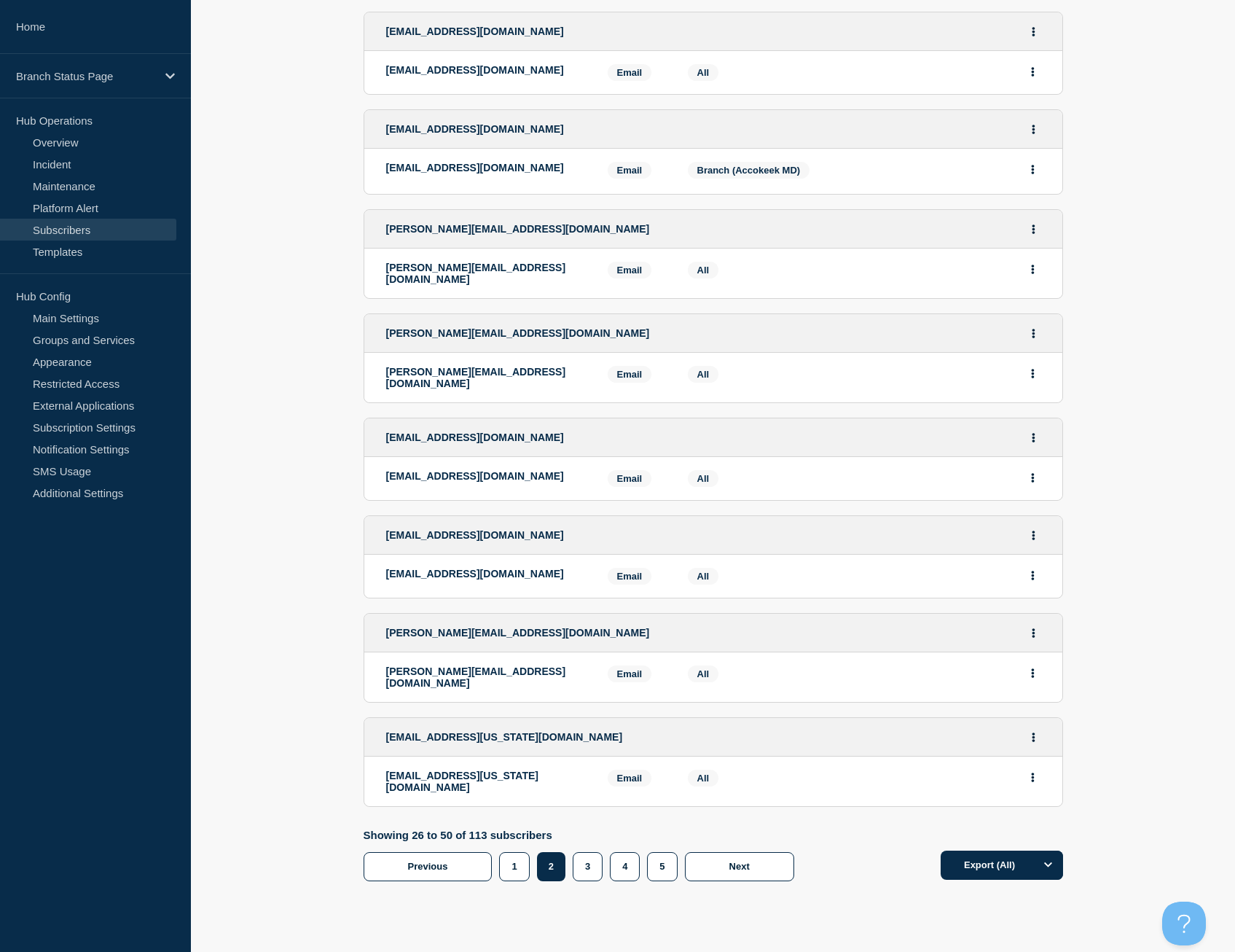
scroll to position [1919, 0]
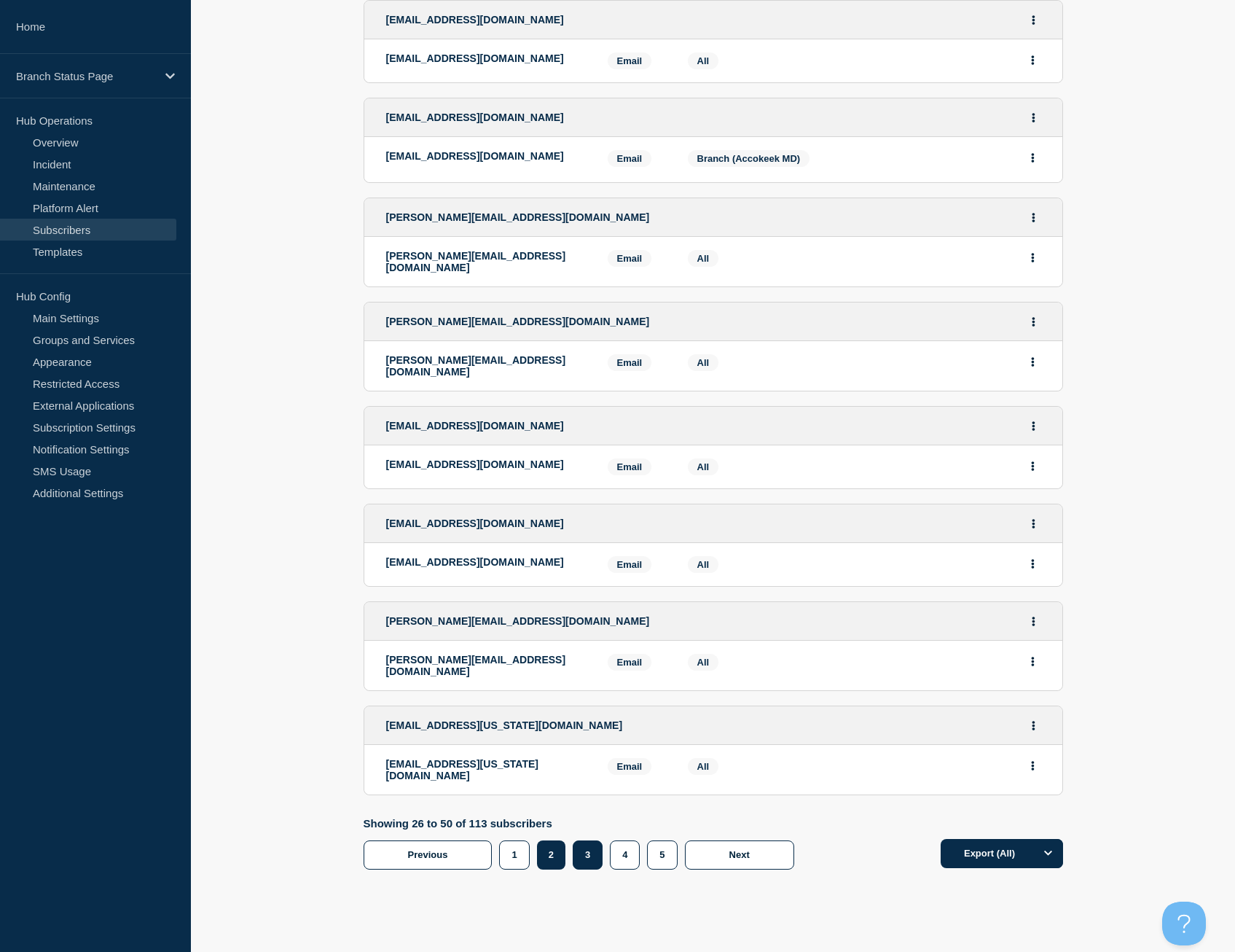
click at [596, 840] on button "3" at bounding box center [587, 855] width 30 height 30
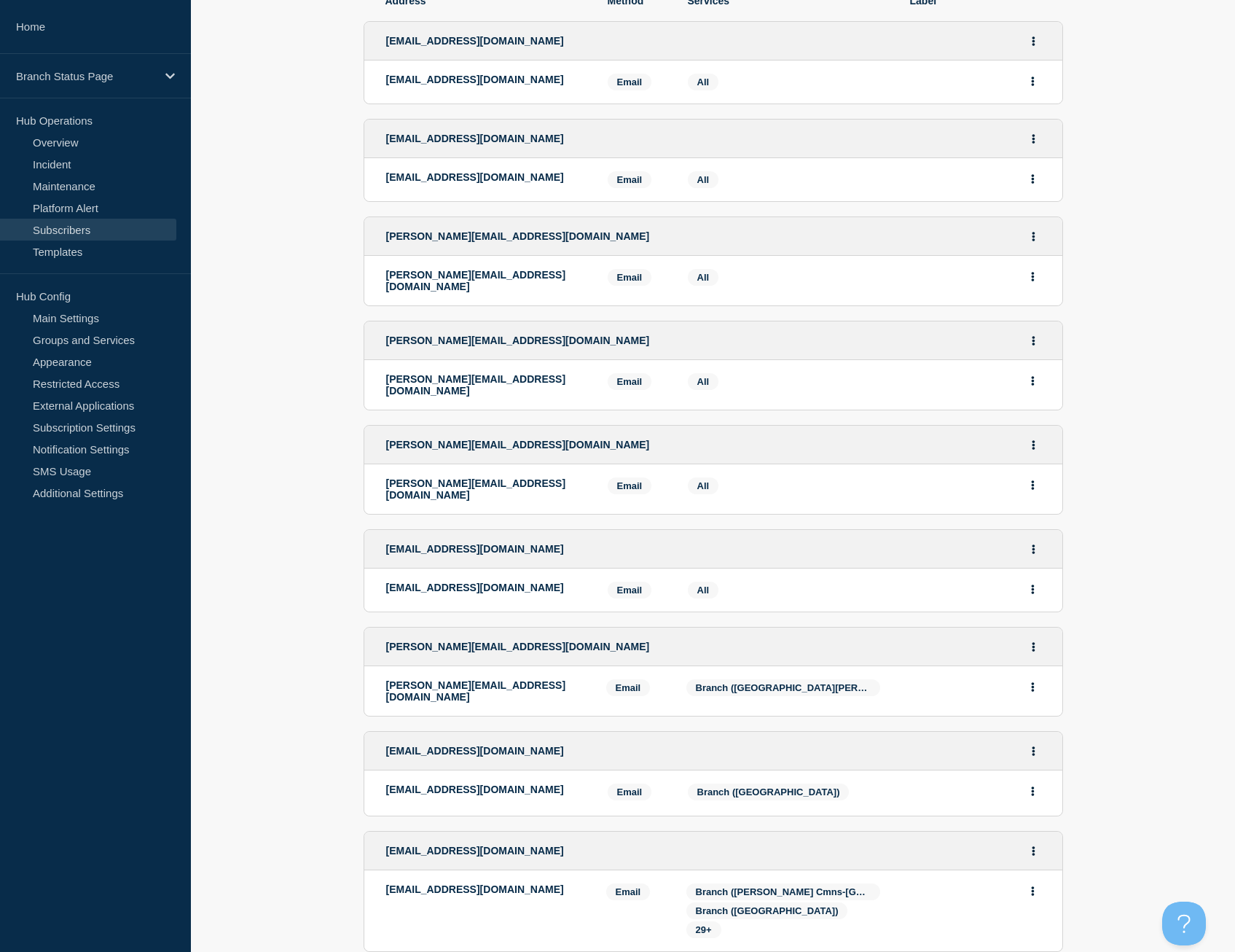
scroll to position [437, 0]
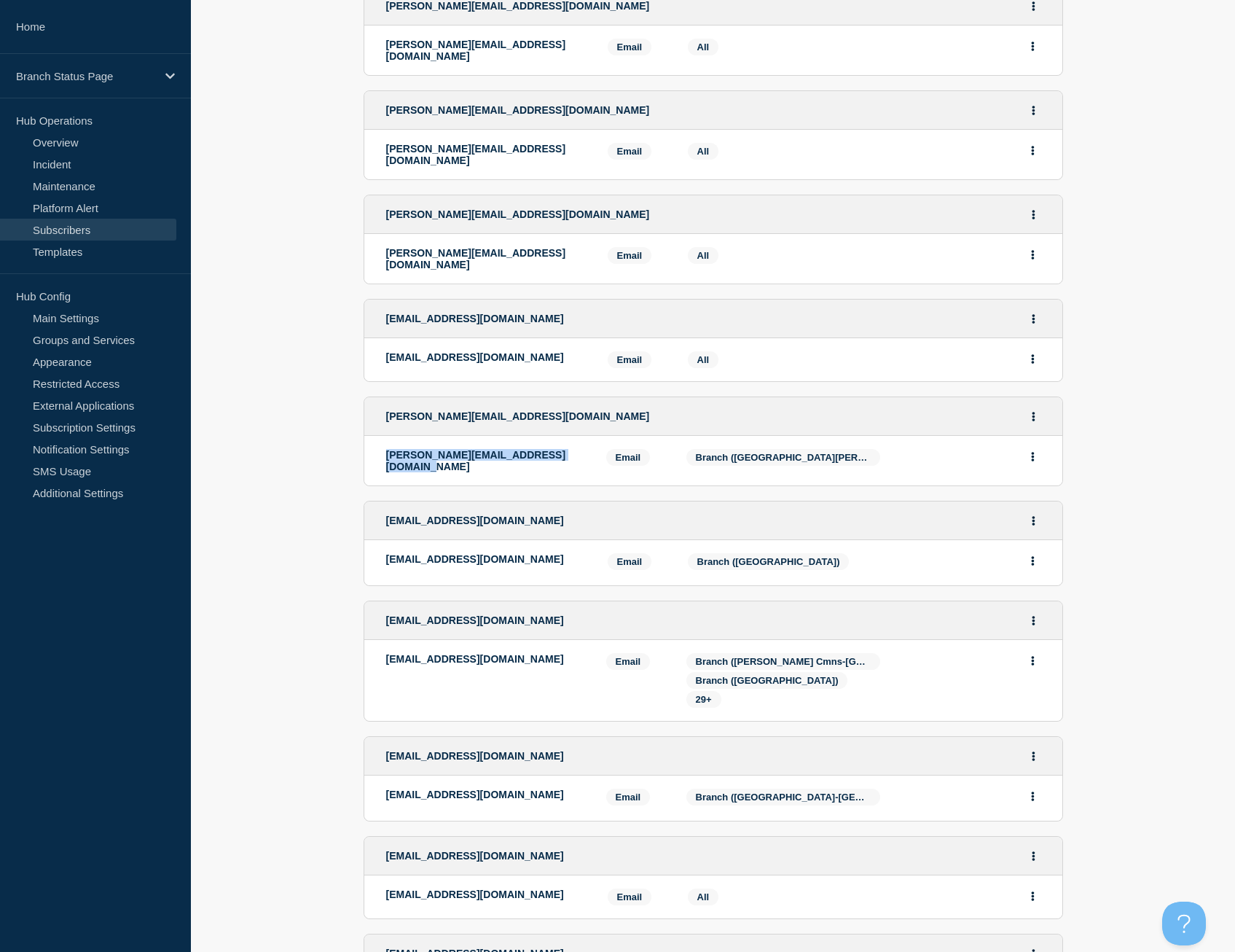
drag, startPoint x: 583, startPoint y: 438, endPoint x: 386, endPoint y: 441, distance: 197.0
click at [386, 449] on p "[PERSON_NAME][EMAIL_ADDRESS][DOMAIN_NAME]" at bounding box center [485, 460] width 198 height 23
click at [525, 553] on p "[EMAIL_ADDRESS][DOMAIN_NAME]" at bounding box center [486, 559] width 199 height 12
drag, startPoint x: 523, startPoint y: 539, endPoint x: 385, endPoint y: 544, distance: 138.1
click at [386, 553] on div "[EMAIL_ADDRESS][DOMAIN_NAME]" at bounding box center [486, 563] width 199 height 19
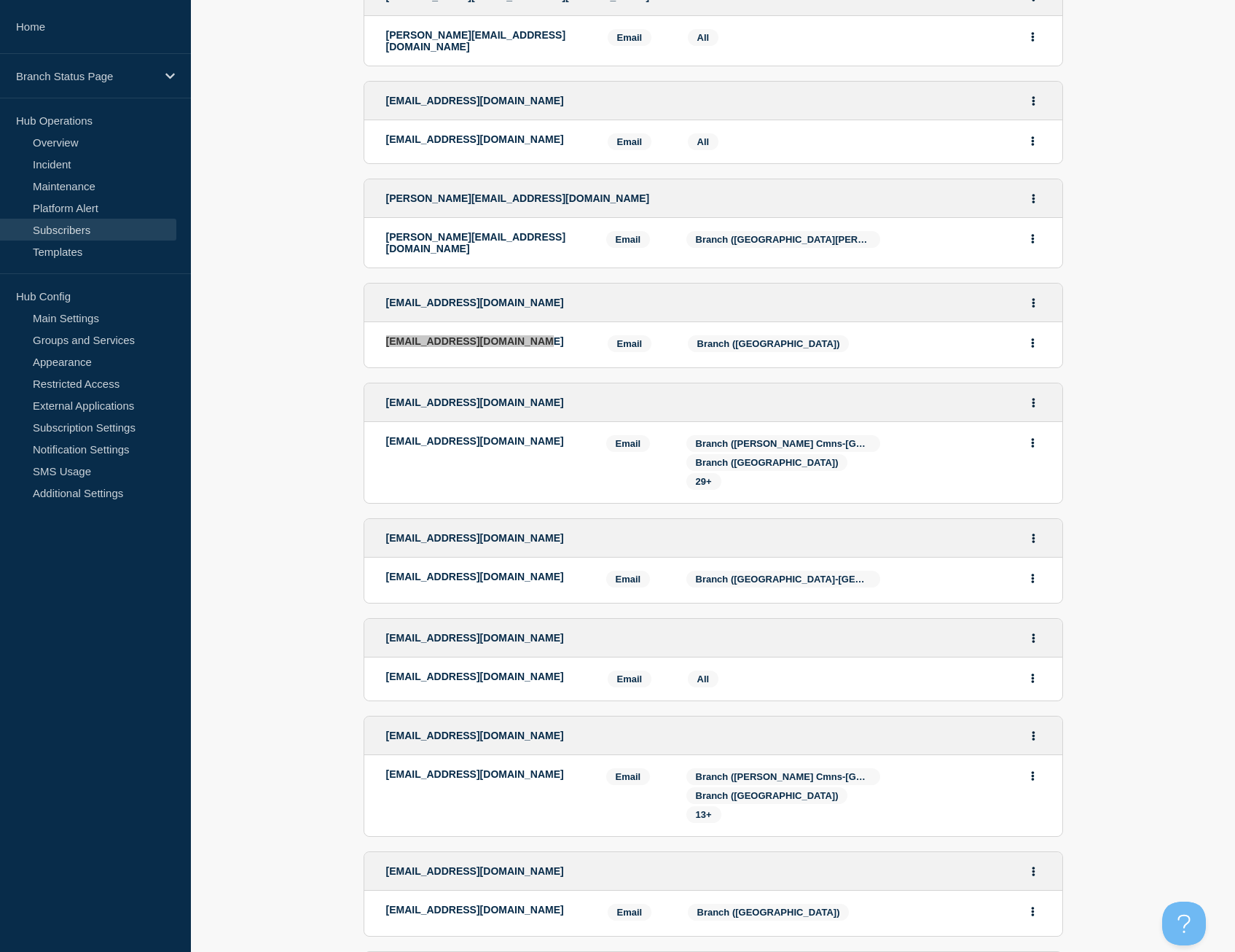
scroll to position [656, 0]
drag, startPoint x: 557, startPoint y: 420, endPoint x: 388, endPoint y: 421, distance: 169.0
click at [388, 434] on p "[EMAIL_ADDRESS][DOMAIN_NAME]" at bounding box center [485, 440] width 198 height 12
click at [700, 476] on span "29+" at bounding box center [704, 481] width 16 height 11
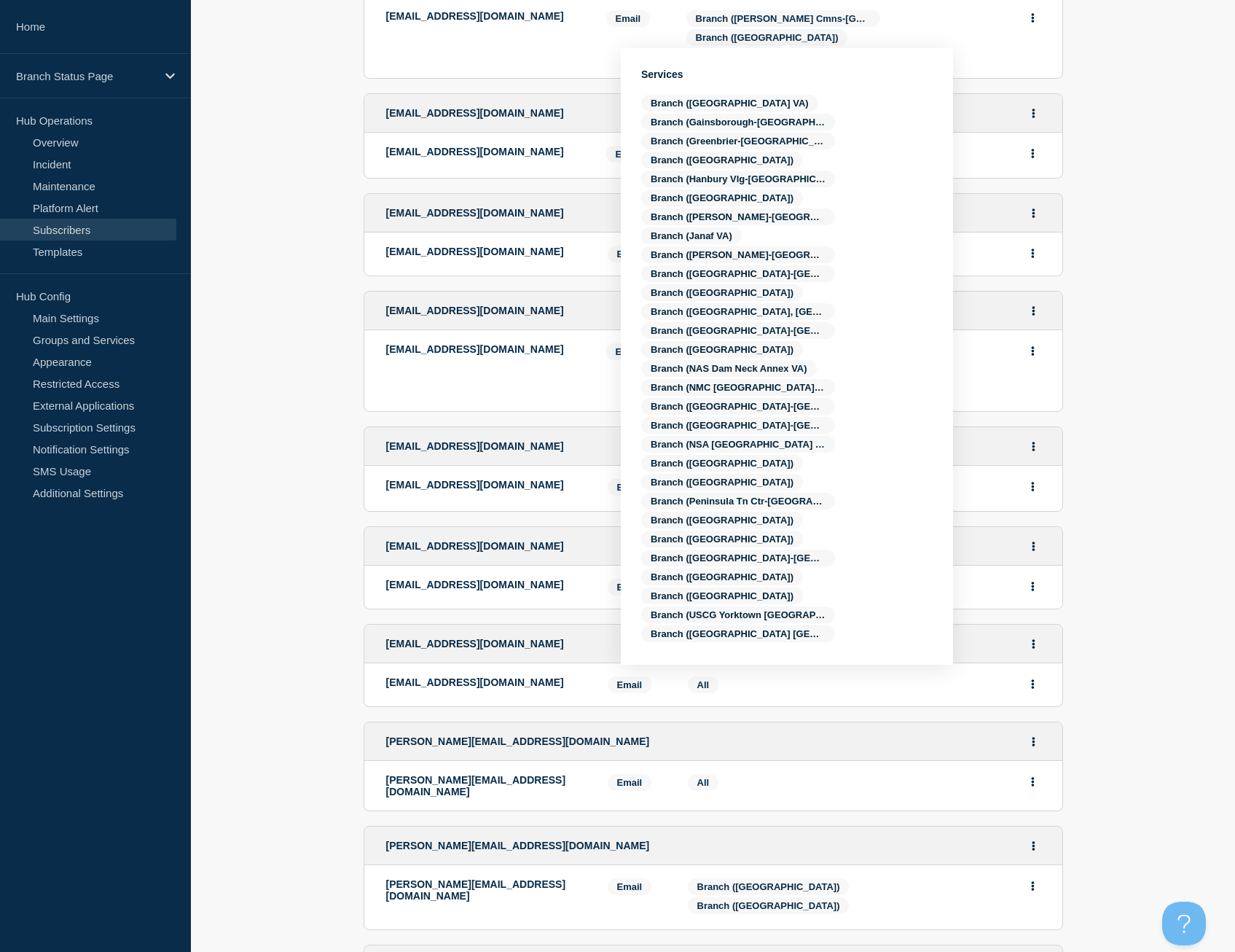
scroll to position [1084, 0]
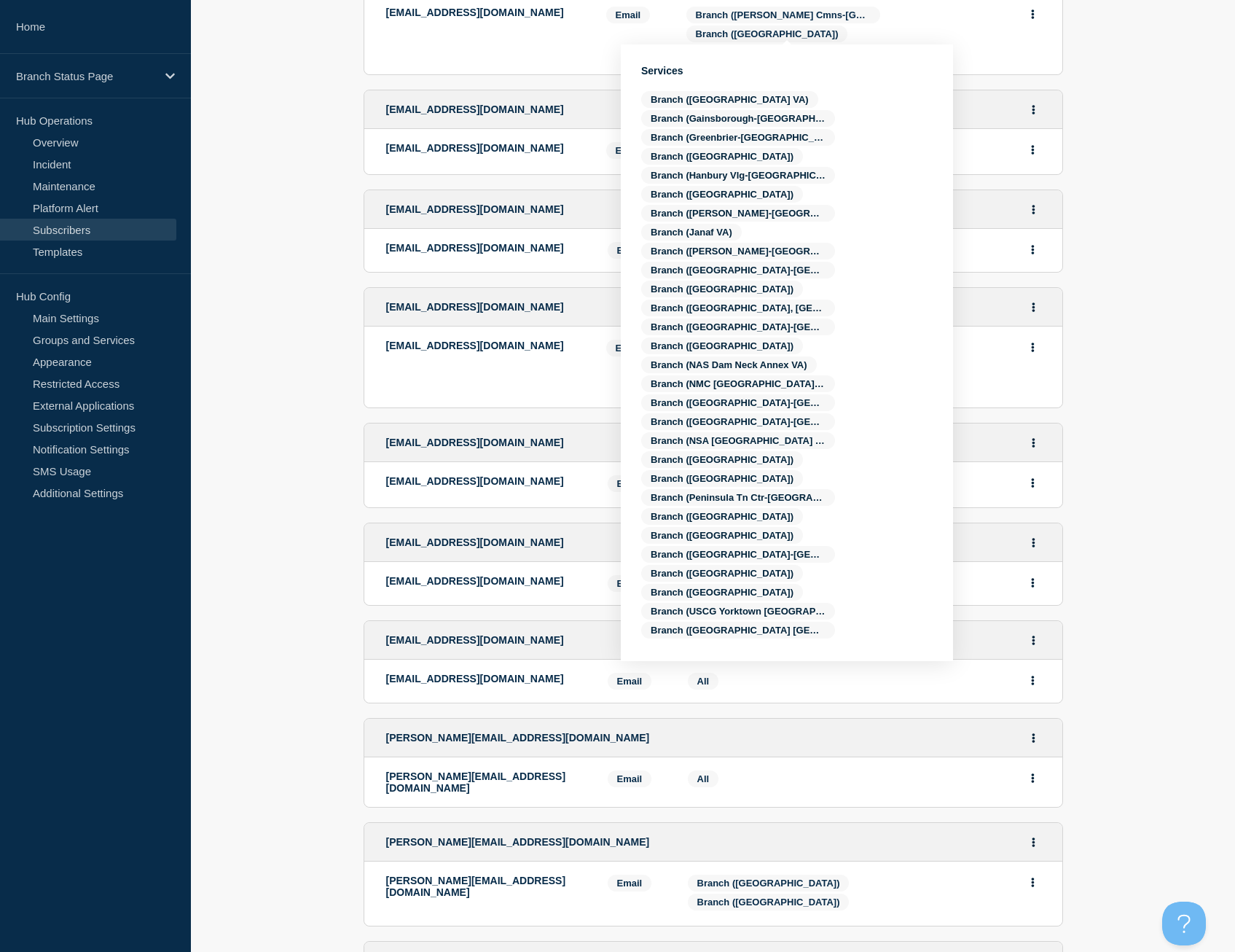
click at [332, 342] on section "Address Method Services Label [EMAIL_ADDRESS][DOMAIN_NAME] [EMAIL_ADDRESS][DOMA…" at bounding box center [712, 546] width 1044 height 2900
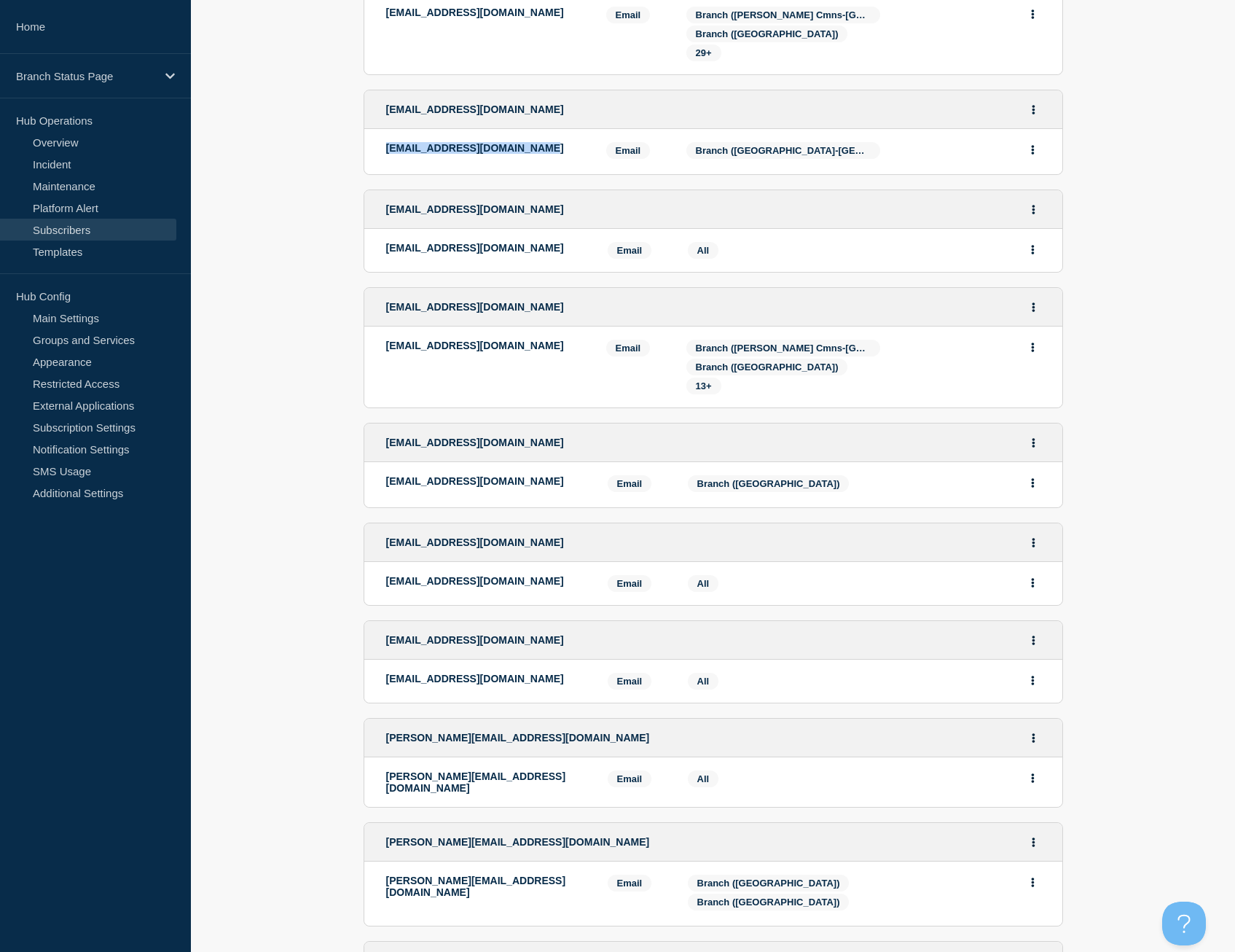
drag, startPoint x: 531, startPoint y: 126, endPoint x: 385, endPoint y: 129, distance: 146.0
click at [385, 129] on li "[EMAIL_ADDRESS][DOMAIN_NAME] Email Email: [EMAIL_ADDRESS][DOMAIN_NAME] Services…" at bounding box center [713, 152] width 698 height 45
click at [530, 340] on p "[EMAIL_ADDRESS][DOMAIN_NAME]" at bounding box center [485, 346] width 198 height 12
drag, startPoint x: 530, startPoint y: 326, endPoint x: 386, endPoint y: 330, distance: 144.1
click at [386, 340] on p "[EMAIL_ADDRESS][DOMAIN_NAME]" at bounding box center [485, 346] width 198 height 12
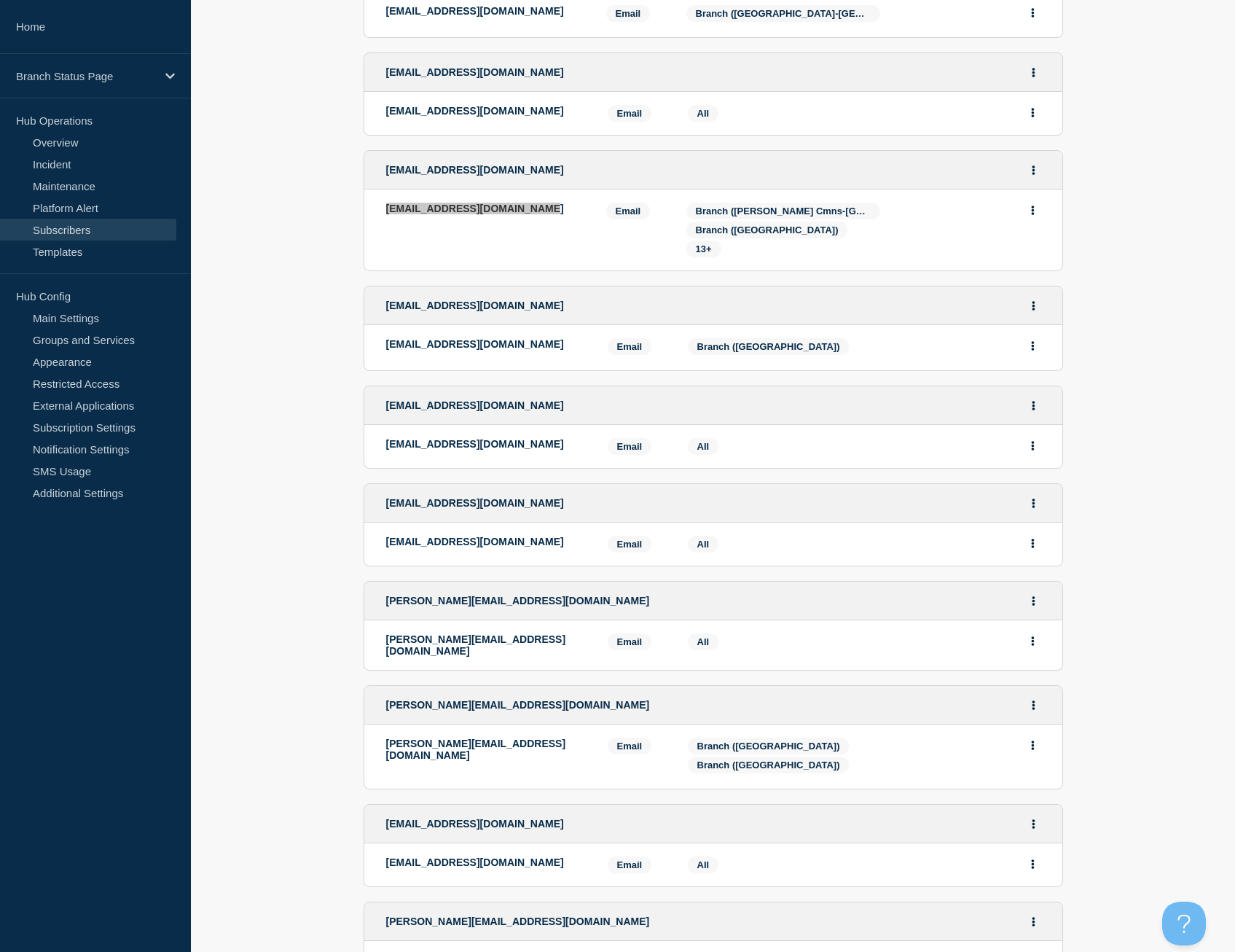
scroll to position [1230, 0]
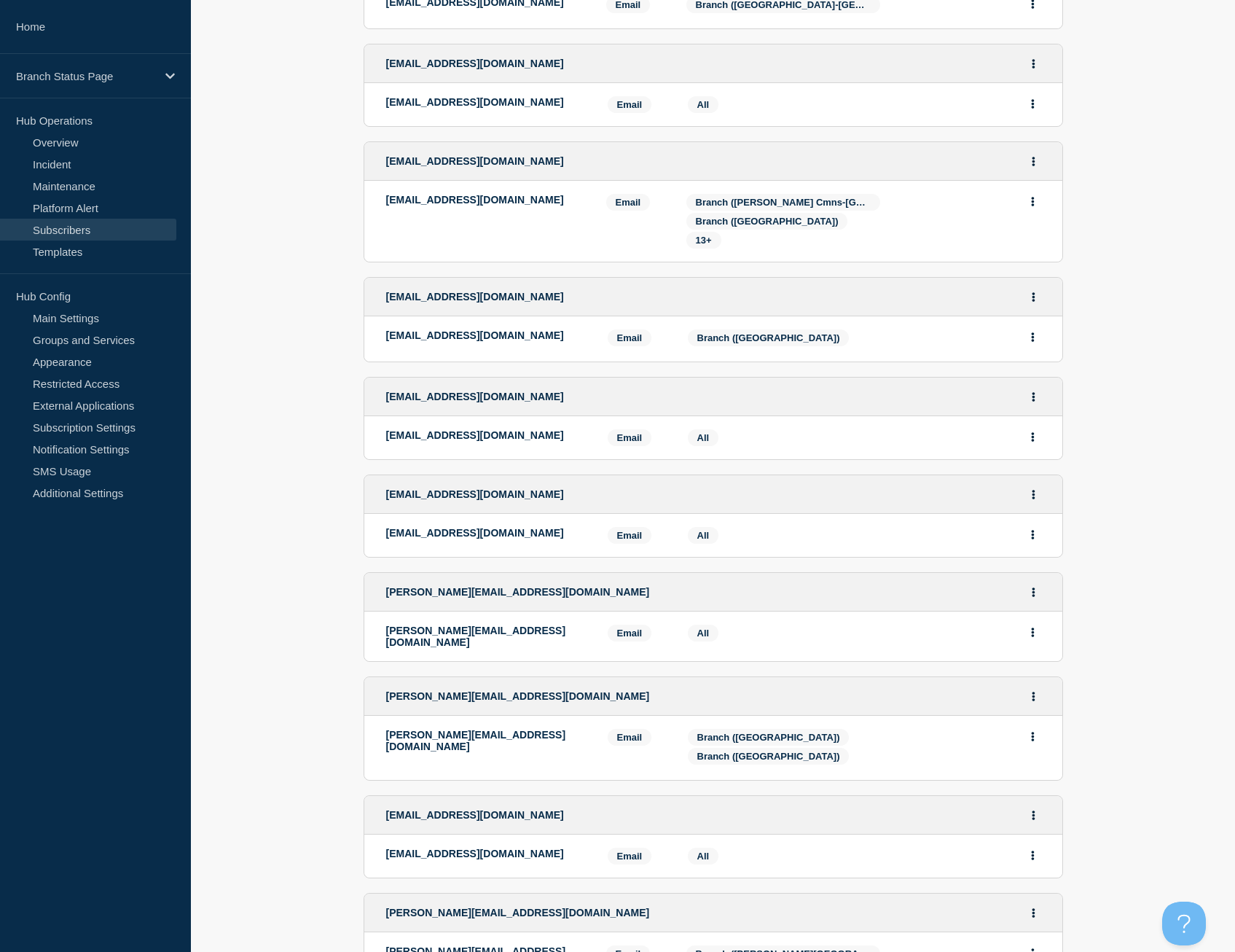
click at [557, 330] on p "[EMAIL_ADDRESS][DOMAIN_NAME]" at bounding box center [486, 335] width 199 height 12
drag, startPoint x: 557, startPoint y: 314, endPoint x: 384, endPoint y: 323, distance: 173.2
click at [384, 323] on li "[EMAIL_ADDRESS][DOMAIN_NAME] Email Email: [EMAIL_ADDRESS][DOMAIN_NAME] Services…" at bounding box center [713, 338] width 698 height 45
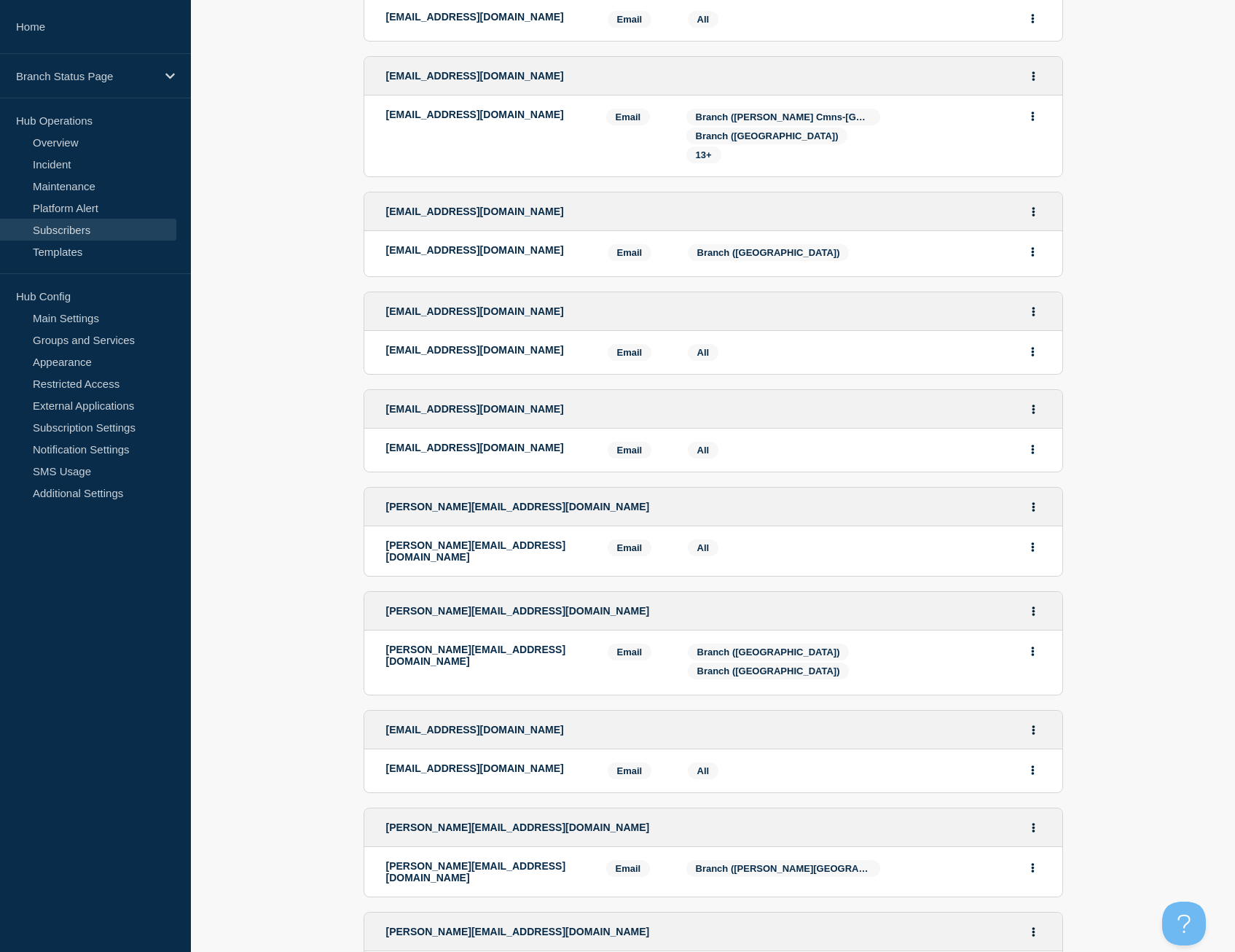
scroll to position [1448, 0]
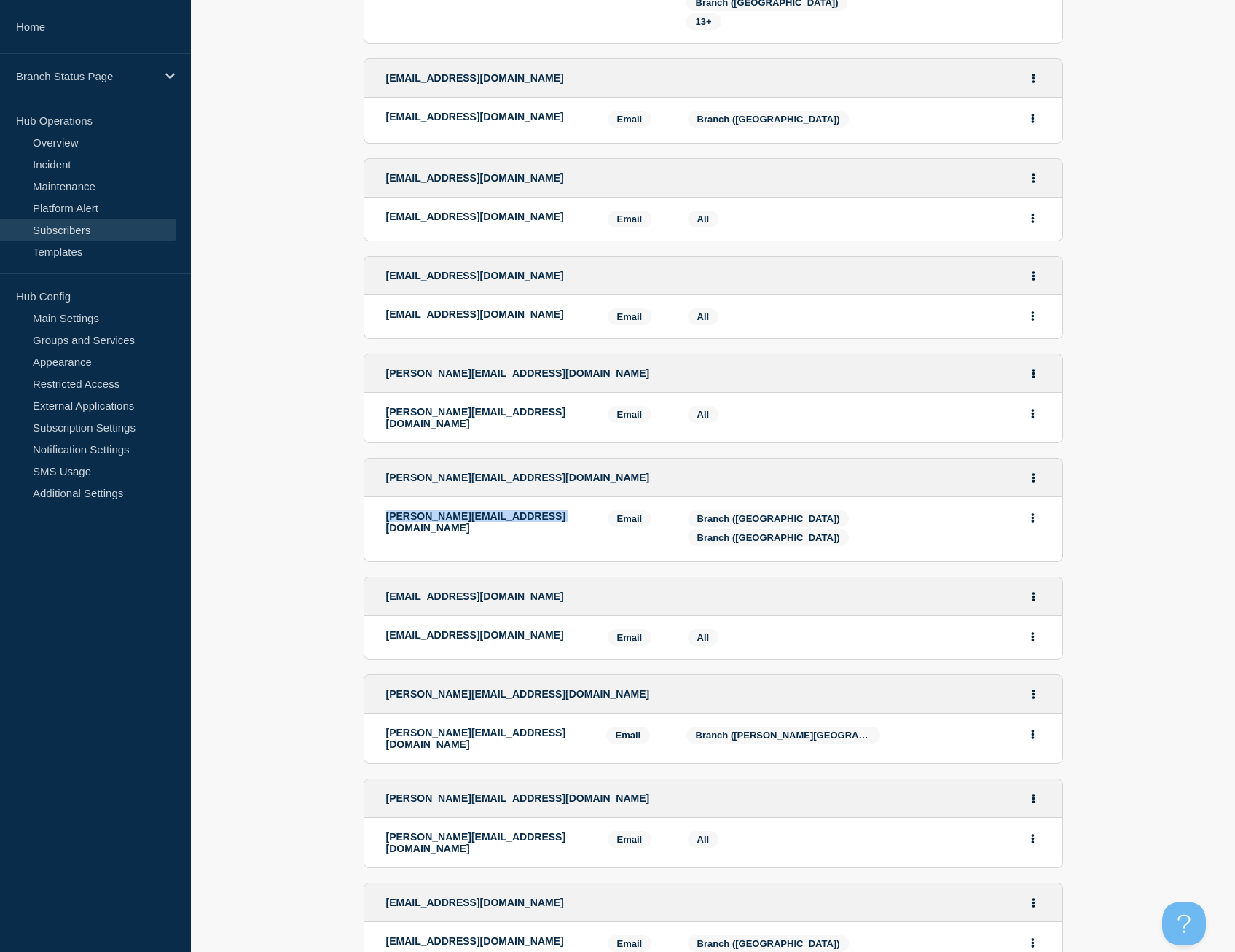
drag, startPoint x: 535, startPoint y: 488, endPoint x: 378, endPoint y: 488, distance: 157.0
click at [378, 497] on li "[PERSON_NAME][EMAIL_ADDRESS][DOMAIN_NAME] Email Email: [EMAIL_ADDRESS][DOMAIN_N…" at bounding box center [713, 529] width 698 height 64
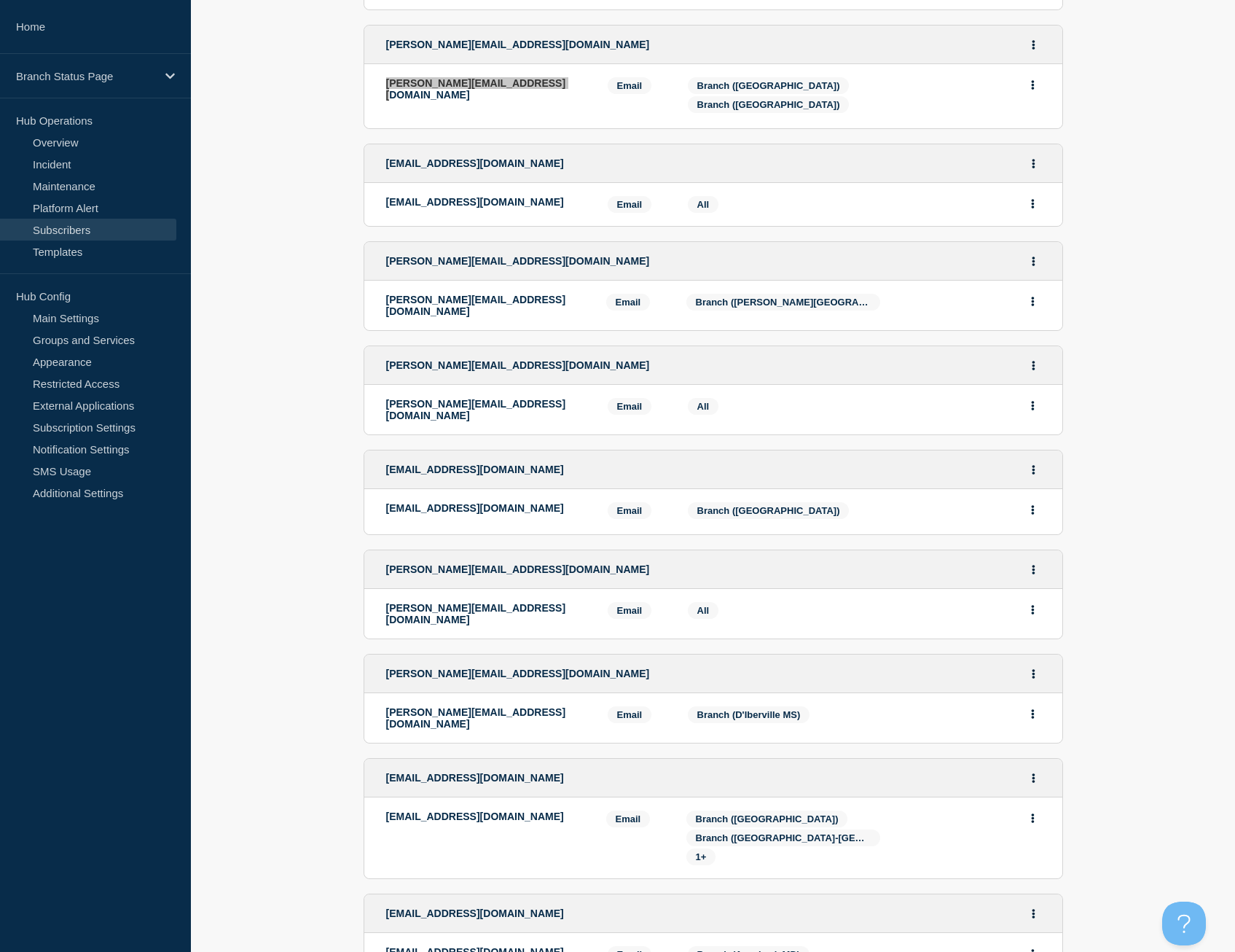
scroll to position [1886, 0]
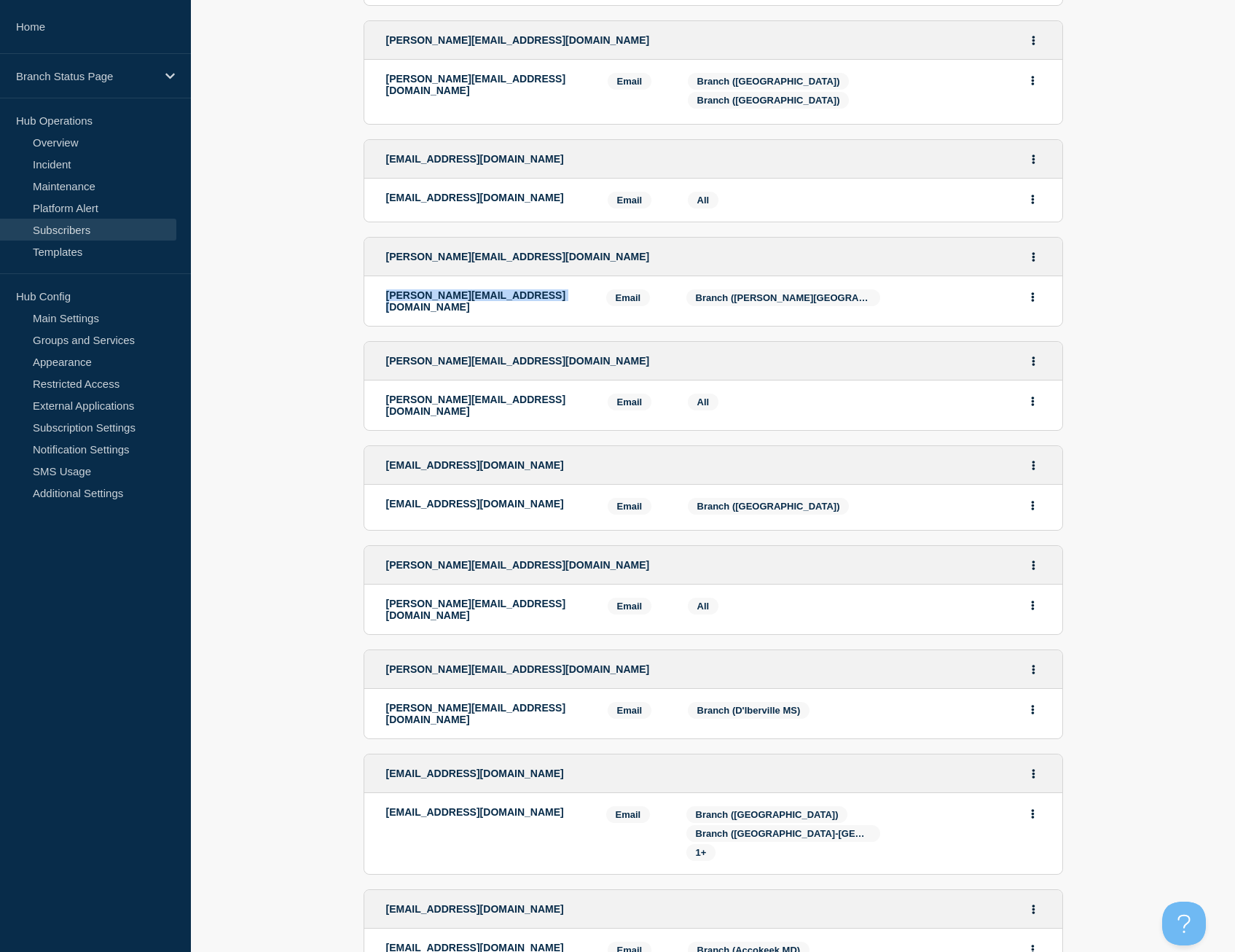
drag, startPoint x: 542, startPoint y: 266, endPoint x: 372, endPoint y: 273, distance: 170.1
click at [372, 276] on li "[PERSON_NAME][EMAIL_ADDRESS][DOMAIN_NAME] Email Email: [PERSON_NAME][EMAIL_ADDR…" at bounding box center [713, 301] width 698 height 49
drag, startPoint x: 542, startPoint y: 460, endPoint x: 377, endPoint y: 463, distance: 165.0
click at [377, 485] on li "[EMAIL_ADDRESS][DOMAIN_NAME] Email Email: [EMAIL_ADDRESS][DOMAIN_NAME] Services…" at bounding box center [713, 508] width 698 height 45
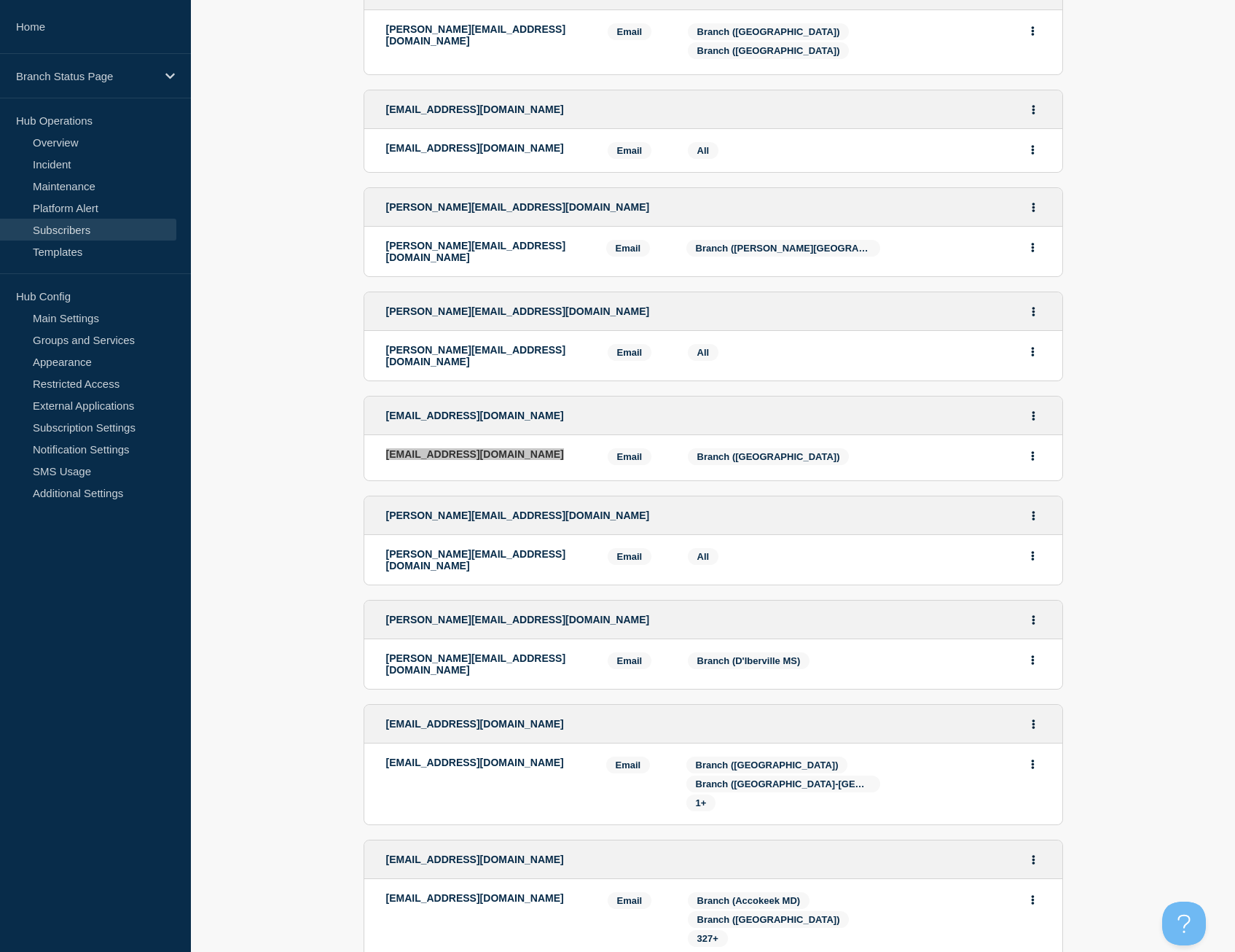
scroll to position [1959, 0]
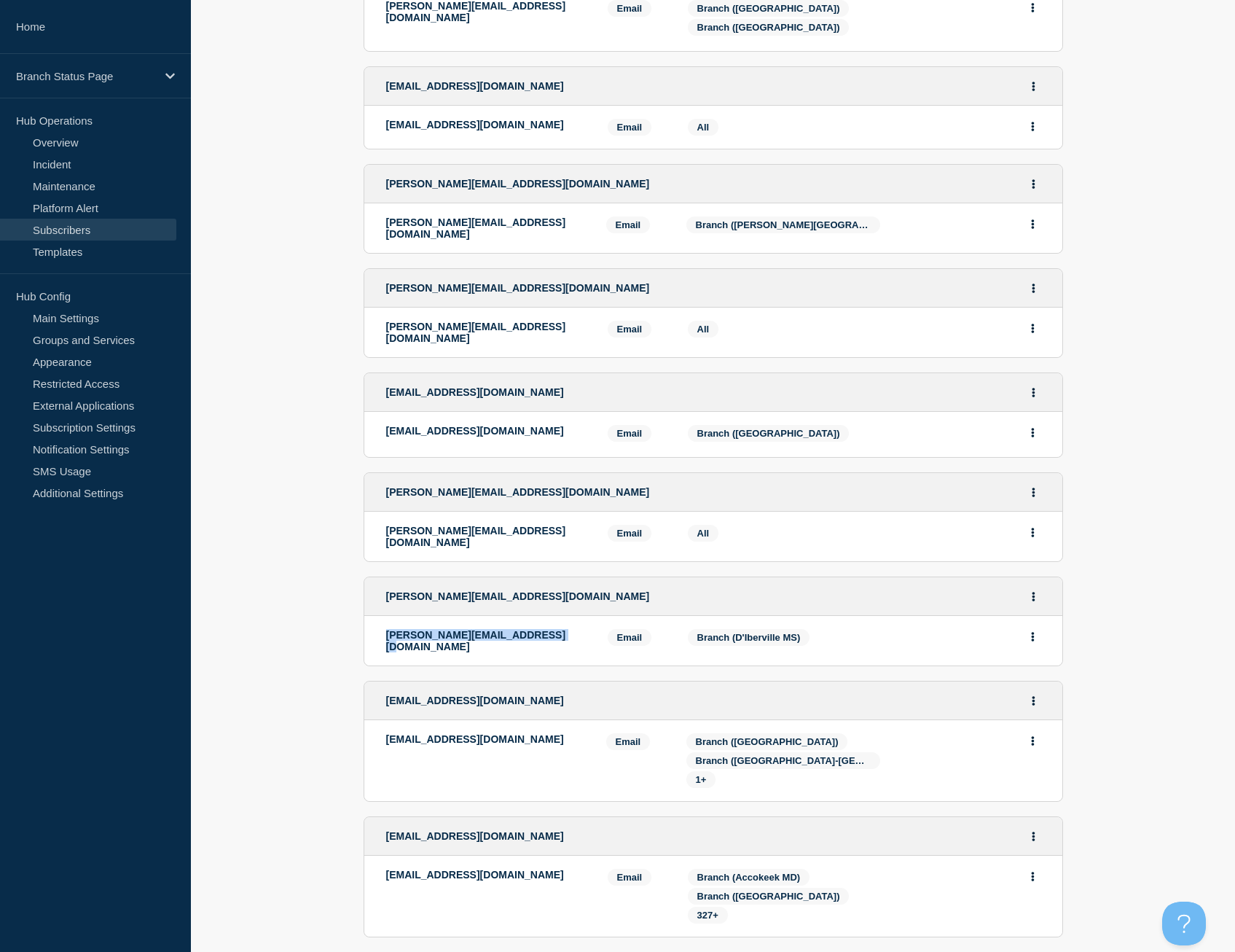
drag, startPoint x: 538, startPoint y: 591, endPoint x: 388, endPoint y: 591, distance: 150.0
click at [388, 629] on p "[PERSON_NAME][EMAIL_ADDRESS][DOMAIN_NAME]" at bounding box center [486, 640] width 199 height 23
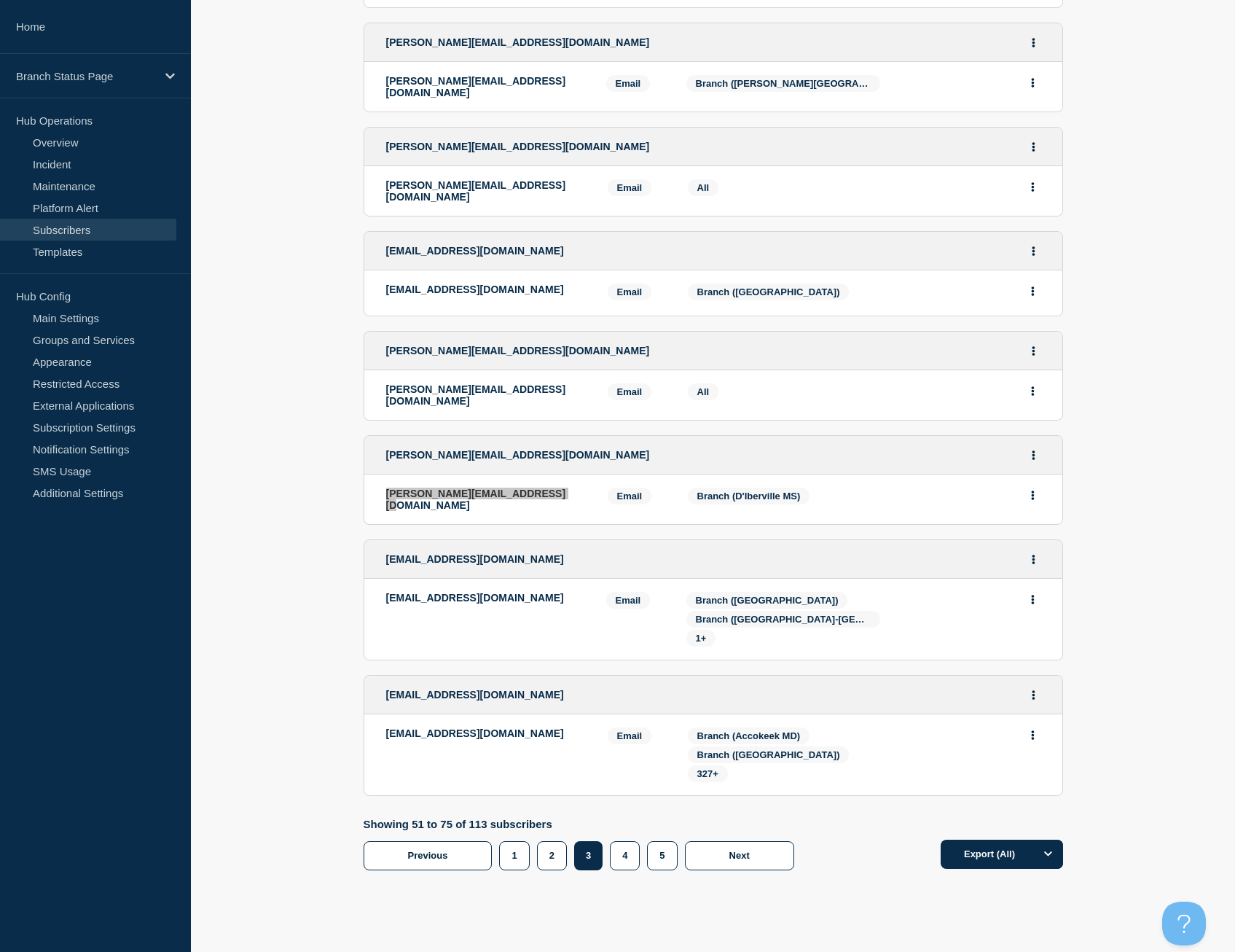
scroll to position [2101, 0]
click at [621, 840] on button "4" at bounding box center [625, 855] width 30 height 30
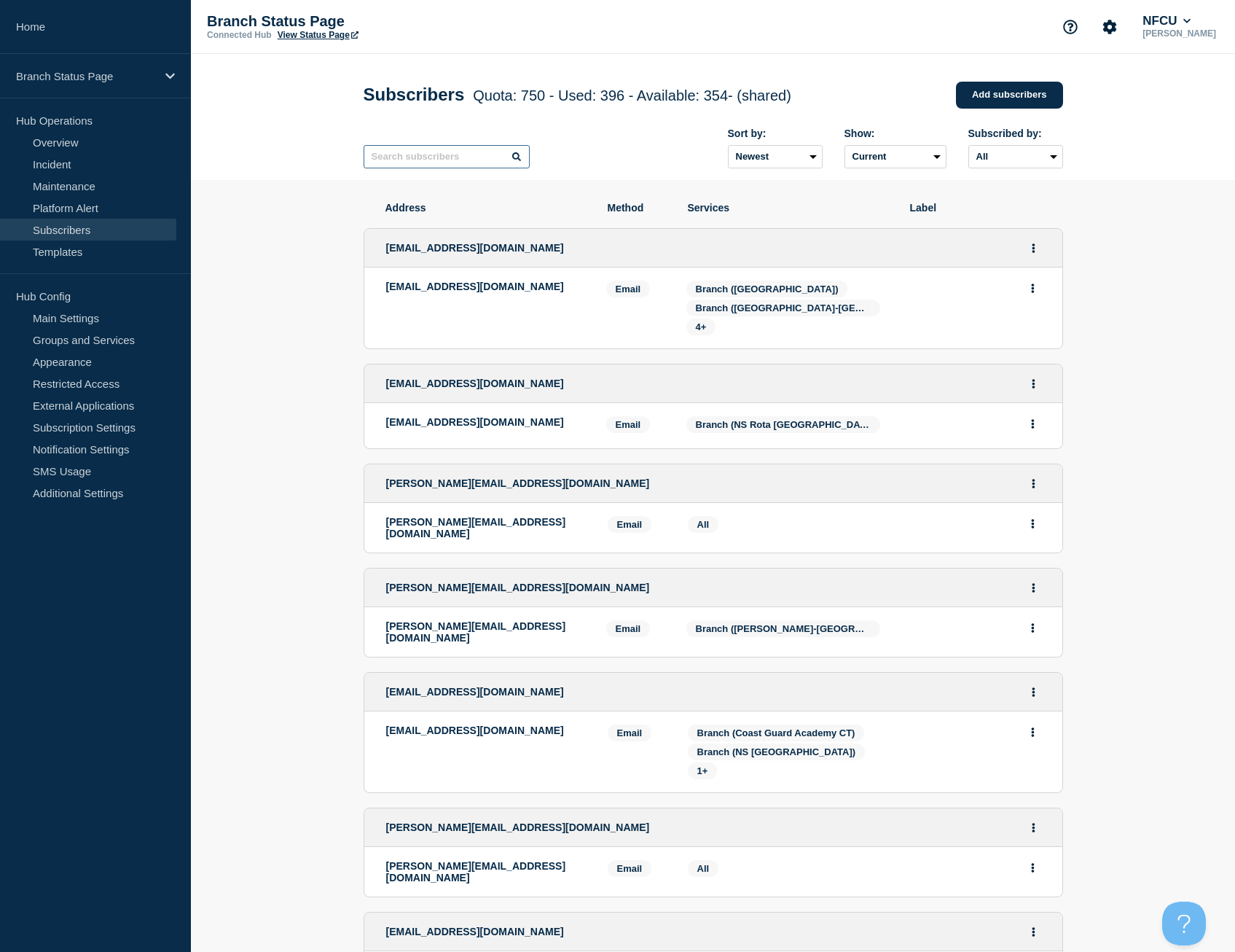
click at [472, 160] on input "text" at bounding box center [447, 156] width 166 height 23
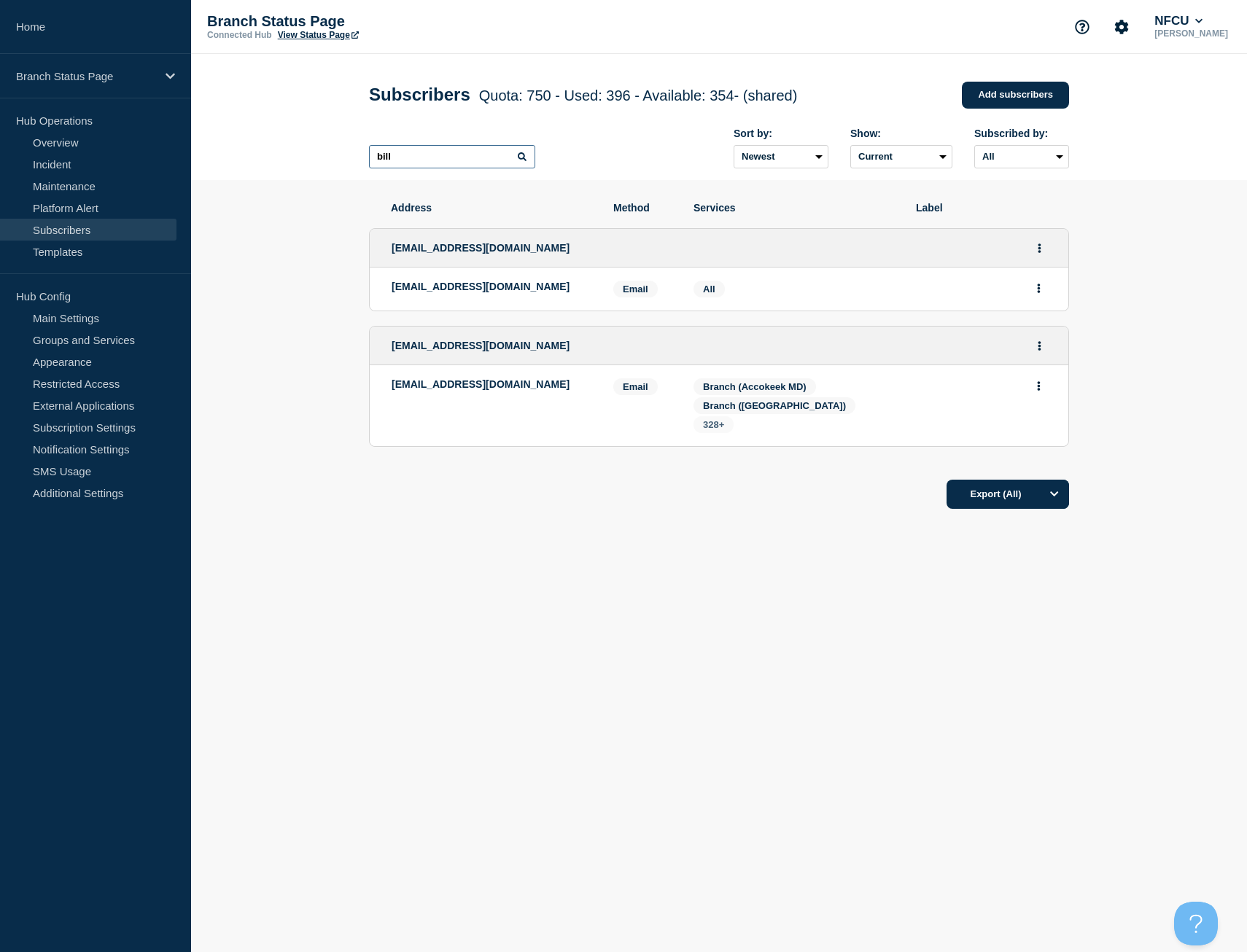
type input "bill"
click at [719, 427] on span "328+" at bounding box center [714, 425] width 21 height 11
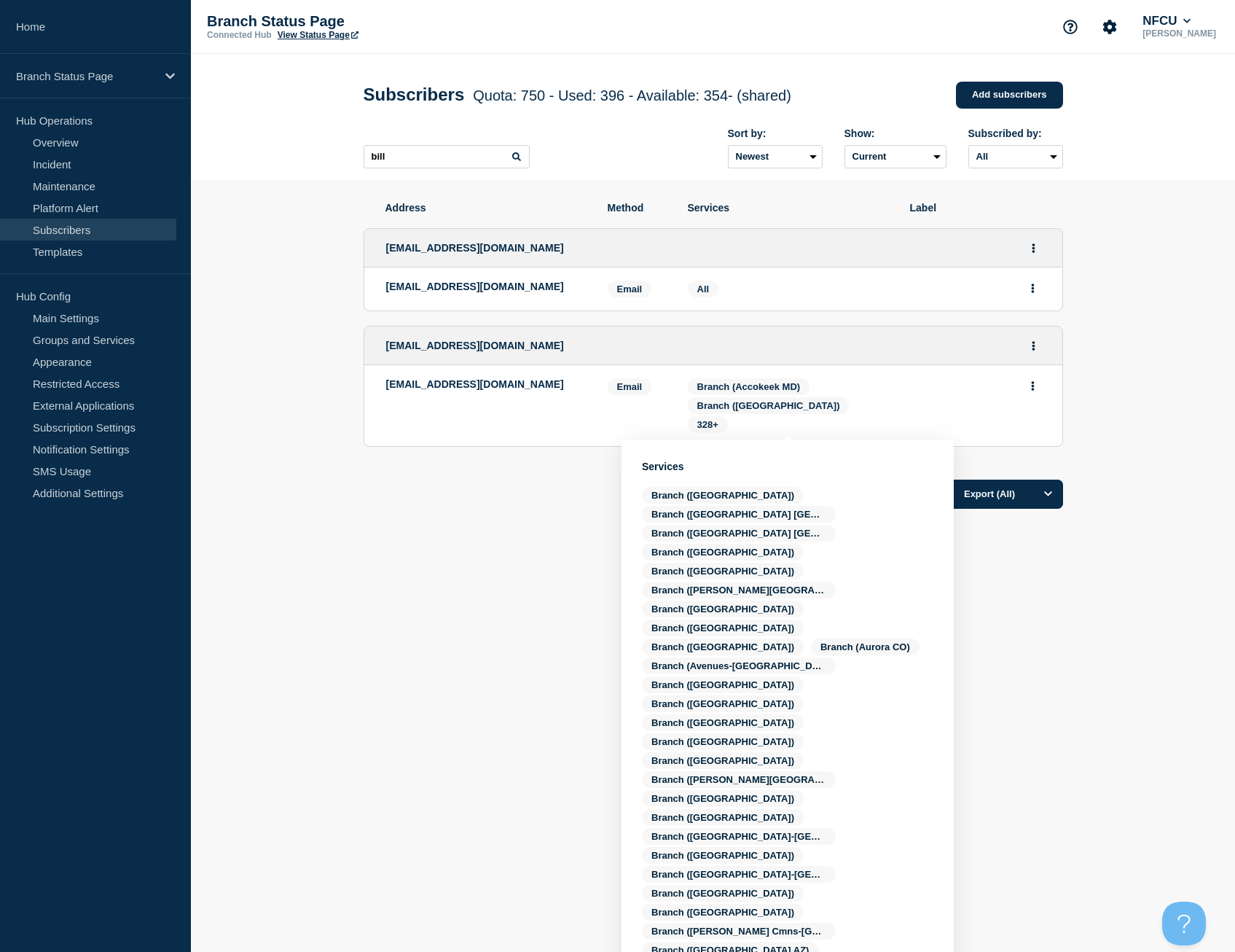
scroll to position [73, 0]
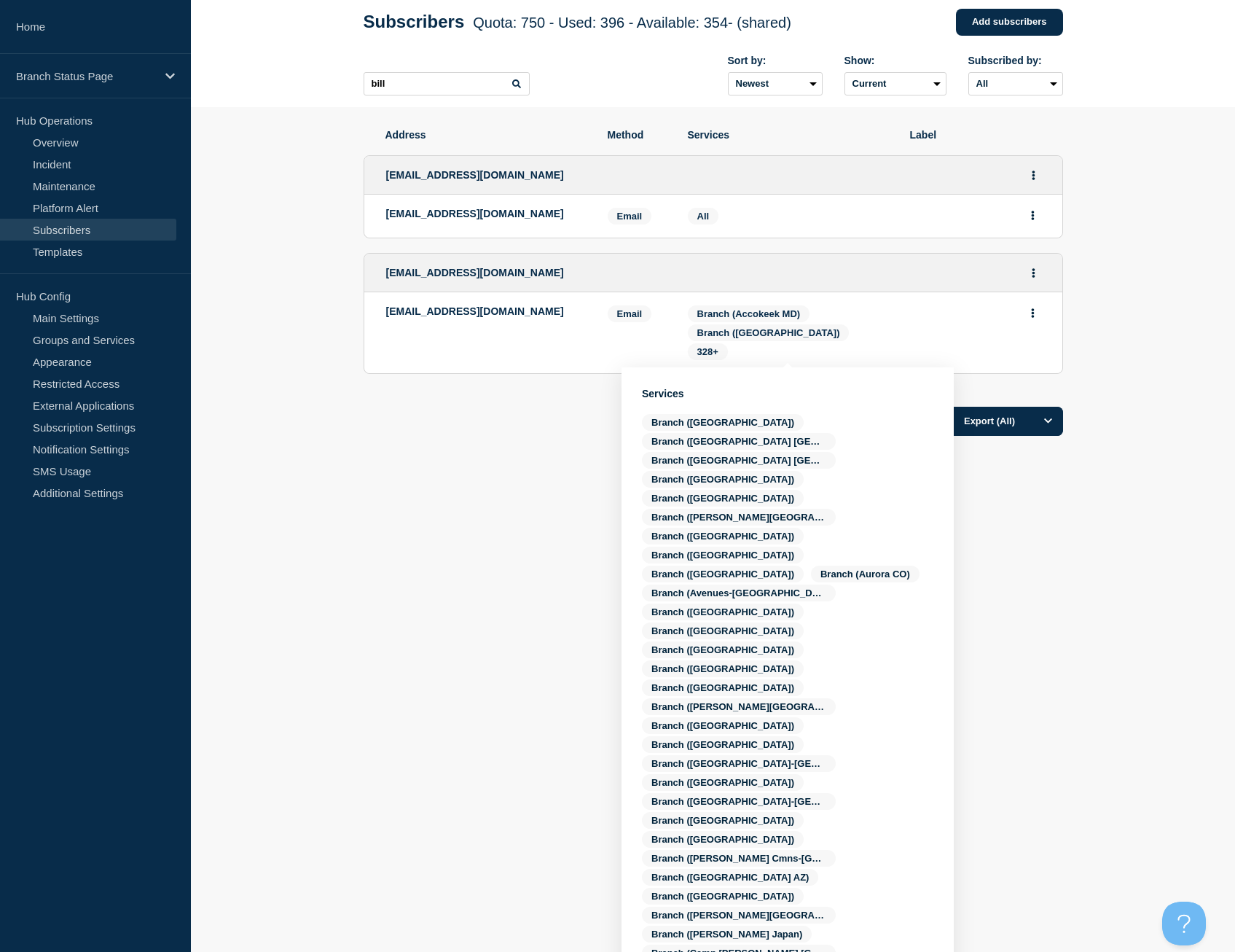
click at [523, 437] on div "Export (All)" at bounding box center [713, 417] width 700 height 41
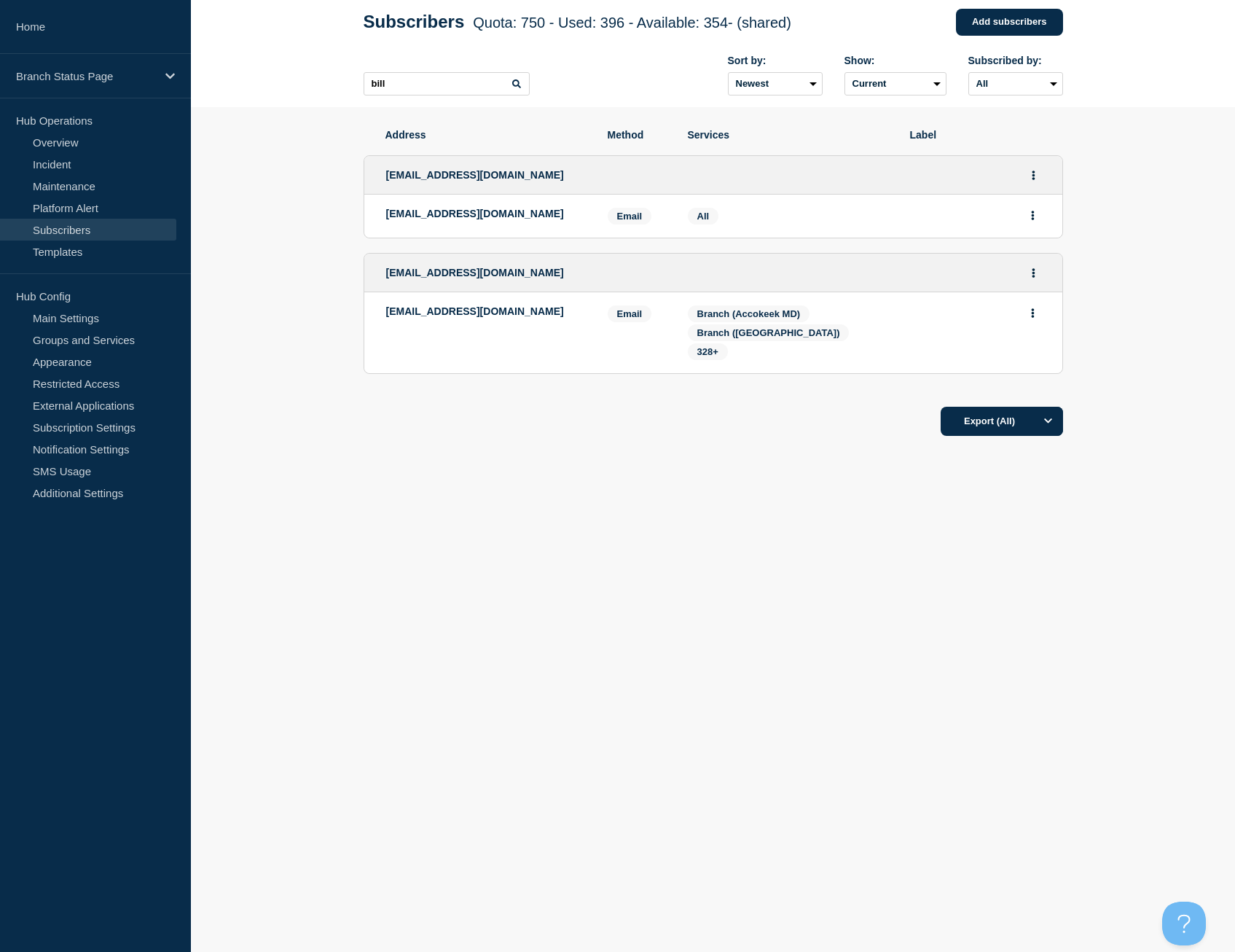
scroll to position [0, 0]
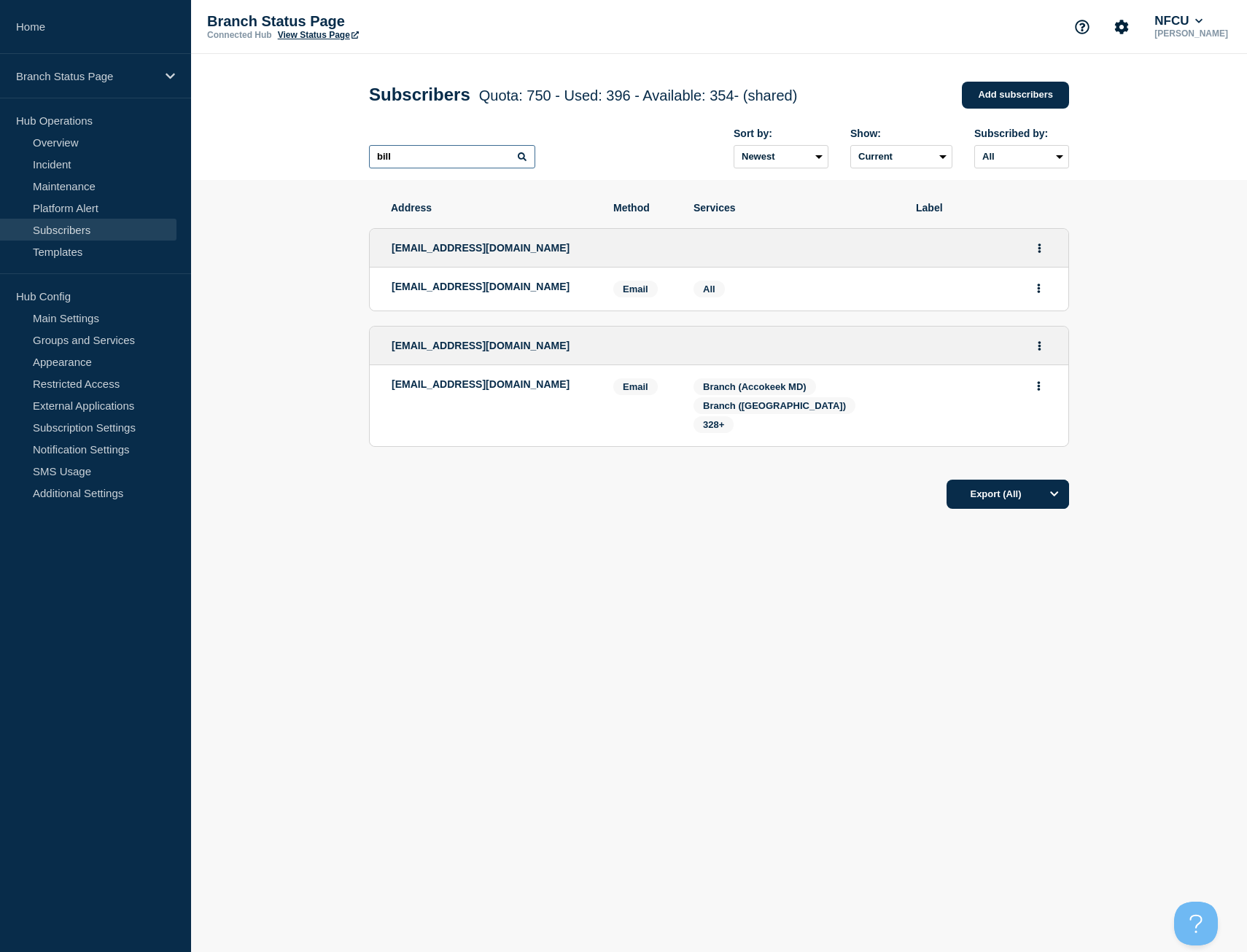
drag, startPoint x: 418, startPoint y: 156, endPoint x: 315, endPoint y: 155, distance: 103.0
click at [315, 155] on header "Subscribers Quota: 750 - Used: 396 - Available: 354 - (shared) Quota Used Avail…" at bounding box center [719, 117] width 1056 height 126
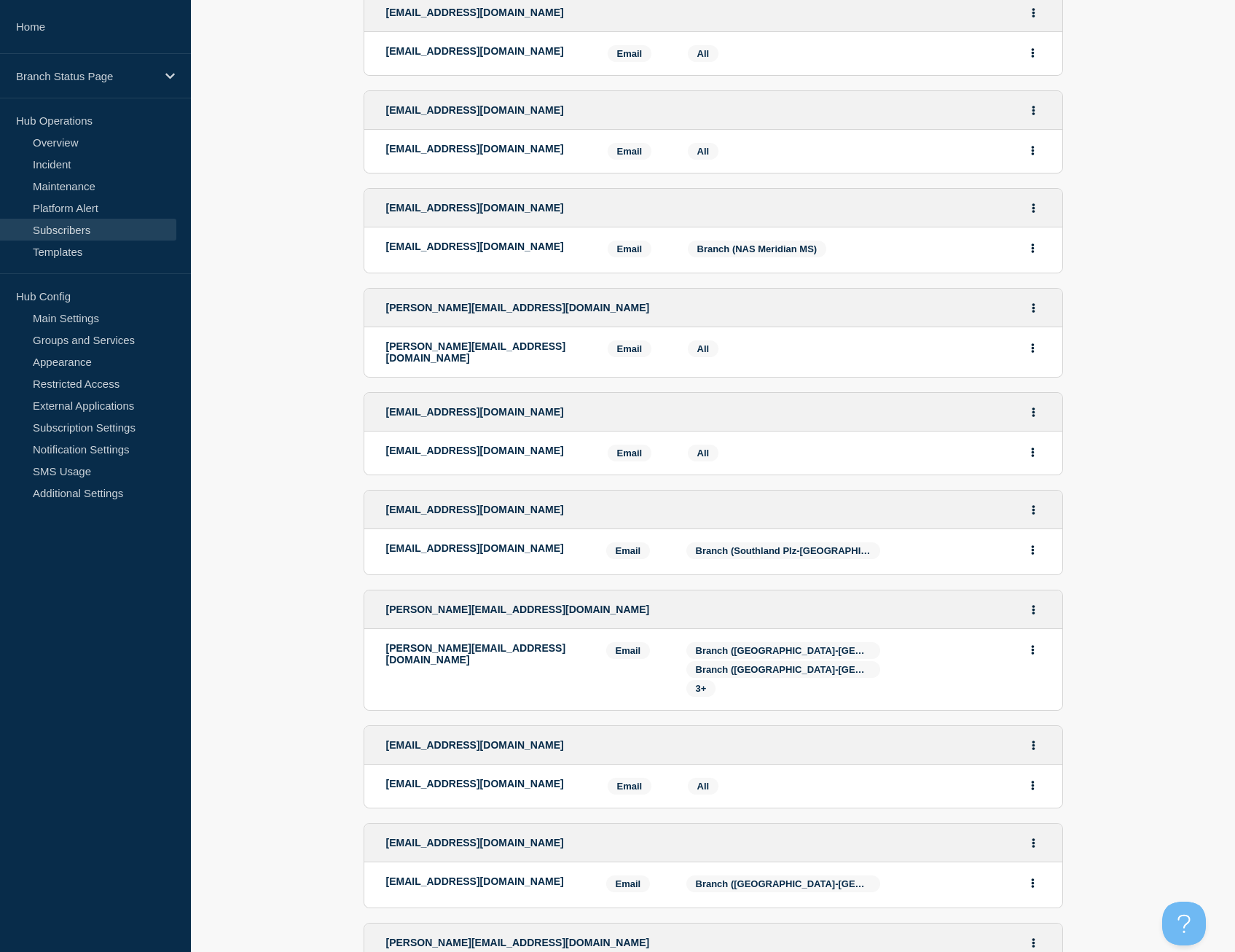
scroll to position [2002, 0]
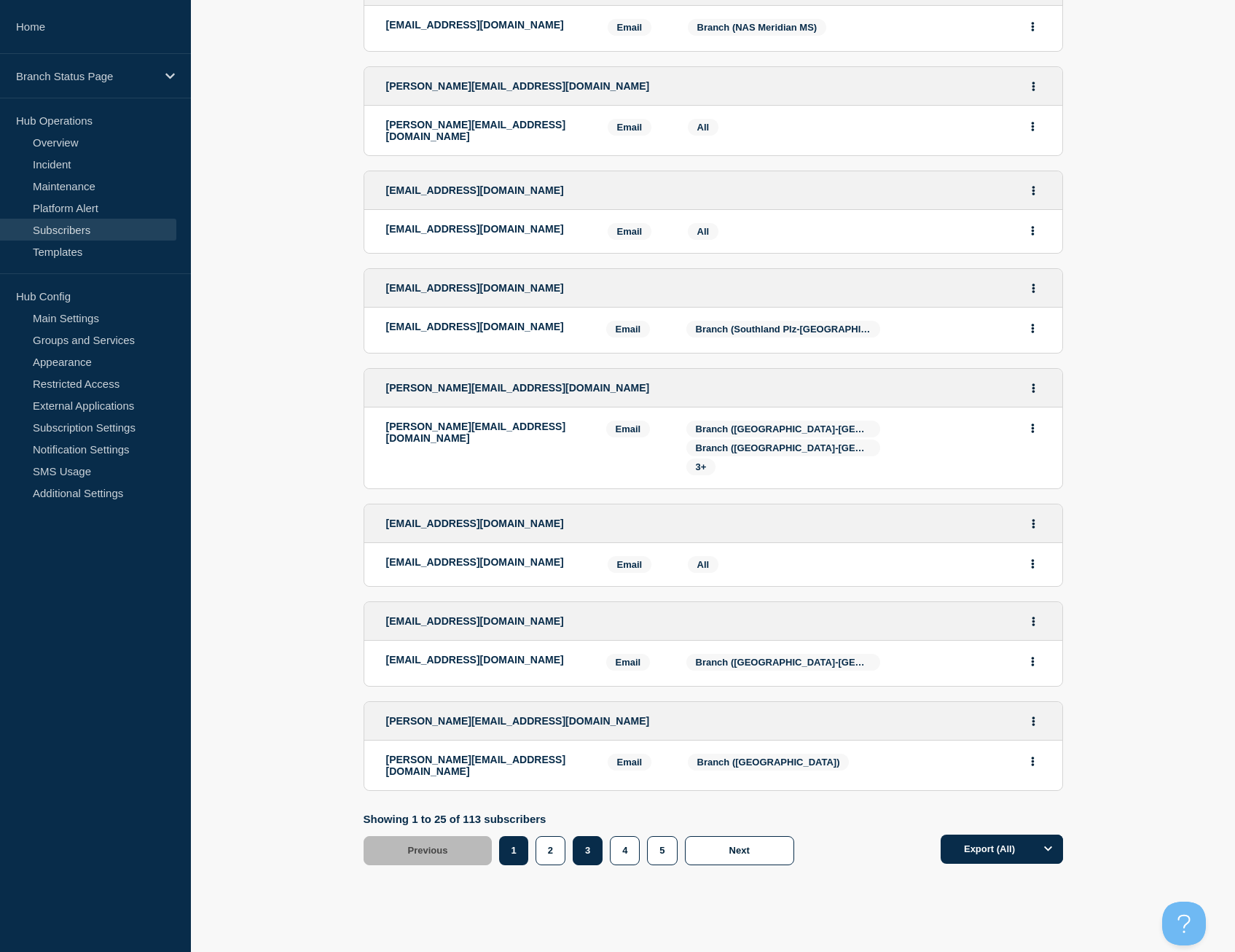
click at [593, 836] on button "3" at bounding box center [587, 851] width 30 height 30
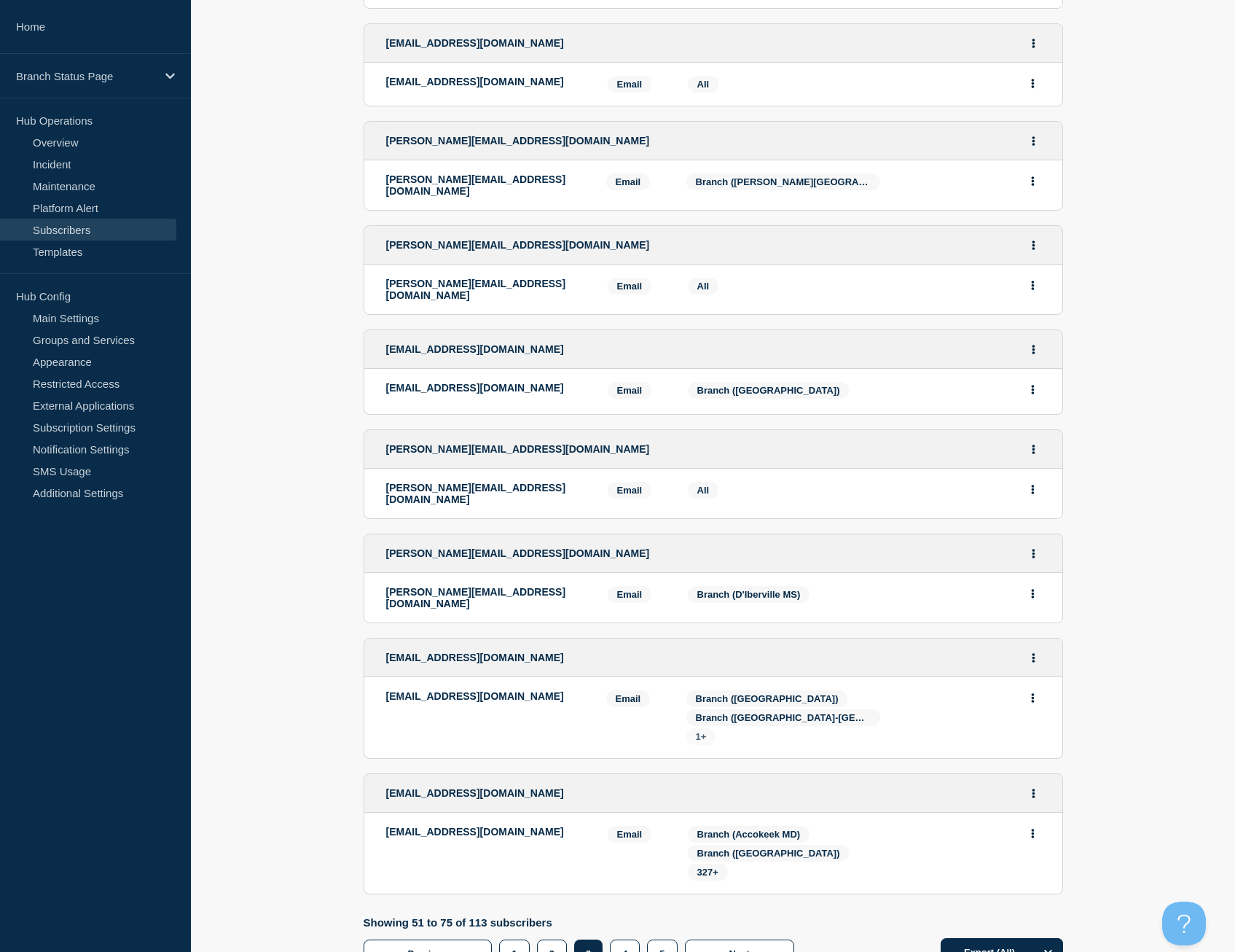
click at [702, 731] on span "1+" at bounding box center [701, 737] width 11 height 11
click at [519, 693] on div "[EMAIL_ADDRESS][DOMAIN_NAME]" at bounding box center [485, 717] width 198 height 55
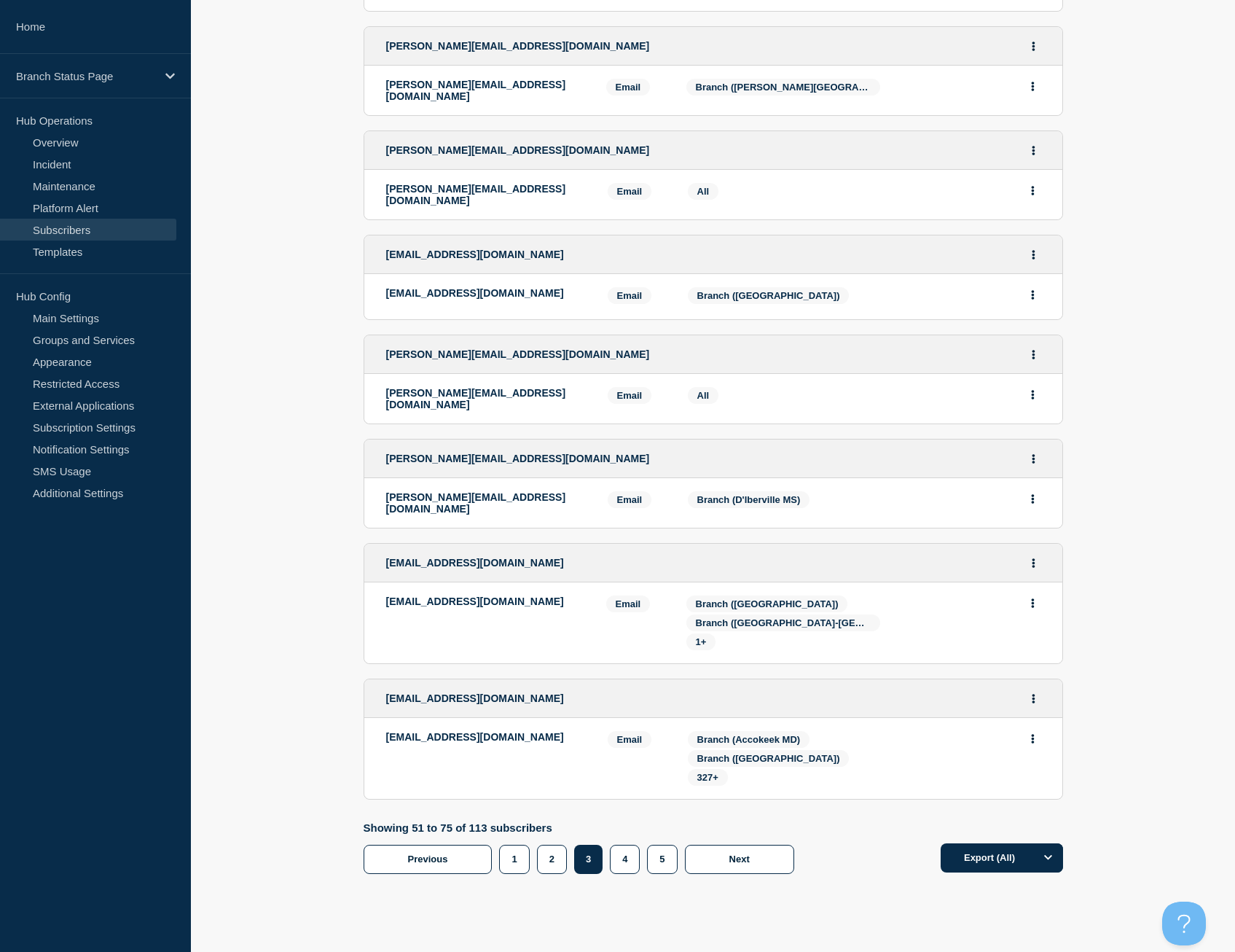
scroll to position [2101, 0]
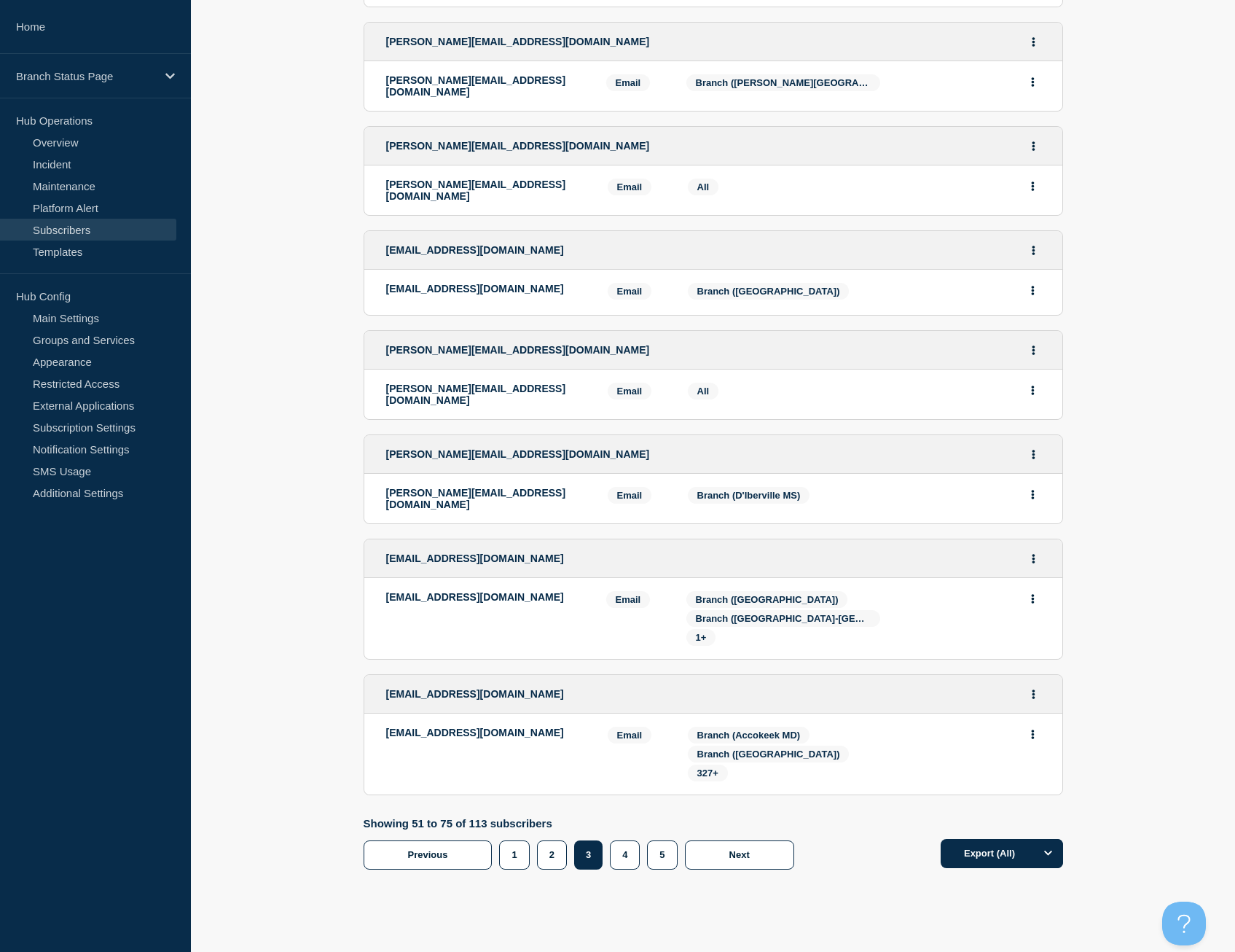
drag, startPoint x: 565, startPoint y: 547, endPoint x: 385, endPoint y: 551, distance: 180.0
click at [386, 591] on p "[EMAIL_ADDRESS][DOMAIN_NAME]" at bounding box center [485, 597] width 198 height 12
click at [700, 632] on span "1+" at bounding box center [701, 638] width 11 height 11
click at [578, 727] on div "[EMAIL_ADDRESS][DOMAIN_NAME]" at bounding box center [486, 754] width 199 height 55
drag, startPoint x: 580, startPoint y: 679, endPoint x: 384, endPoint y: 679, distance: 196.0
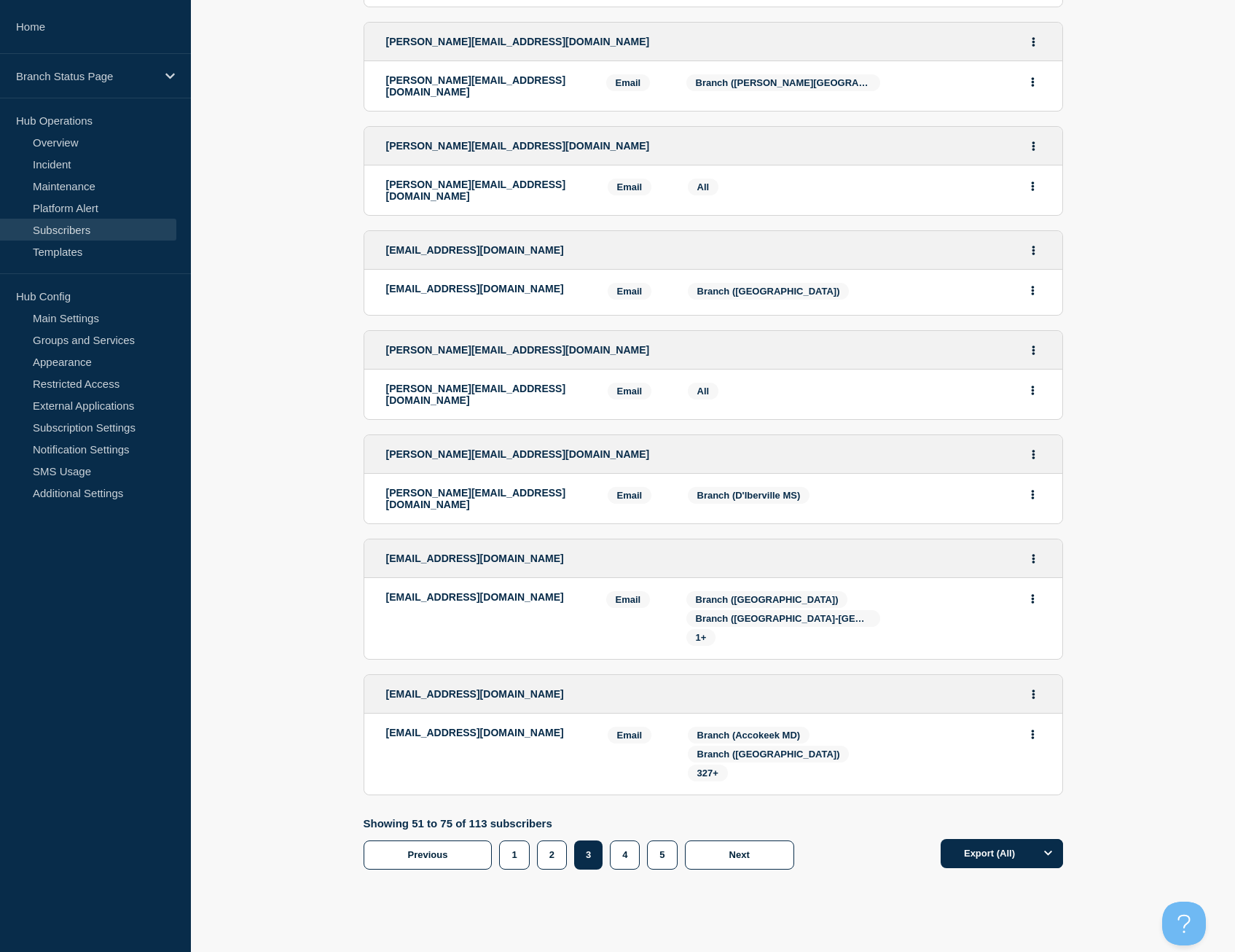
click at [384, 713] on li "[EMAIL_ADDRESS][DOMAIN_NAME] Email Email: [EMAIL_ADDRESS][DOMAIN_NAME] Services…" at bounding box center [713, 753] width 698 height 81
click at [697, 768] on span "327+" at bounding box center [708, 773] width 21 height 11
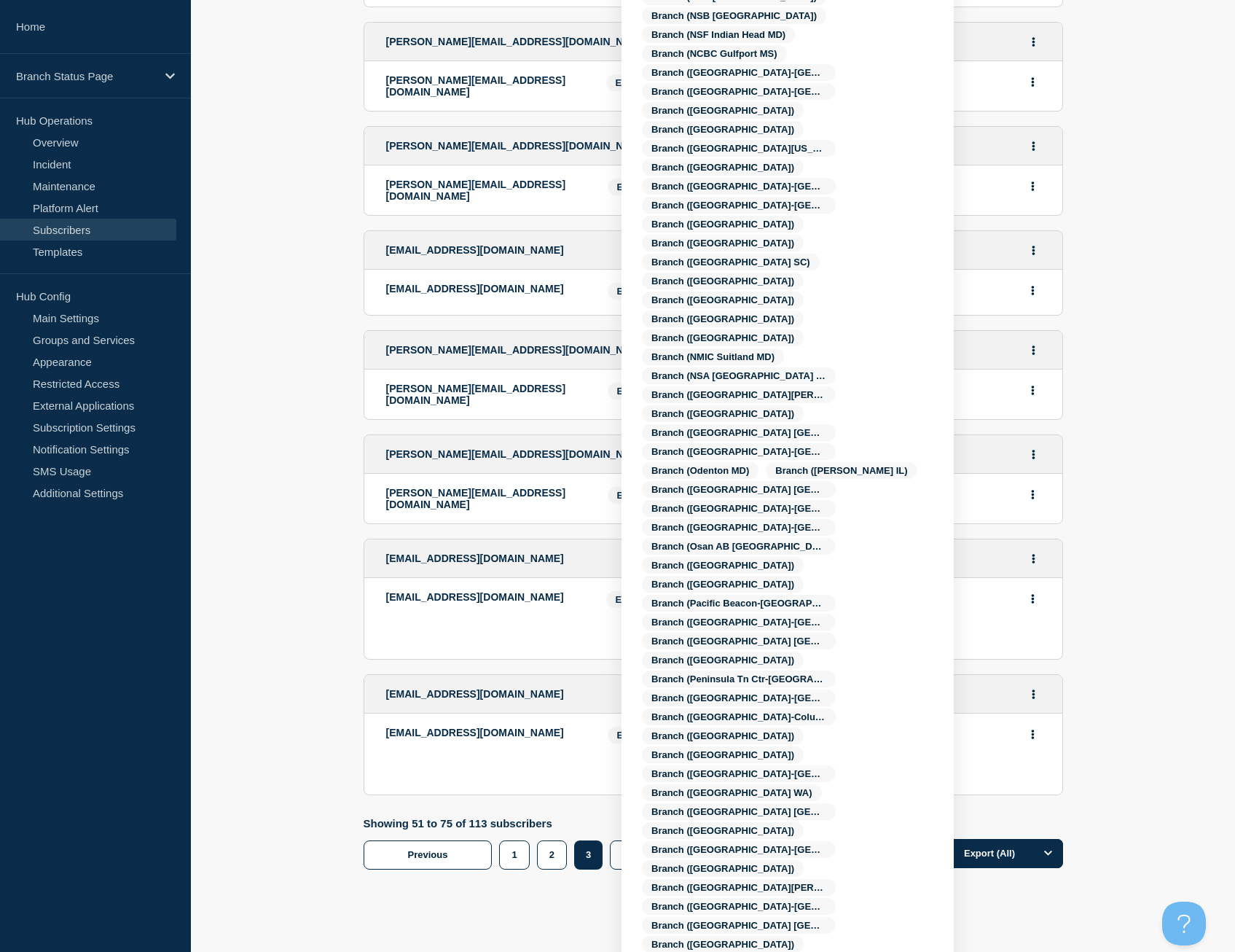
click at [712, 768] on span "327+" at bounding box center [708, 773] width 21 height 11
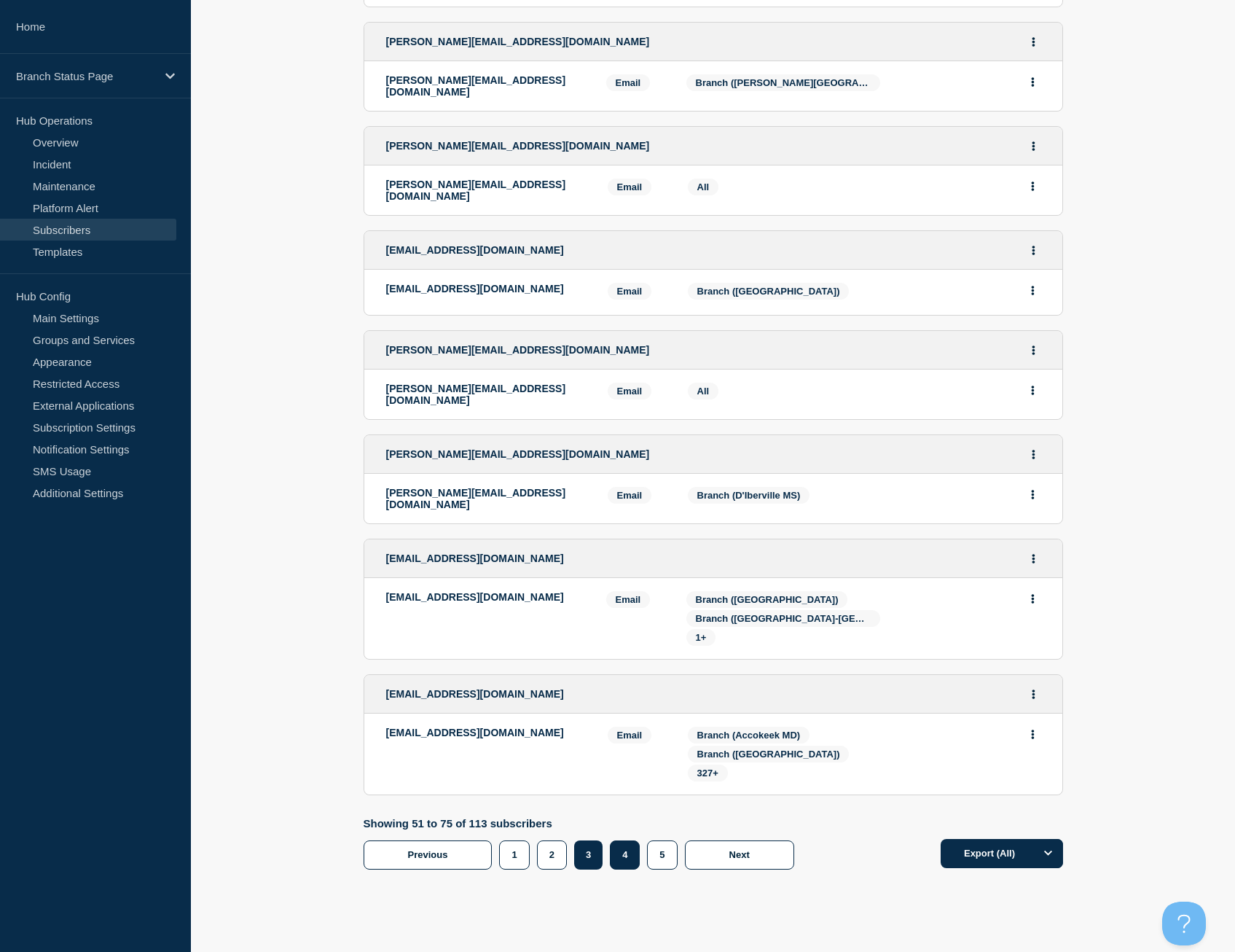
click at [637, 840] on button "4" at bounding box center [625, 855] width 30 height 30
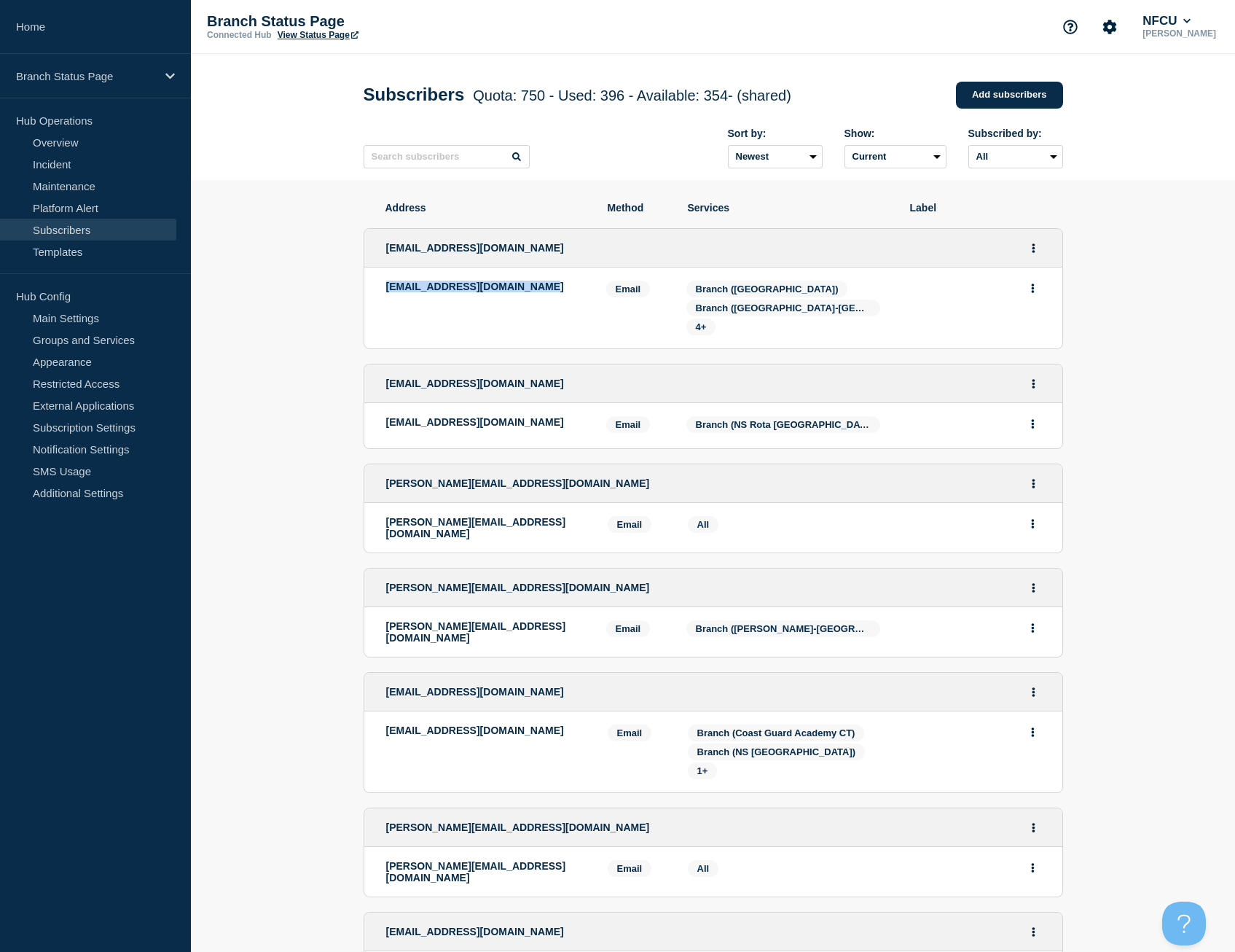
drag, startPoint x: 533, startPoint y: 289, endPoint x: 389, endPoint y: 289, distance: 144.0
click at [389, 289] on p "[EMAIL_ADDRESS][DOMAIN_NAME]" at bounding box center [485, 286] width 198 height 12
click at [701, 328] on span "4+" at bounding box center [701, 327] width 11 height 11
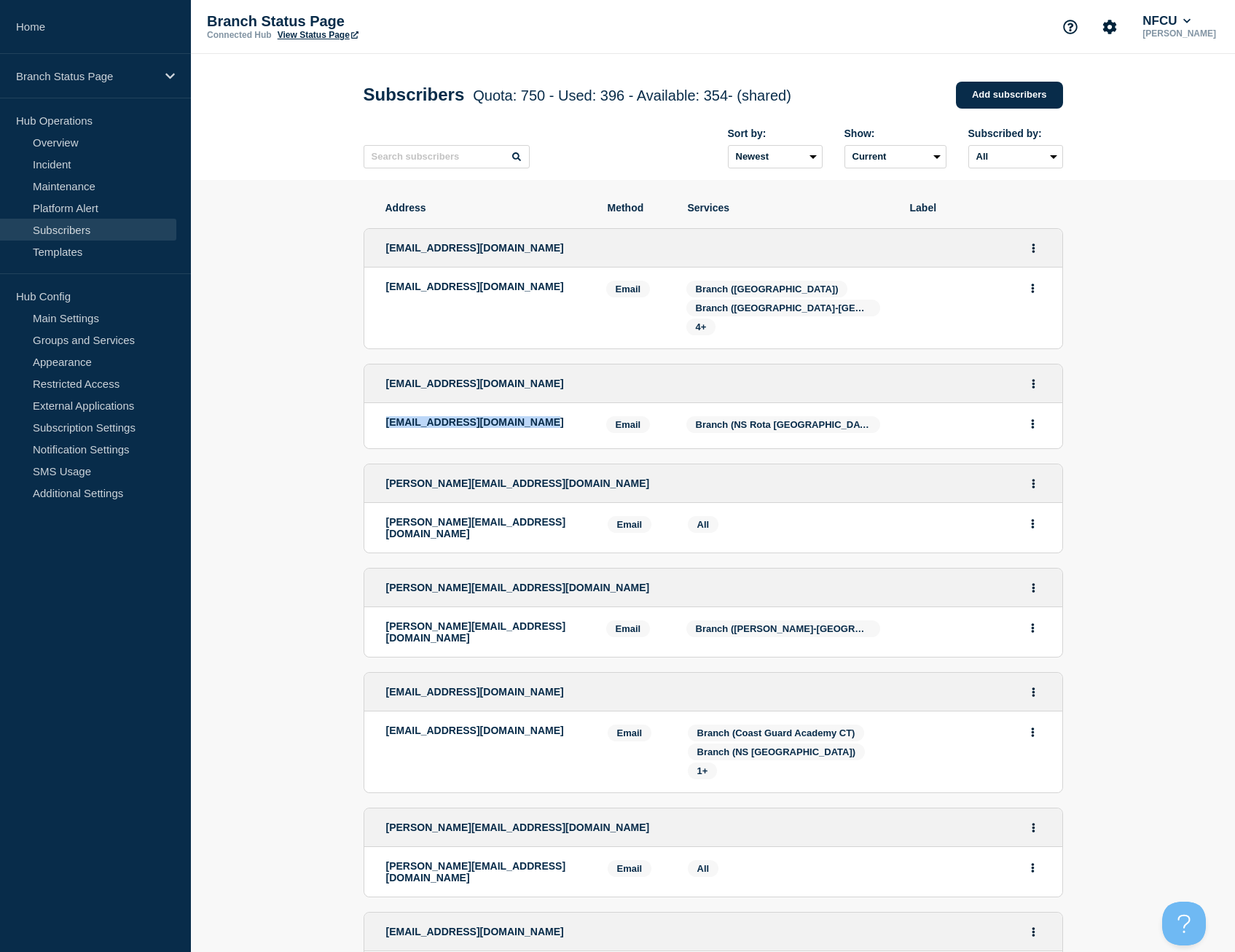
drag, startPoint x: 527, startPoint y: 426, endPoint x: 380, endPoint y: 426, distance: 147.0
click at [380, 426] on li "[EMAIL_ADDRESS][DOMAIN_NAME] Email Email: [EMAIL_ADDRESS][DOMAIN_NAME] Services…" at bounding box center [713, 425] width 698 height 45
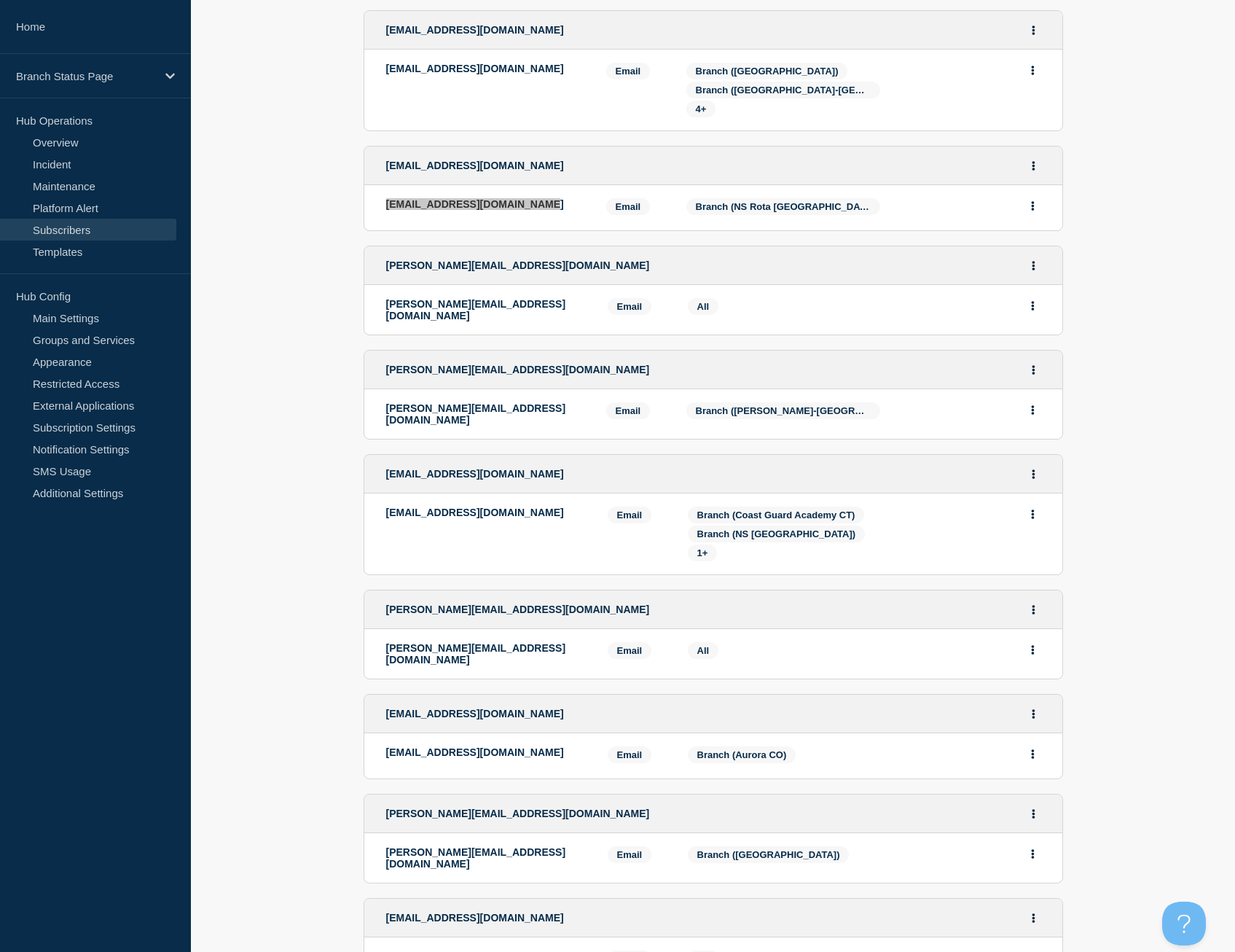
scroll to position [219, 0]
drag, startPoint x: 545, startPoint y: 404, endPoint x: 387, endPoint y: 404, distance: 158.0
click at [387, 404] on p "[PERSON_NAME][EMAIL_ADDRESS][DOMAIN_NAME]" at bounding box center [485, 413] width 198 height 23
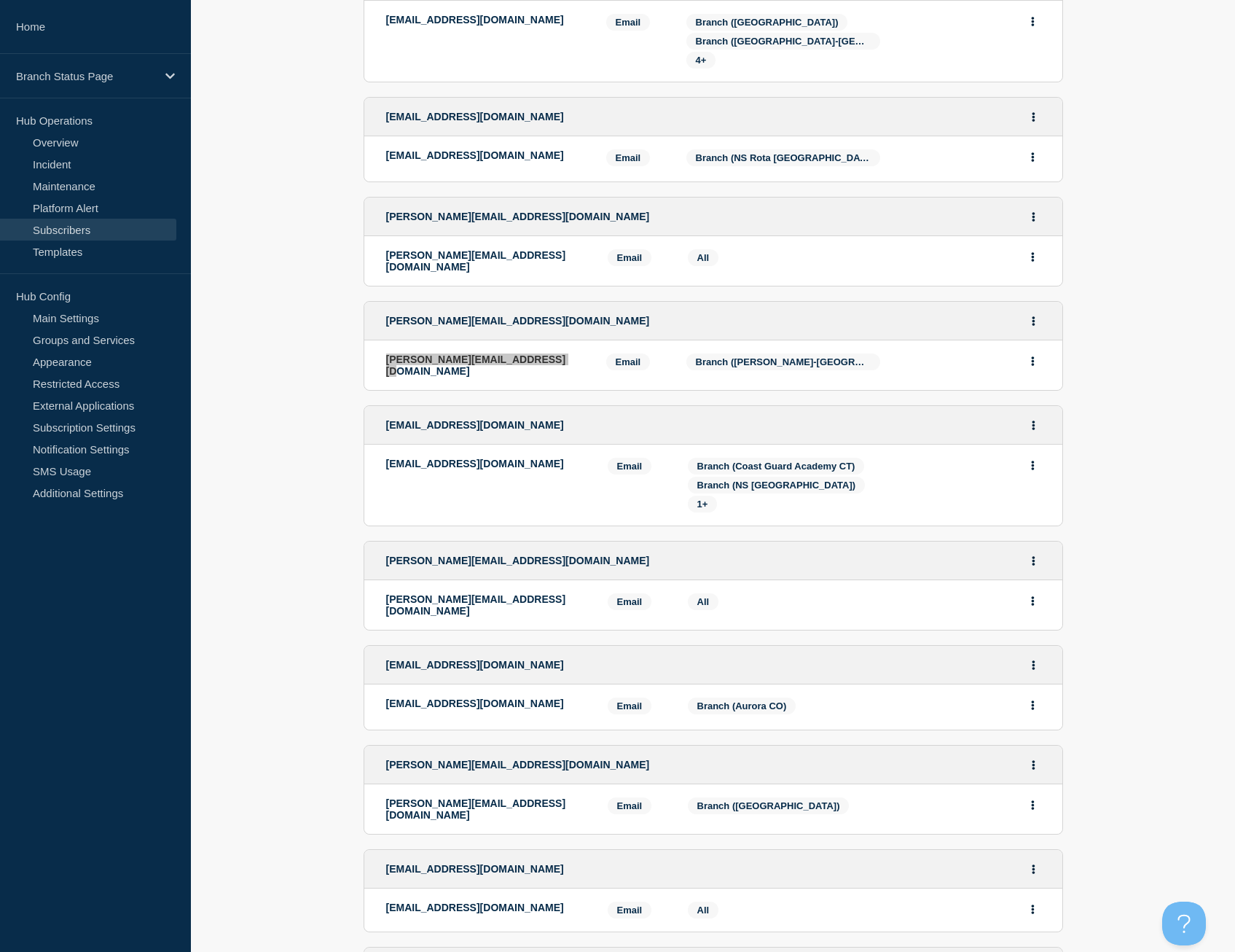
scroll to position [291, 0]
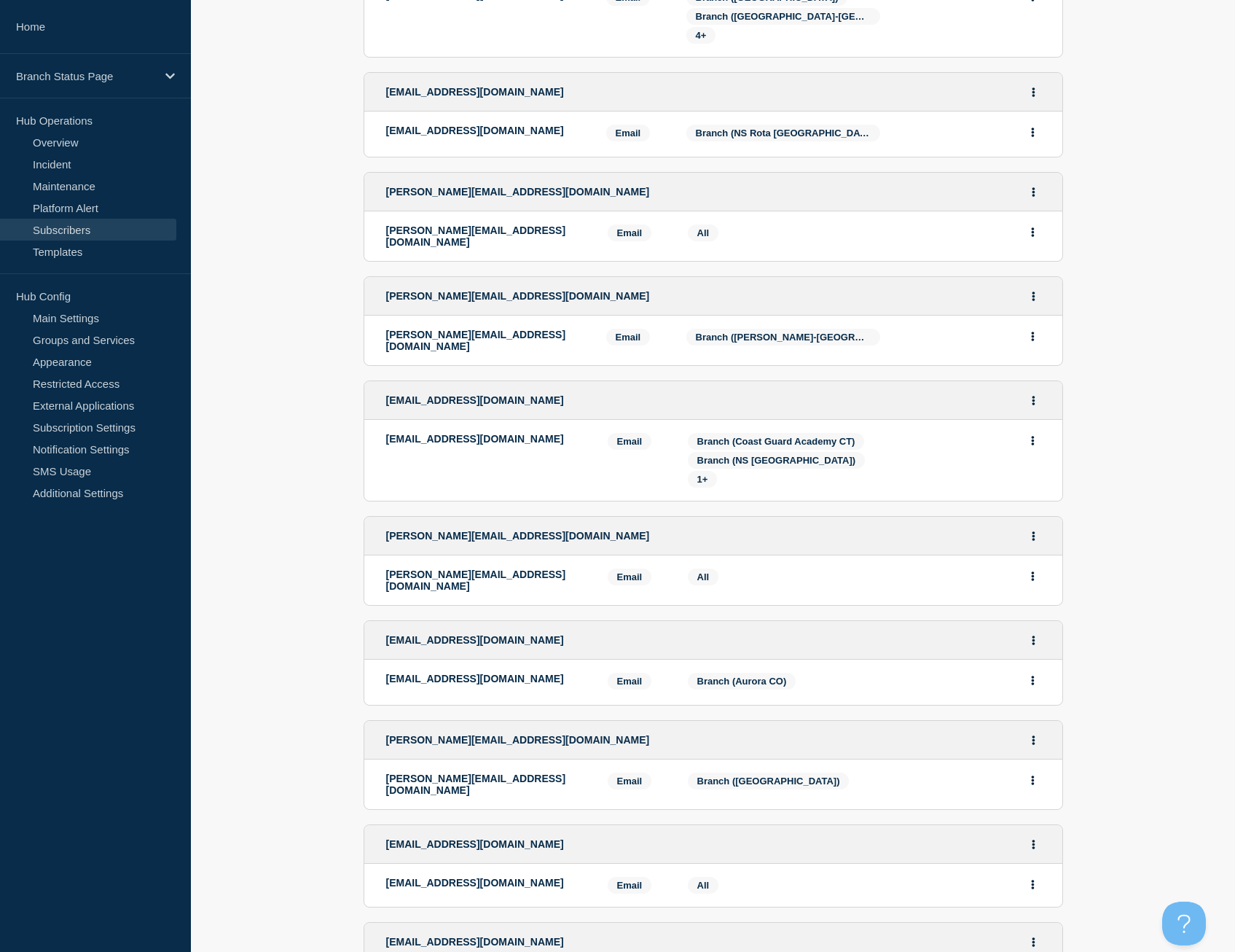
click at [546, 433] on p "[EMAIL_ADDRESS][DOMAIN_NAME]" at bounding box center [486, 439] width 199 height 12
drag, startPoint x: 546, startPoint y: 429, endPoint x: 399, endPoint y: 423, distance: 147.1
click at [399, 423] on li "[EMAIL_ADDRESS][DOMAIN_NAME] Email Email: [EMAIL_ADDRESS][DOMAIN_NAME] Services…" at bounding box center [713, 460] width 698 height 81
click at [707, 474] on span "1+" at bounding box center [703, 480] width 11 height 11
click at [447, 479] on div "[EMAIL_ADDRESS][DOMAIN_NAME]" at bounding box center [486, 460] width 199 height 55
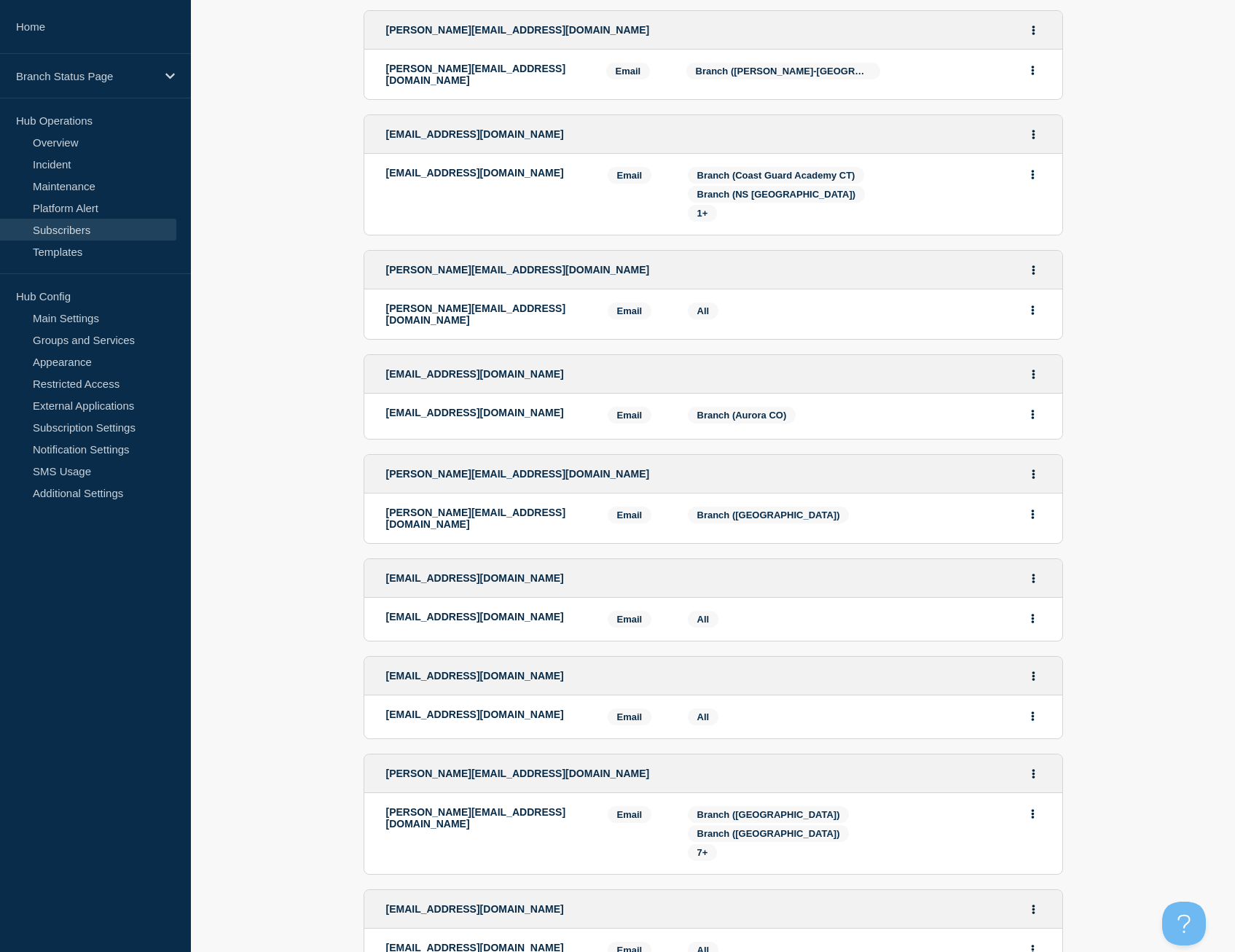
scroll to position [583, 0]
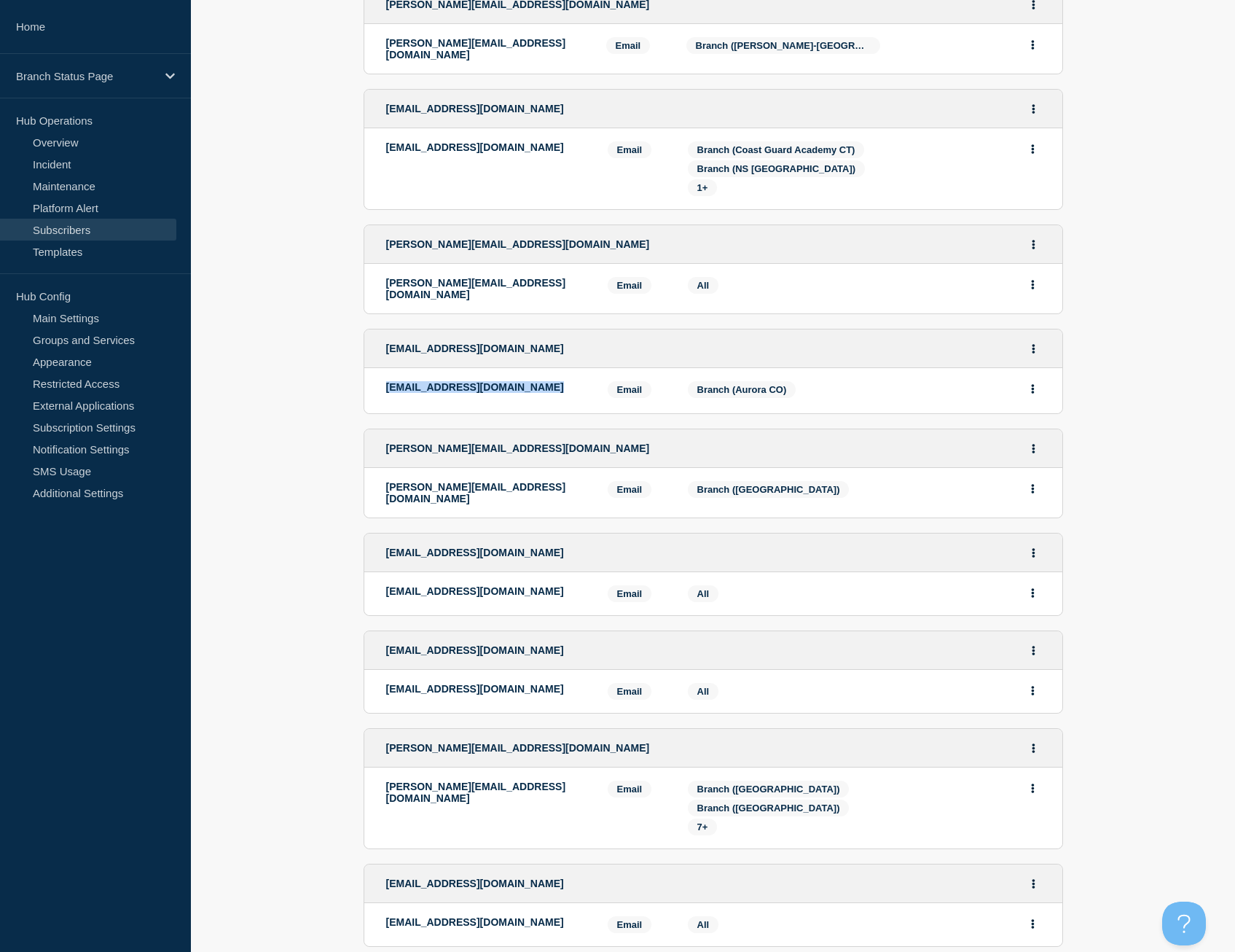
drag, startPoint x: 542, startPoint y: 372, endPoint x: 380, endPoint y: 377, distance: 162.1
click at [380, 377] on li "[EMAIL_ADDRESS][DOMAIN_NAME] Email Email: [EMAIL_ADDRESS][DOMAIN_NAME] Services…" at bounding box center [713, 390] width 698 height 45
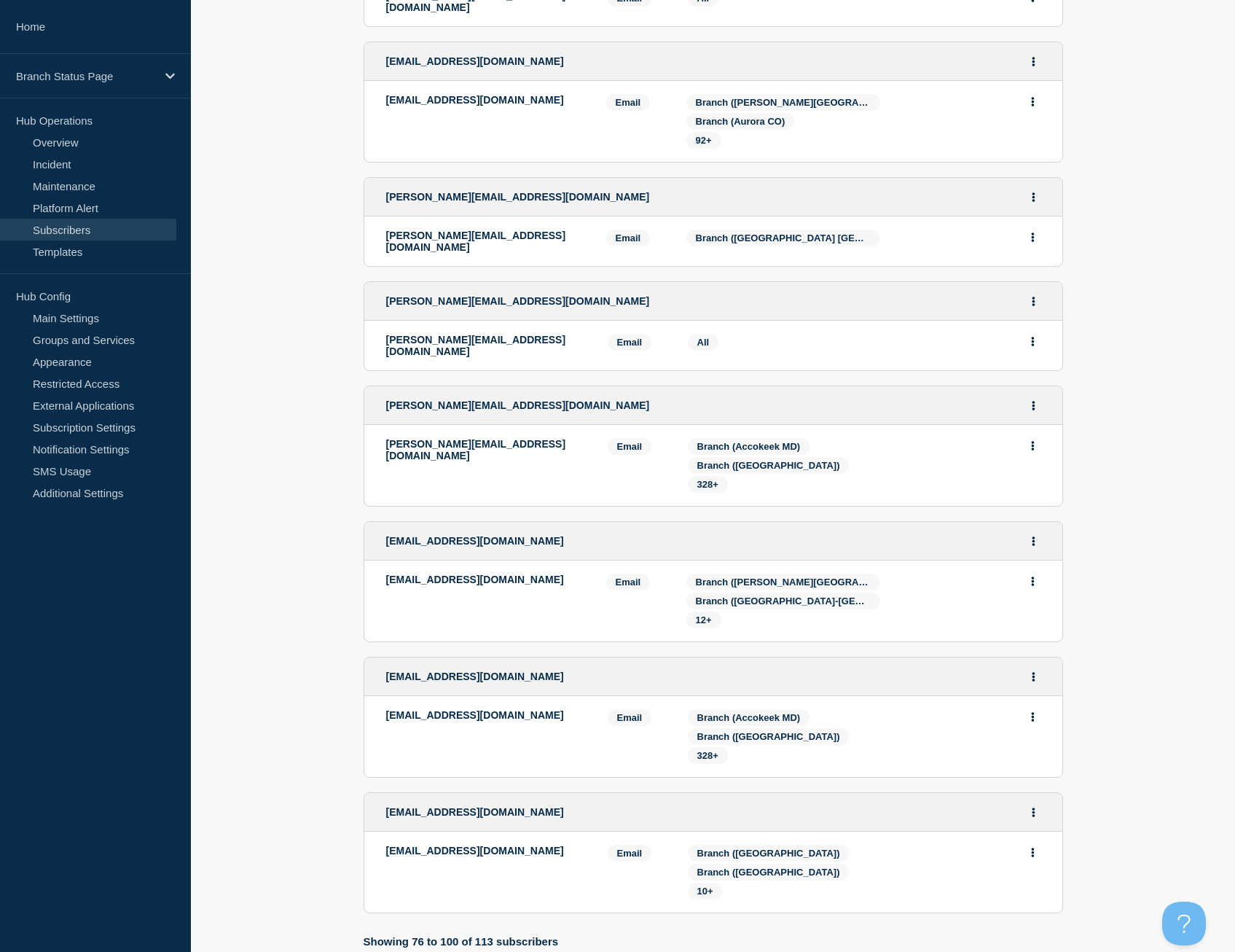
scroll to position [2305, 0]
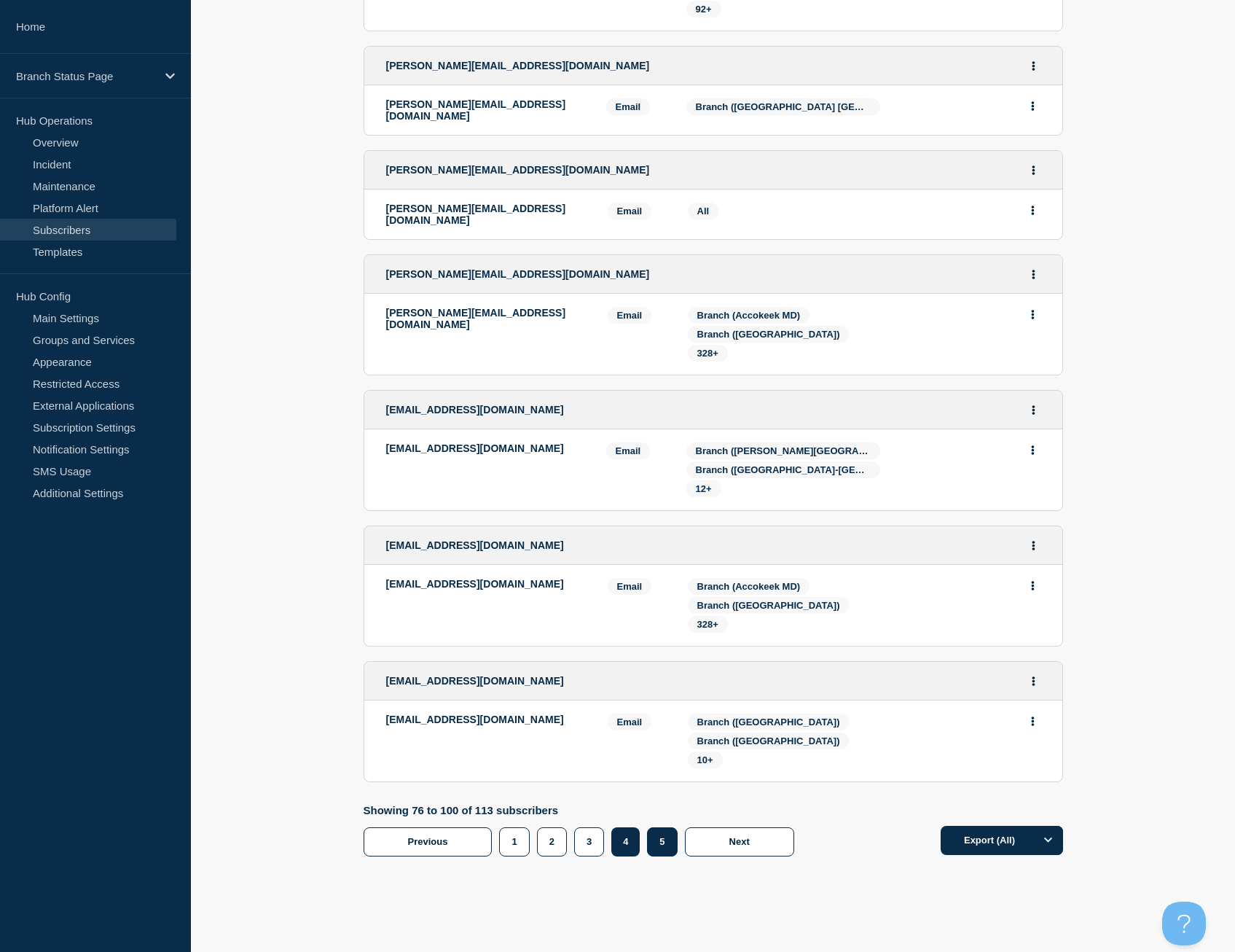
click at [658, 828] on button "5" at bounding box center [661, 842] width 30 height 30
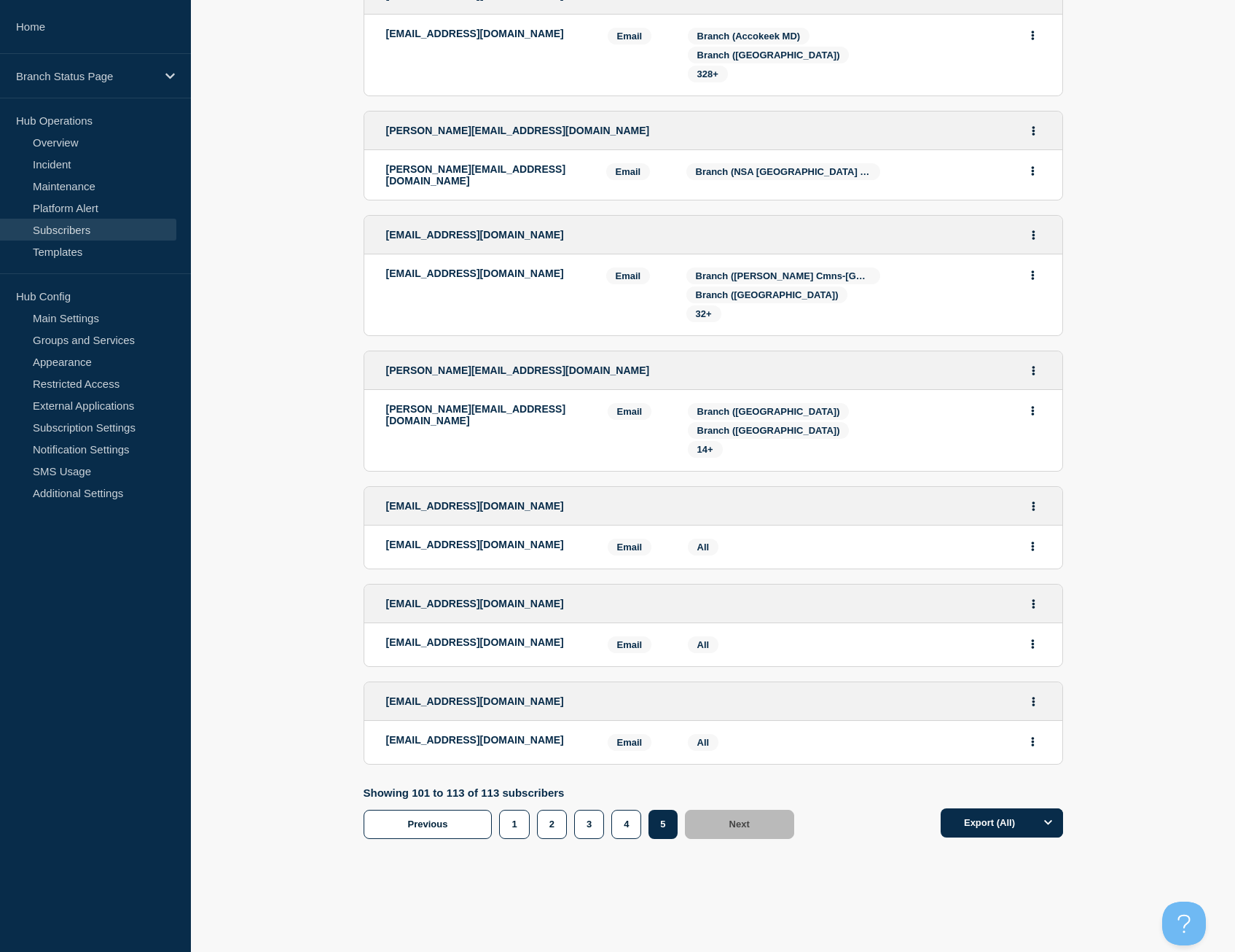
scroll to position [786, 0]
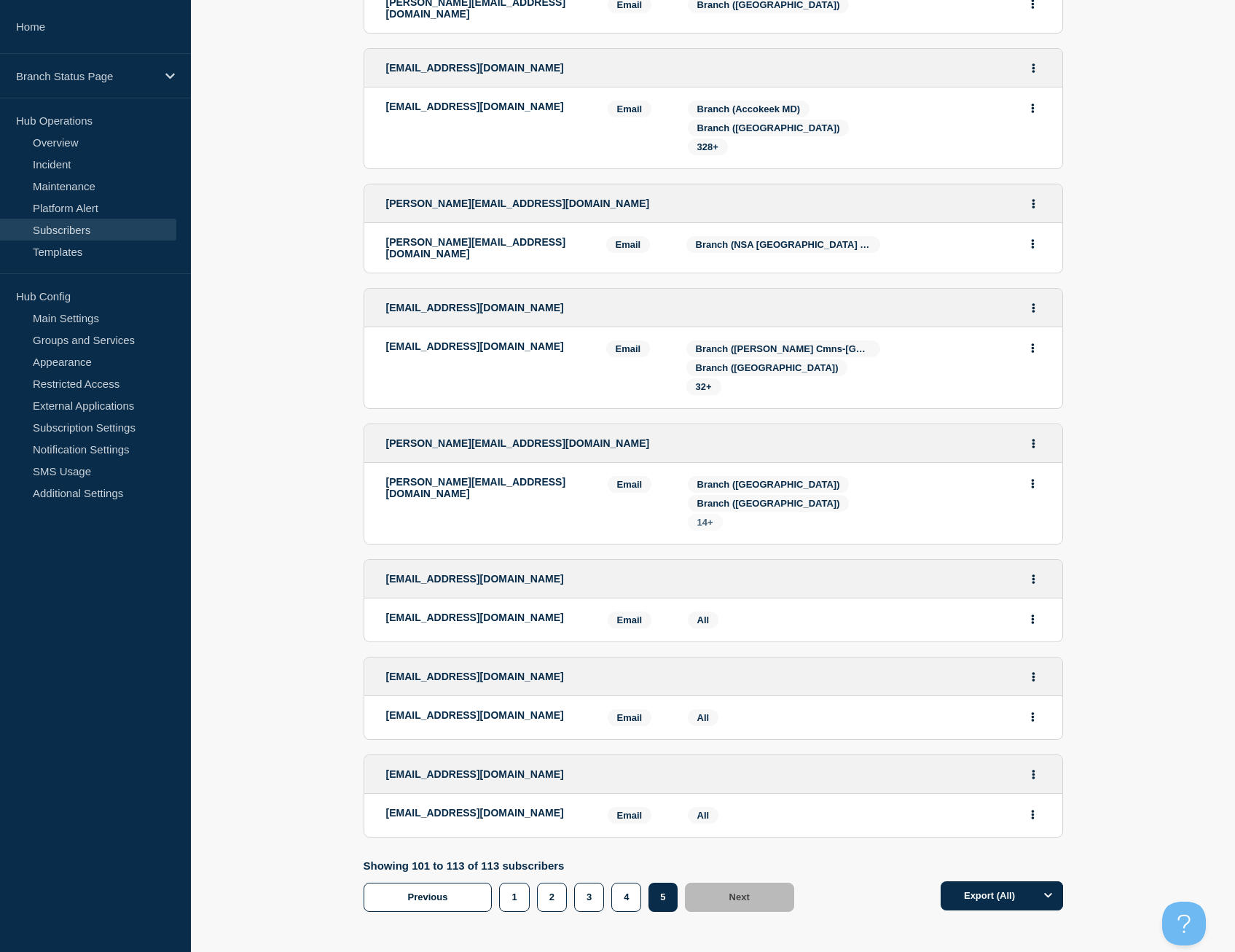
click at [707, 517] on span "14+" at bounding box center [705, 523] width 16 height 11
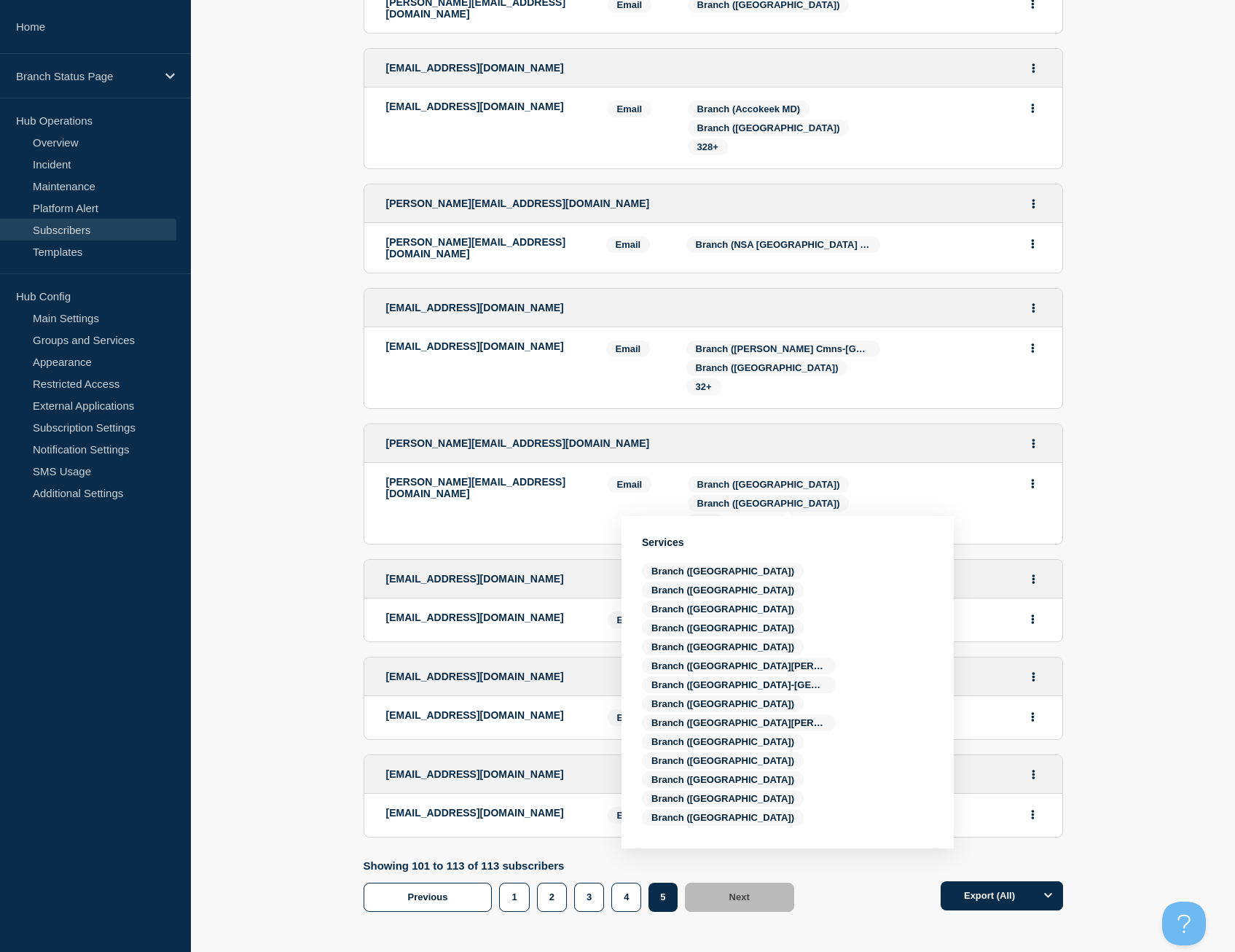
click at [527, 476] on p "[PERSON_NAME][EMAIL_ADDRESS][DOMAIN_NAME]" at bounding box center [486, 488] width 199 height 23
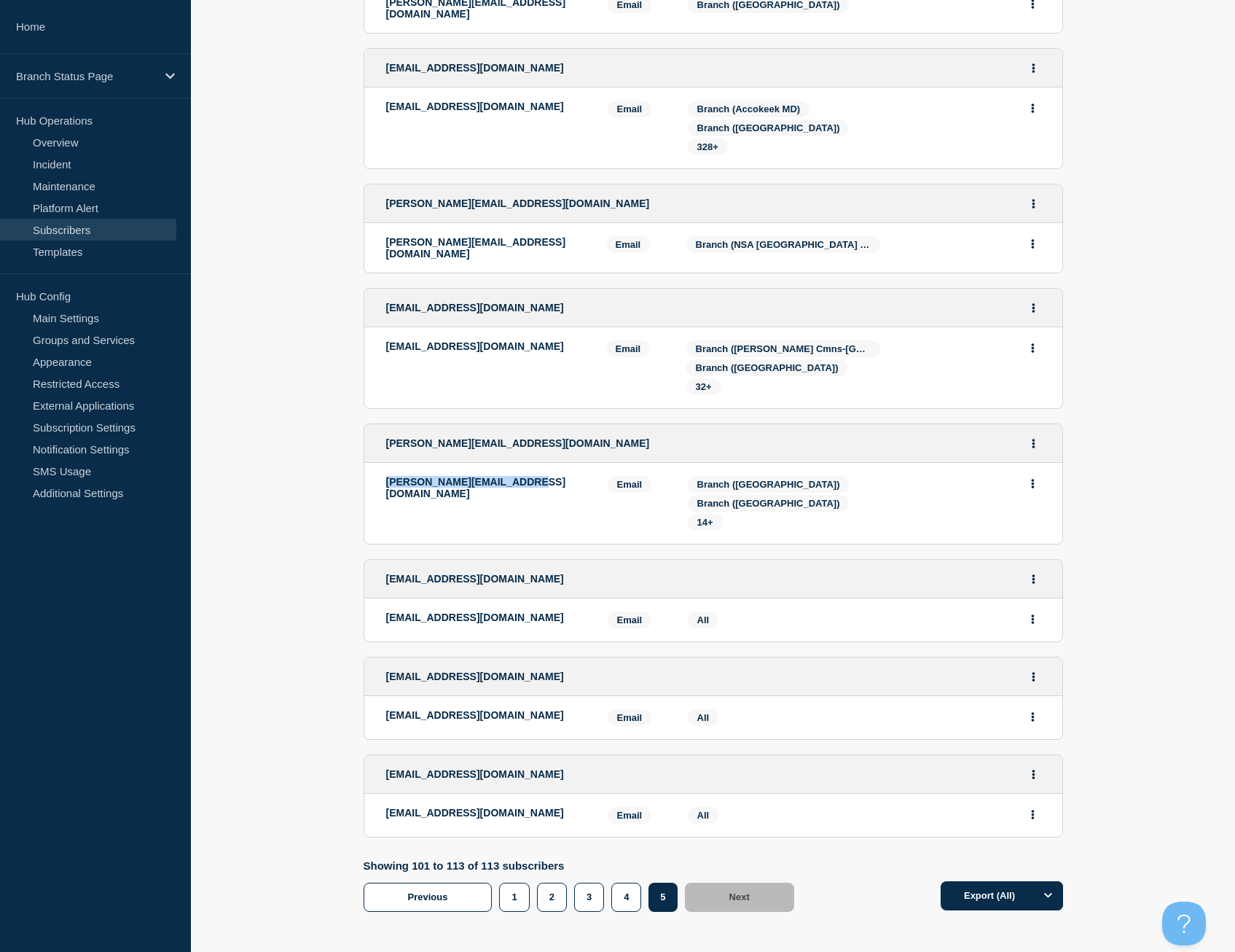
drag, startPoint x: 525, startPoint y: 463, endPoint x: 383, endPoint y: 469, distance: 142.1
click at [383, 469] on li "[PERSON_NAME][EMAIL_ADDRESS][DOMAIN_NAME] Email Email: [PERSON_NAME][EMAIL_ADDR…" at bounding box center [713, 503] width 698 height 81
click at [699, 517] on span "14+" at bounding box center [705, 523] width 16 height 11
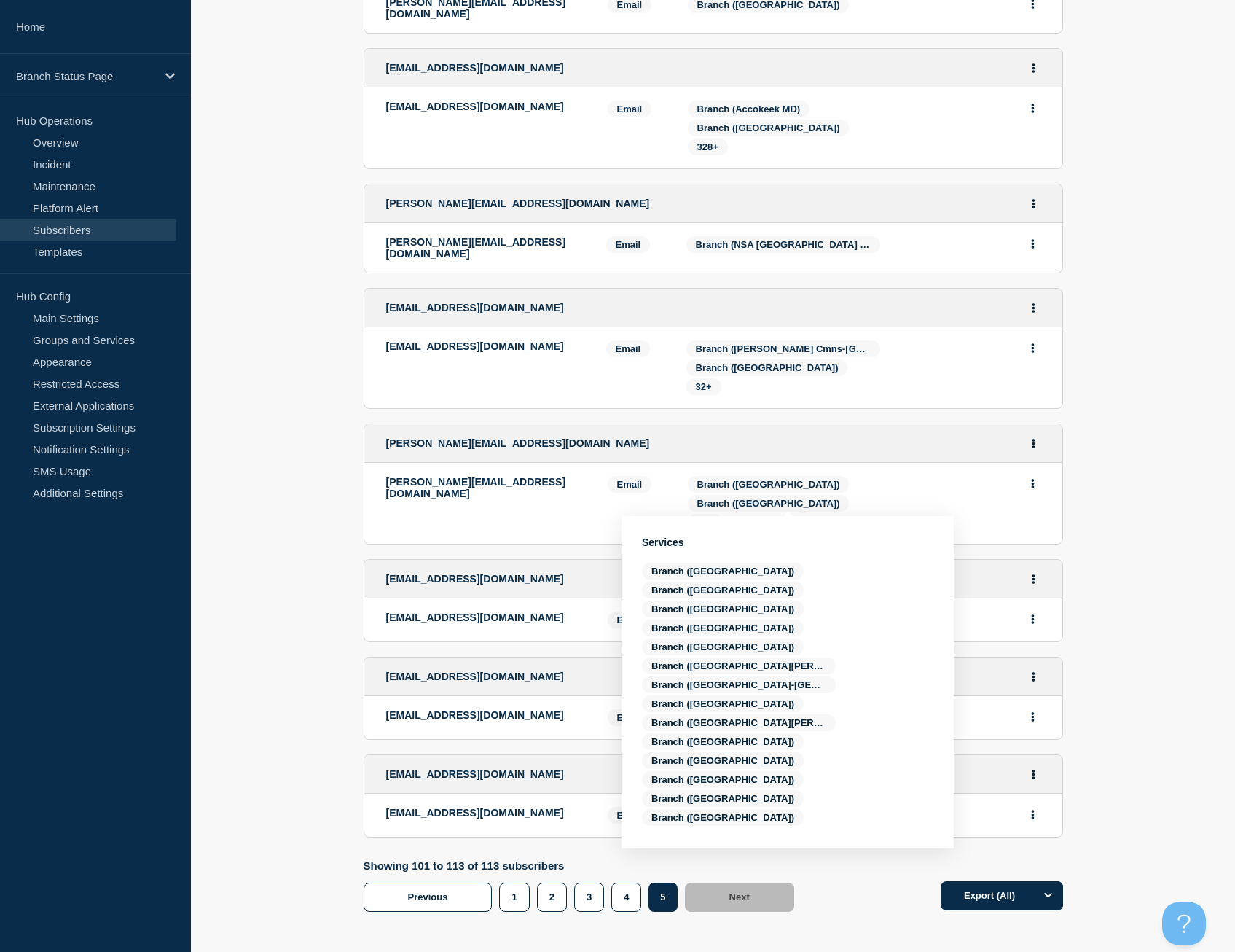
click at [318, 516] on section "Address Method Services Label [PERSON_NAME][EMAIL_ADDRESS][DOMAIN_NAME] [PERSON…" at bounding box center [712, 207] width 1044 height 1627
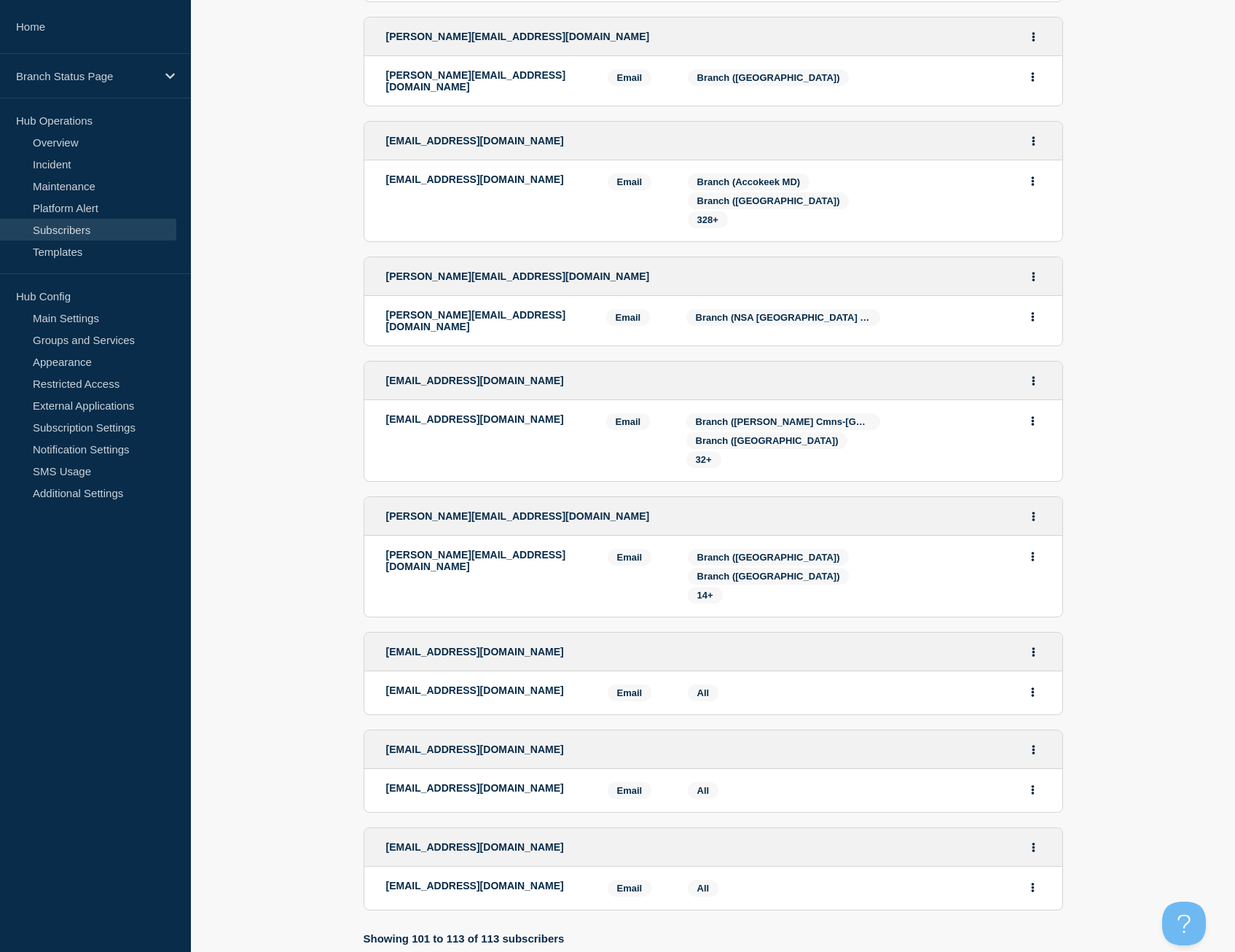
scroll to position [640, 0]
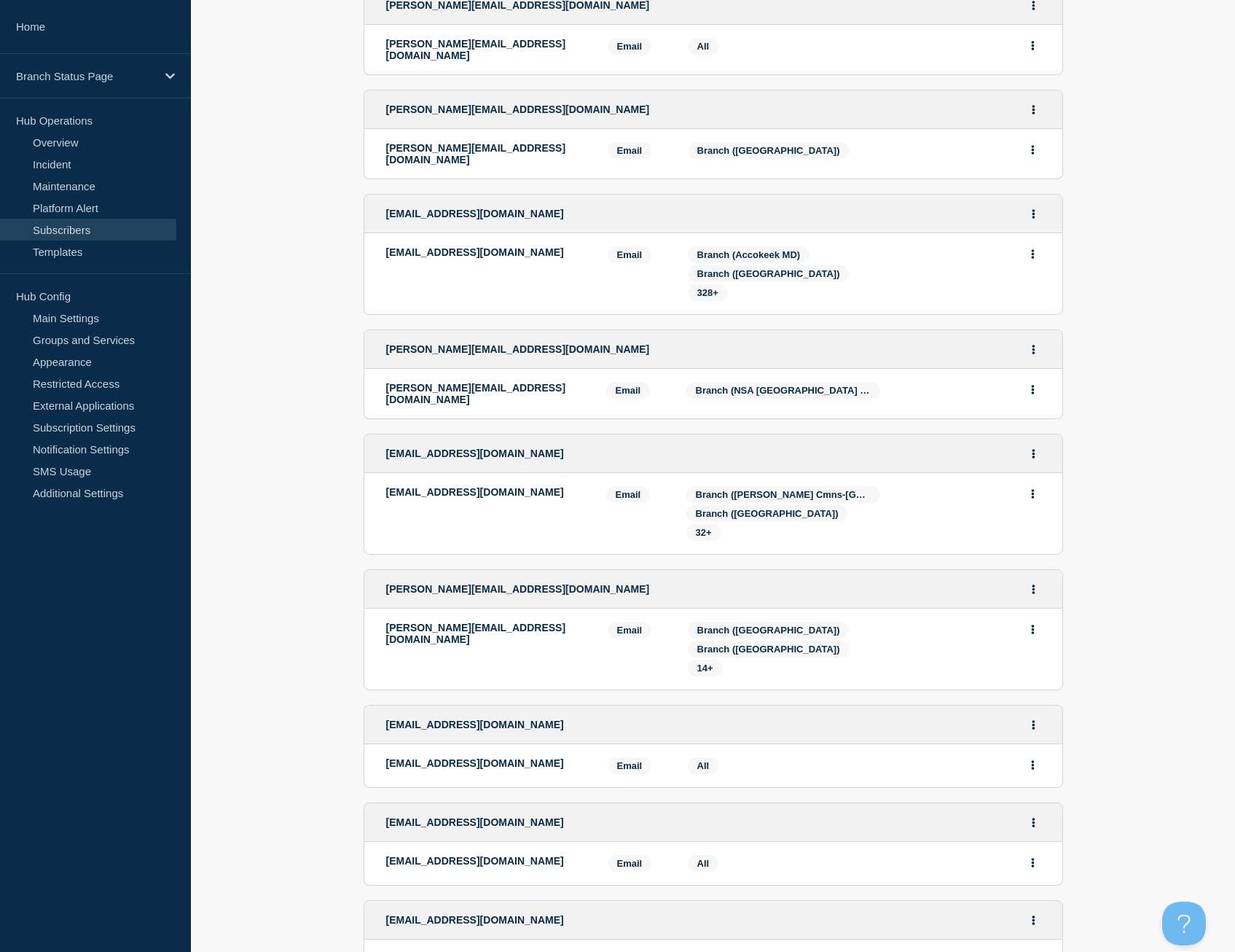
click at [299, 241] on section "Address Method Services Label [PERSON_NAME][EMAIL_ADDRESS][DOMAIN_NAME] [PERSON…" at bounding box center [712, 354] width 1044 height 1627
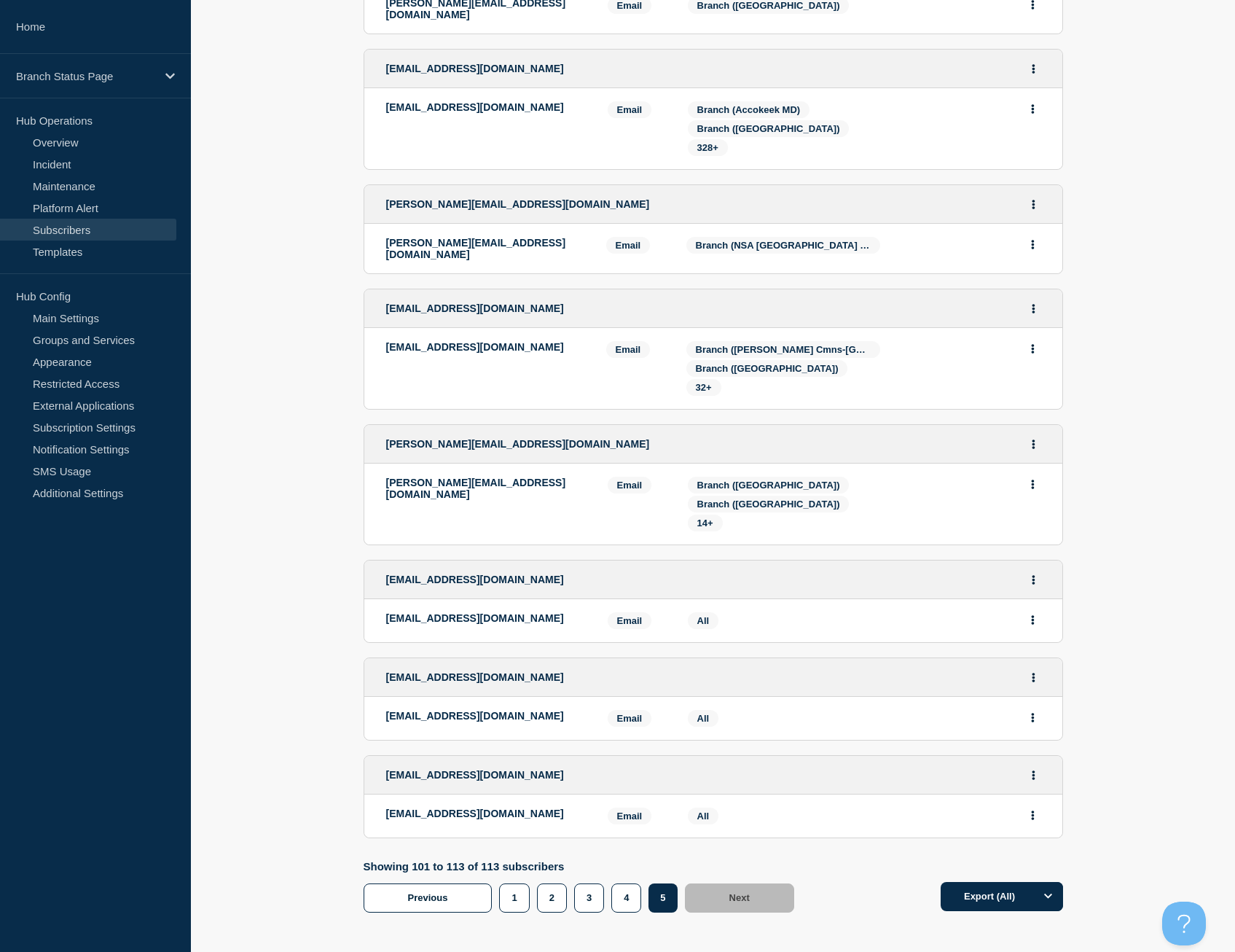
scroll to position [786, 0]
